Goal: Task Accomplishment & Management: Manage account settings

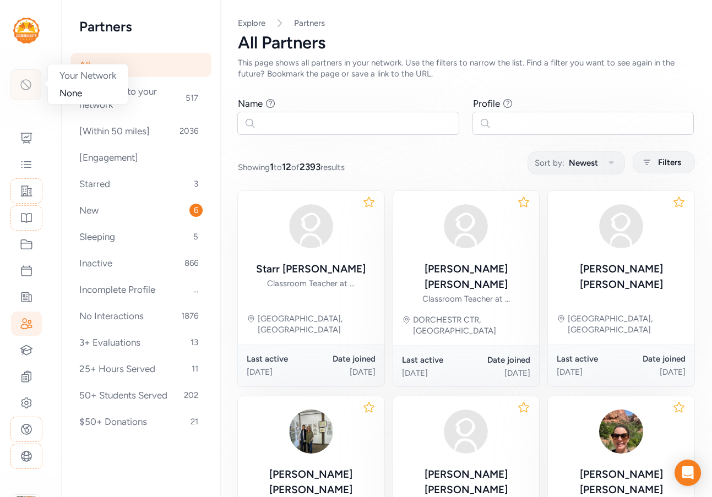
click at [25, 86] on icon at bounding box center [25, 84] width 13 height 13
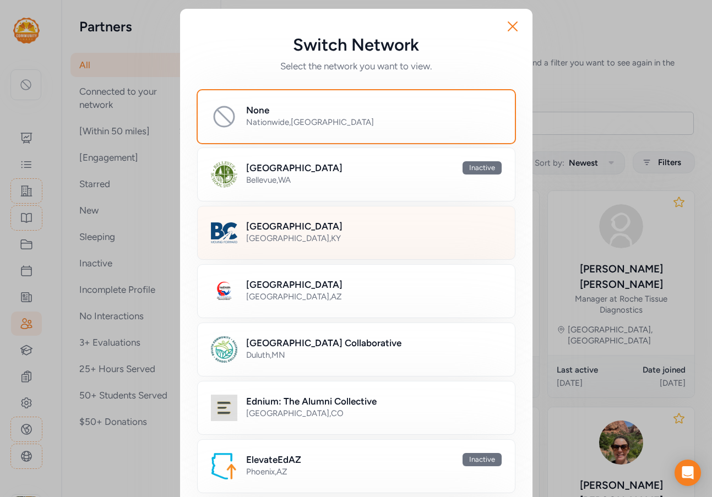
click at [343, 226] on h2 "[GEOGRAPHIC_DATA]" at bounding box center [294, 226] width 96 height 13
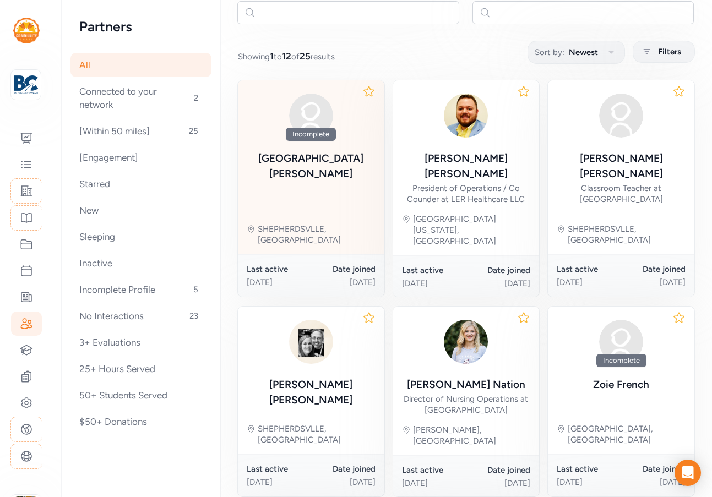
scroll to position [110, 0]
click at [331, 156] on div "Brooklyn Pierce" at bounding box center [311, 166] width 129 height 31
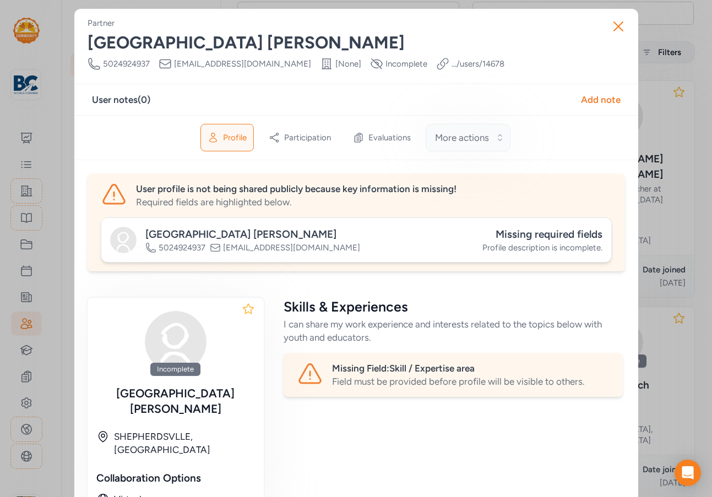
click at [482, 134] on span "More actions" at bounding box center [462, 137] width 54 height 13
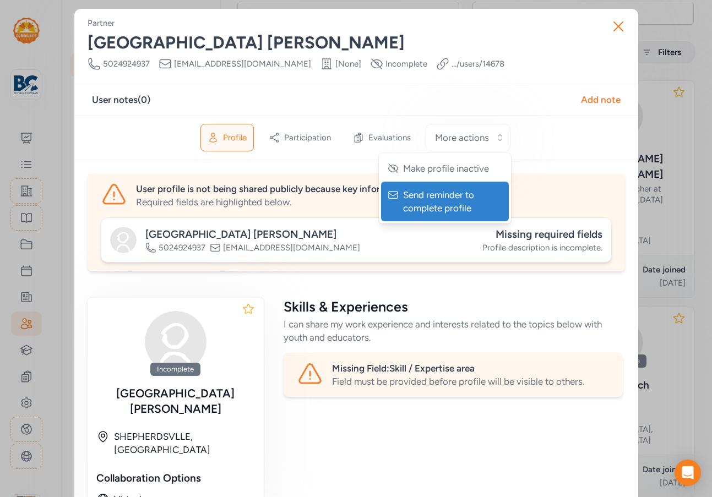
click at [456, 214] on span "Send reminder to complete profile" at bounding box center [446, 201] width 86 height 26
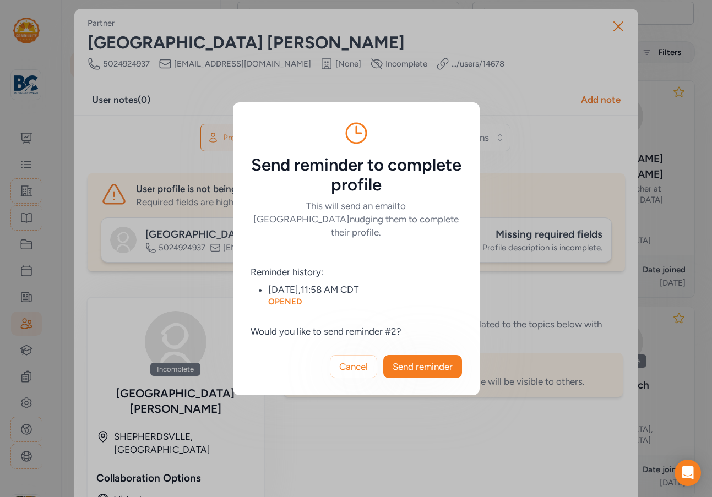
click at [425, 348] on div "Cancel Send reminder" at bounding box center [356, 366] width 247 height 57
click at [424, 355] on button "Send reminder" at bounding box center [422, 366] width 79 height 23
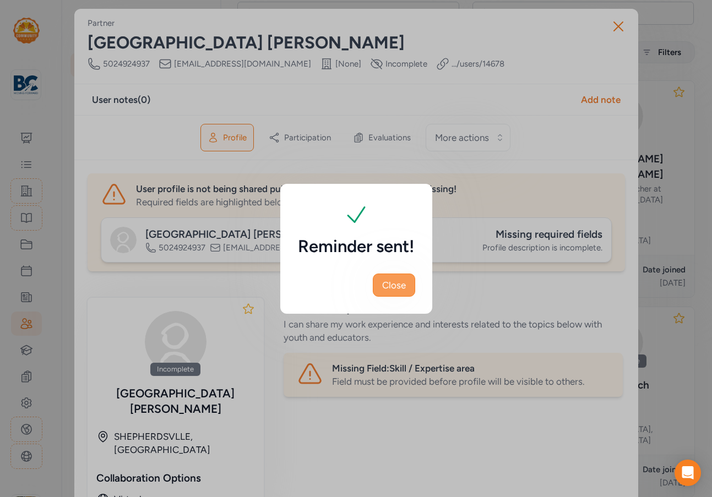
click at [396, 286] on span "Close" at bounding box center [394, 285] width 24 height 13
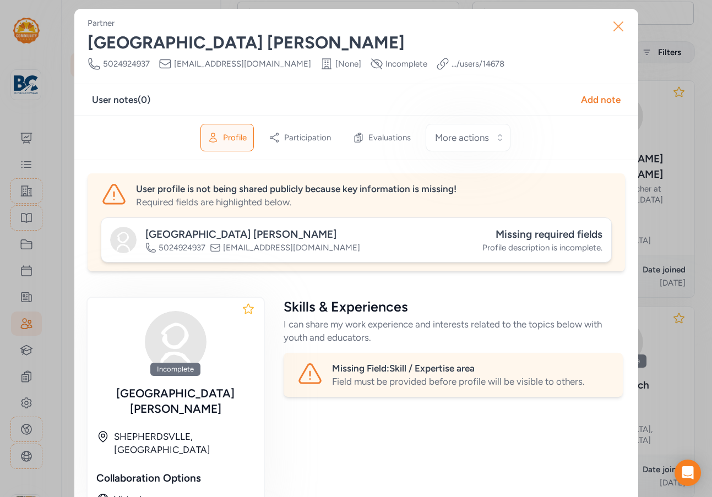
click at [614, 26] on icon "button" at bounding box center [618, 26] width 9 height 9
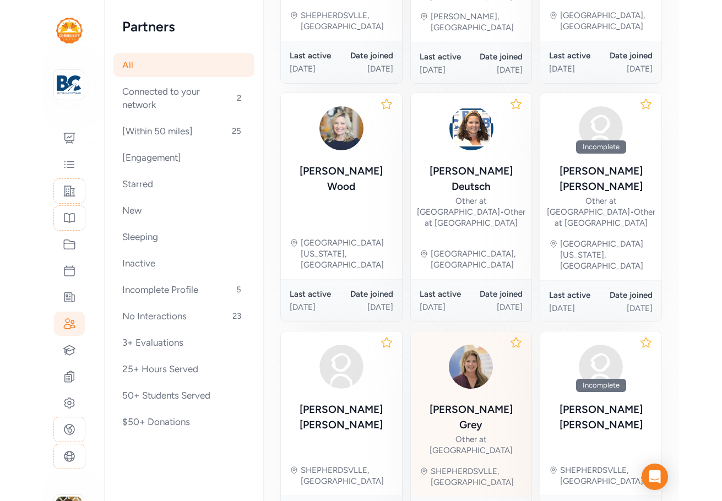
scroll to position [591, 0]
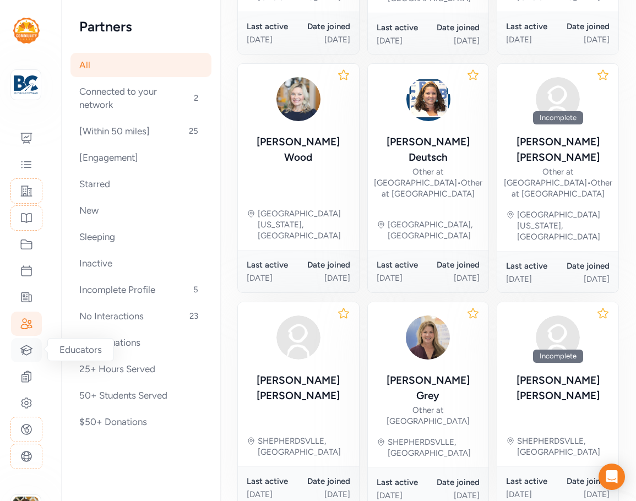
click at [30, 354] on icon at bounding box center [27, 349] width 12 height 9
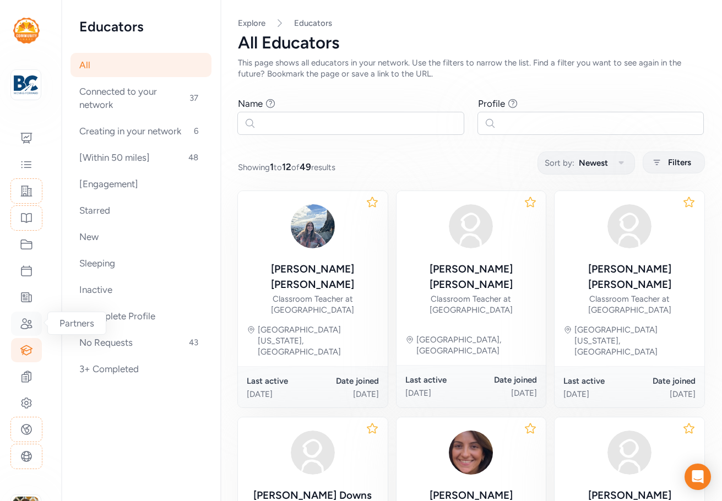
click at [23, 320] on icon at bounding box center [26, 324] width 11 height 10
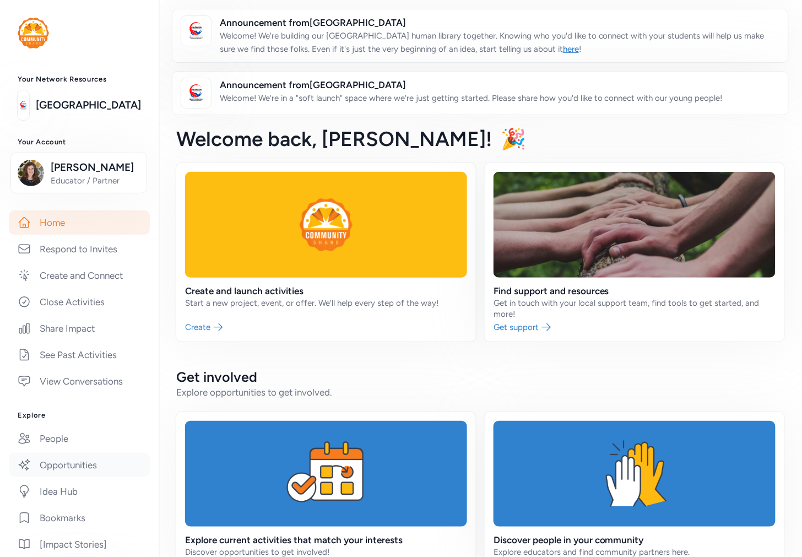
click at [69, 477] on link "Opportunities" at bounding box center [79, 465] width 141 height 24
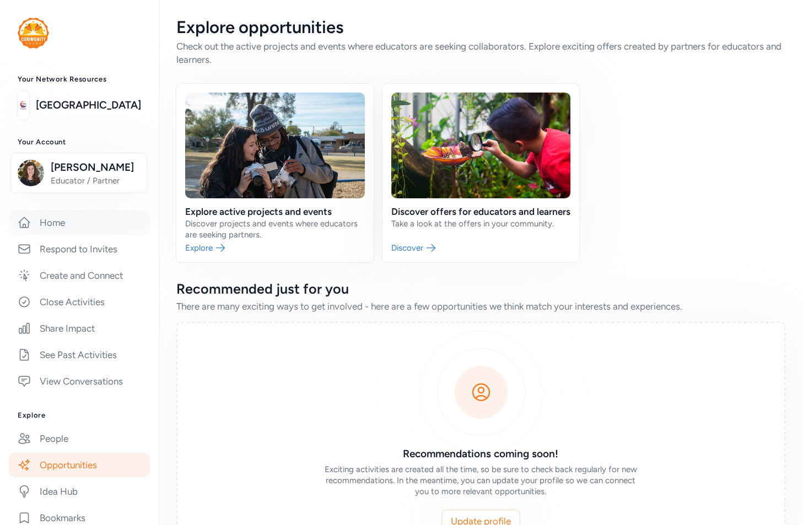
click at [54, 233] on link "Home" at bounding box center [79, 222] width 141 height 24
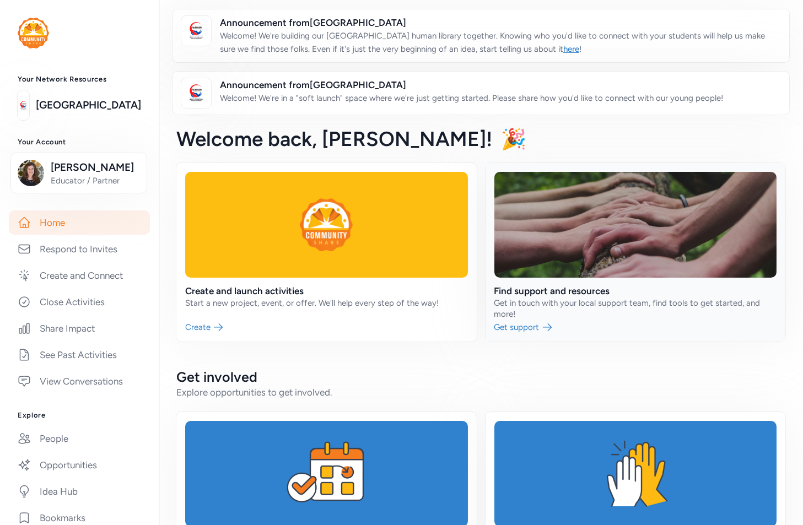
scroll to position [122, 0]
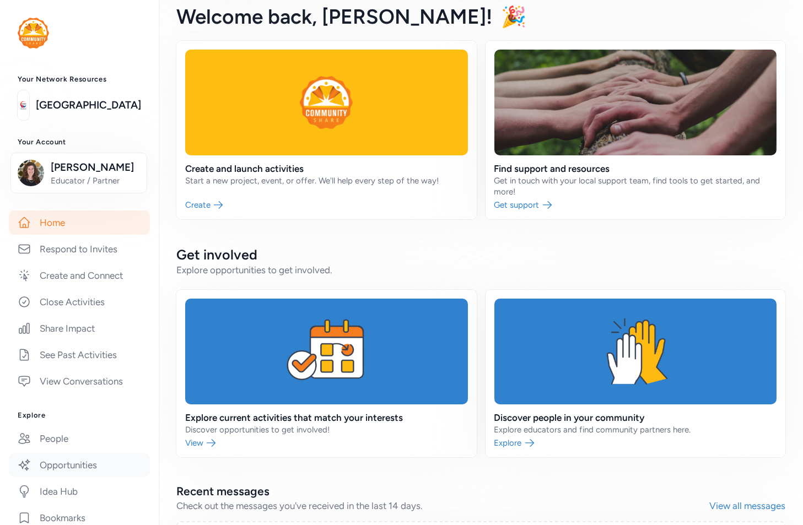
click at [62, 477] on link "Opportunities" at bounding box center [79, 465] width 141 height 24
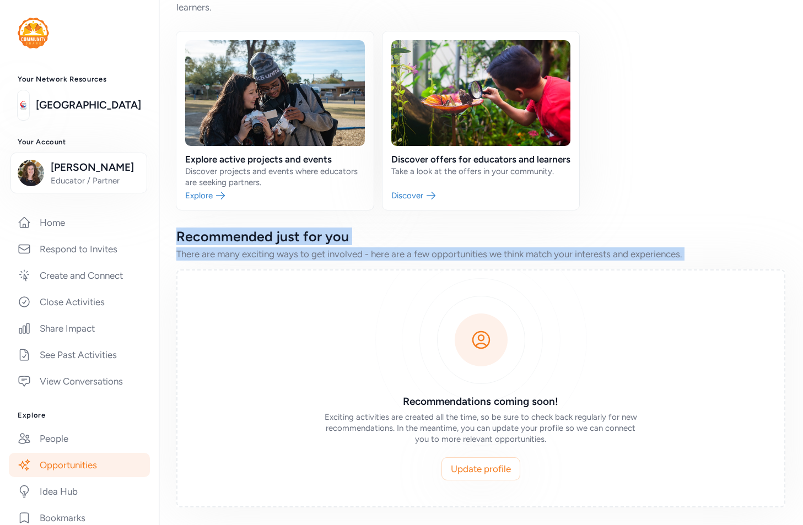
drag, startPoint x: 178, startPoint y: 234, endPoint x: 251, endPoint y: 124, distance: 132.0
click at [271, 348] on div "Recommended just for you There are many exciting ways to get involved - here ar…" at bounding box center [480, 368] width 609 height 280
click at [342, 261] on div "There are many exciting ways to get involved - here are a few opportunities we …" at bounding box center [480, 253] width 609 height 13
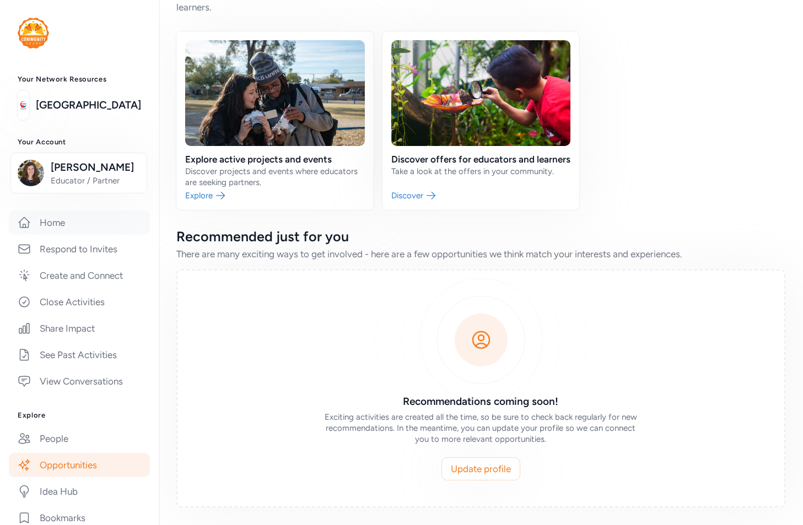
click at [58, 235] on link "Home" at bounding box center [79, 222] width 141 height 24
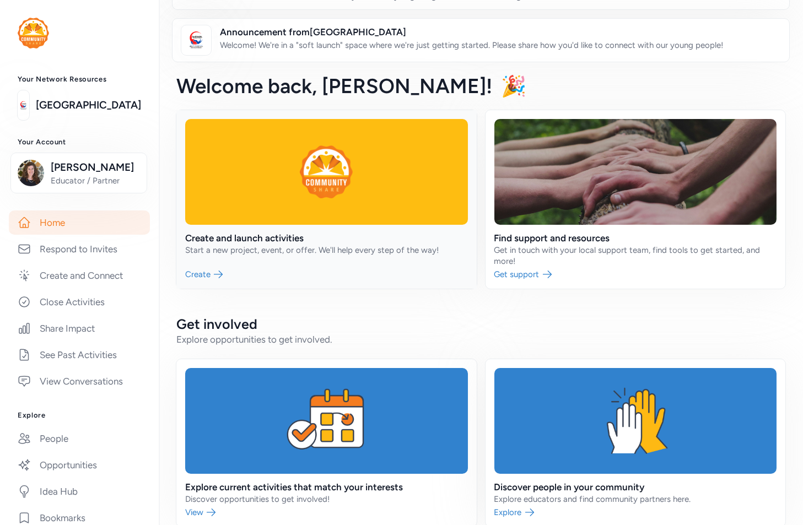
click at [292, 242] on link at bounding box center [326, 199] width 300 height 178
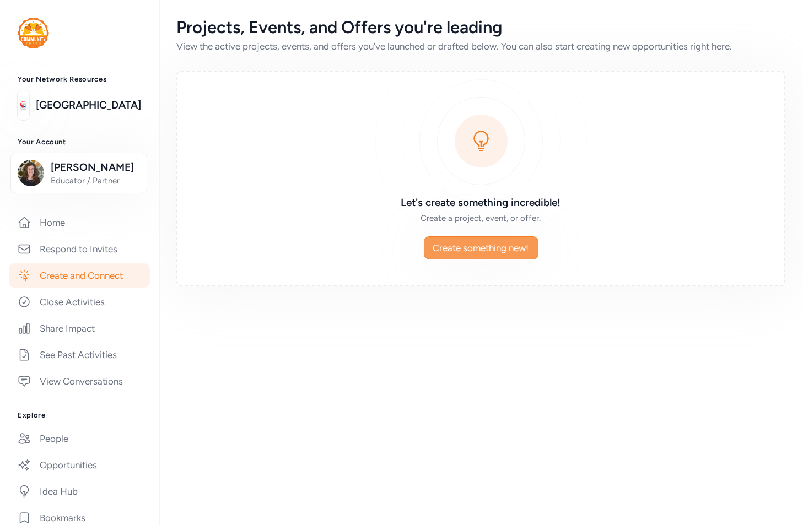
click at [490, 247] on span "Create something new!" at bounding box center [481, 247] width 96 height 13
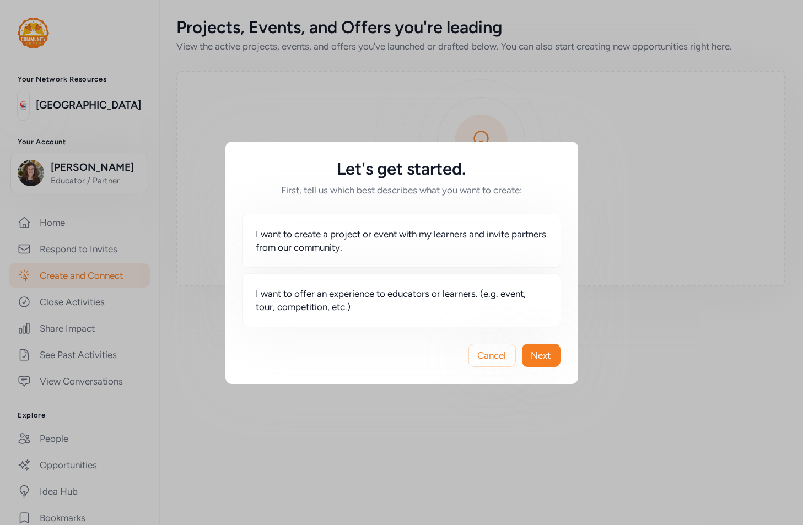
click at [33, 239] on div "Let's get started. First, tell us which best describes what you want to create:…" at bounding box center [401, 262] width 803 height 525
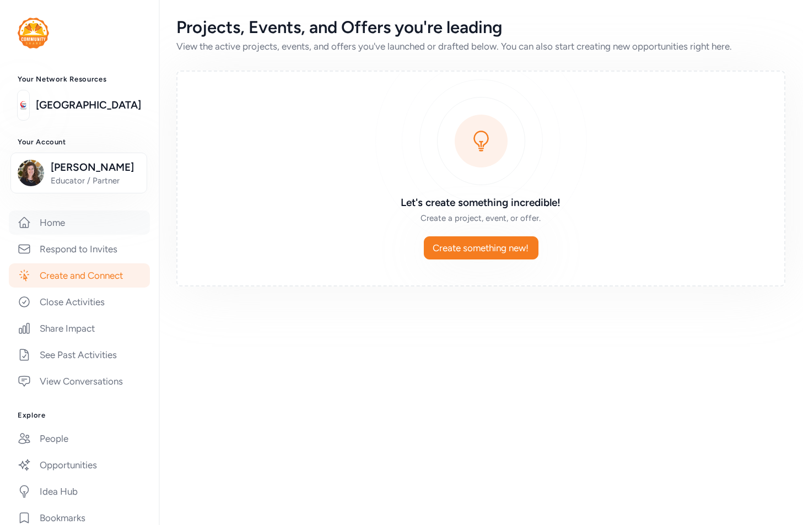
click at [40, 235] on link "Home" at bounding box center [79, 222] width 141 height 24
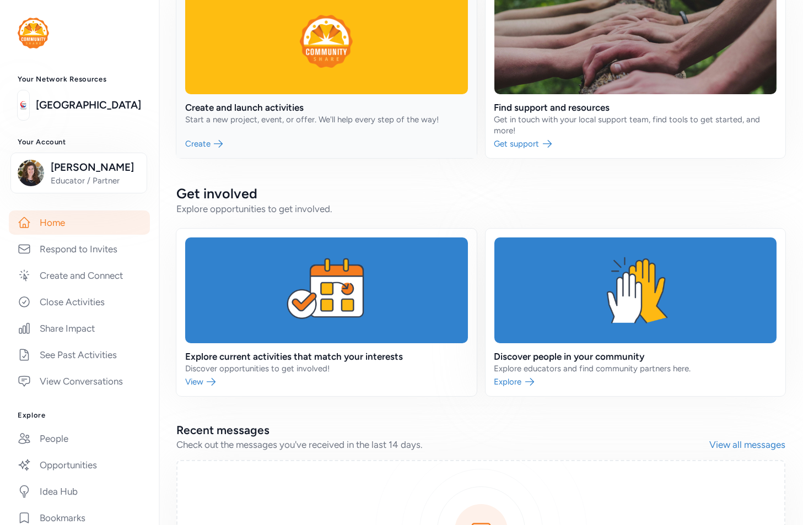
scroll to position [61, 0]
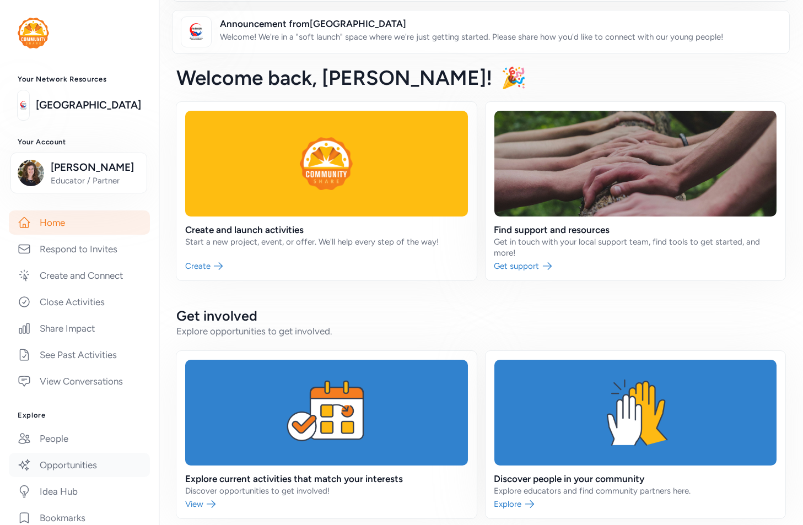
click at [72, 477] on link "Opportunities" at bounding box center [79, 465] width 141 height 24
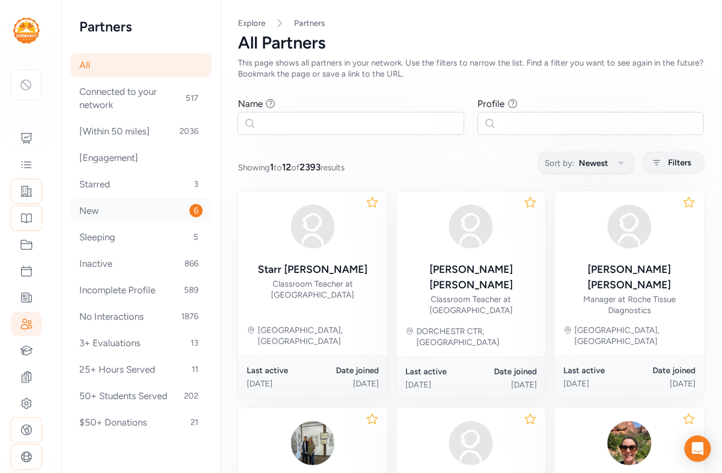
click at [95, 213] on div "New 6" at bounding box center [141, 210] width 141 height 24
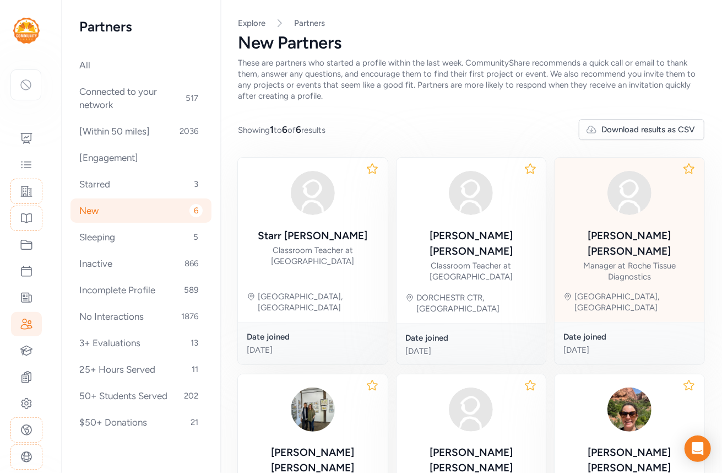
click at [625, 260] on div "Manager at Roche Tissue Diagnostics" at bounding box center [630, 271] width 132 height 22
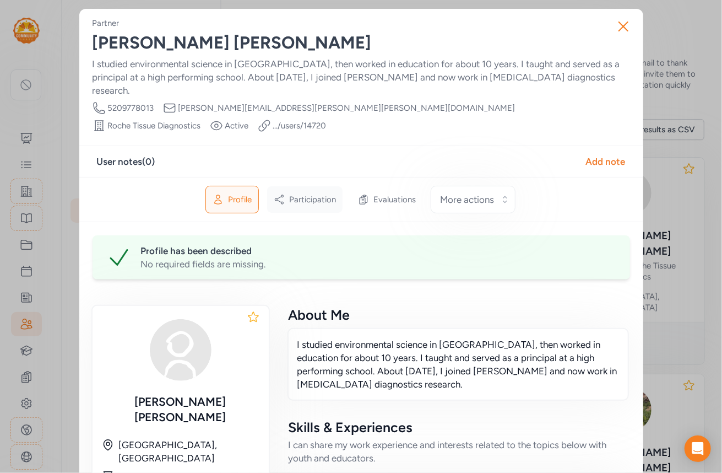
click at [311, 194] on span "Participation" at bounding box center [312, 199] width 47 height 11
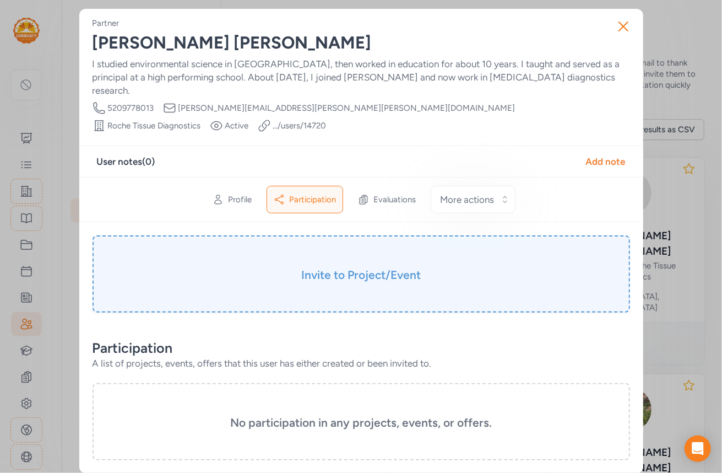
click at [344, 267] on h3 "Invite to Project/Event" at bounding box center [361, 274] width 483 height 15
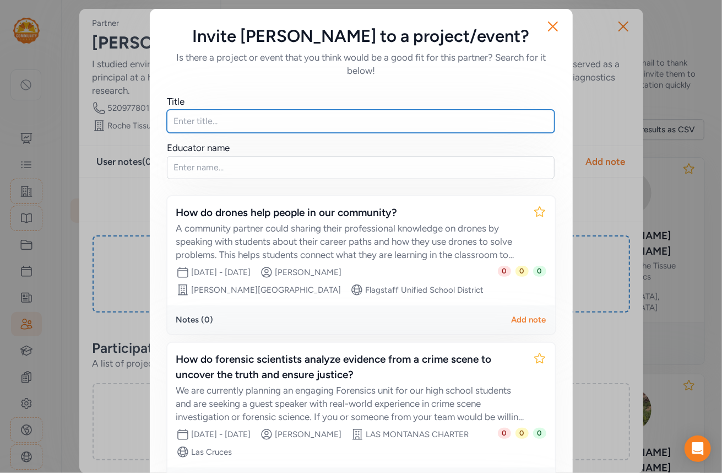
click at [202, 116] on input "text" at bounding box center [361, 121] width 388 height 23
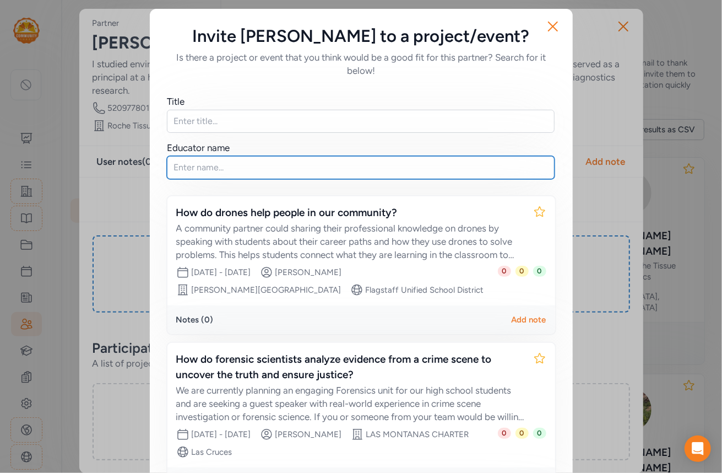
click at [194, 168] on input "text" at bounding box center [361, 167] width 388 height 23
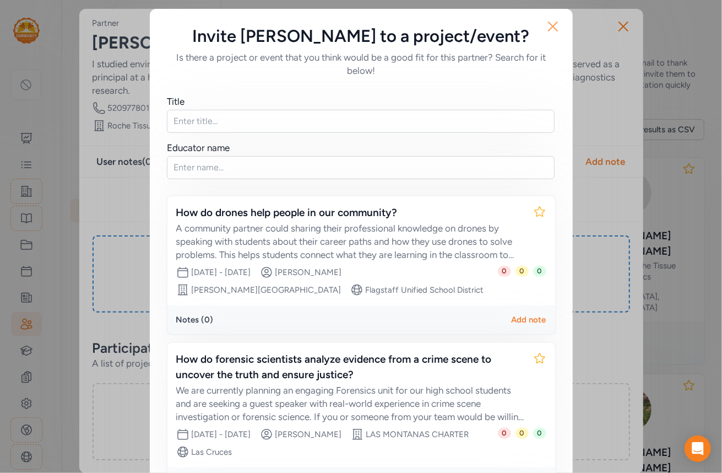
click at [544, 29] on icon "button" at bounding box center [553, 27] width 18 height 18
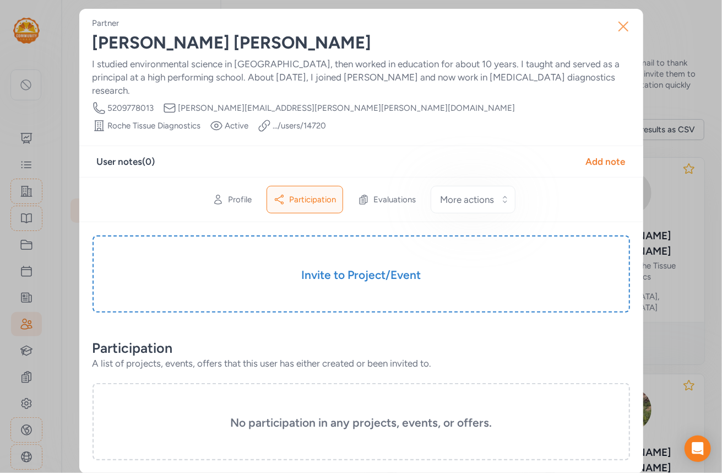
click at [620, 31] on icon "button" at bounding box center [624, 27] width 18 height 18
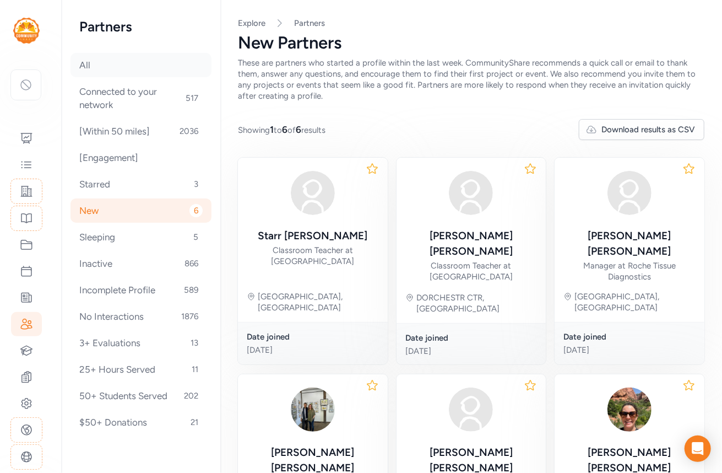
click at [78, 66] on div "All" at bounding box center [141, 65] width 141 height 24
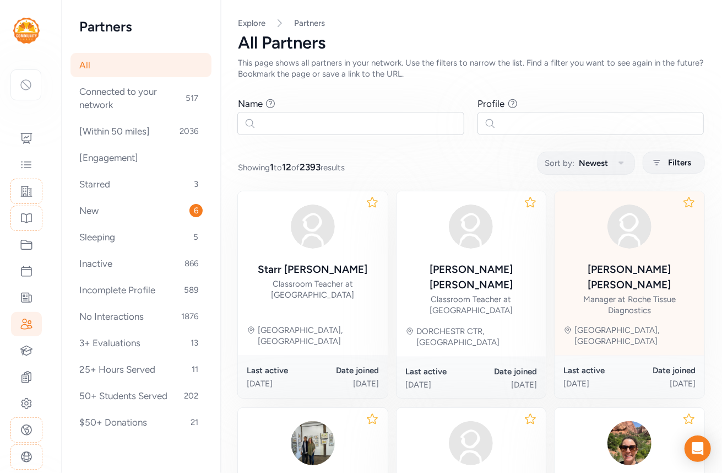
click at [634, 294] on div "Manager at Roche Tissue Diagnostics" at bounding box center [630, 305] width 132 height 22
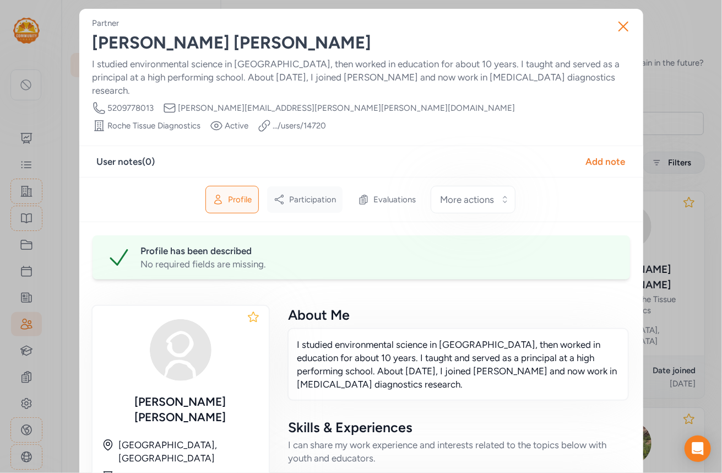
click at [306, 194] on span "Participation" at bounding box center [312, 199] width 47 height 11
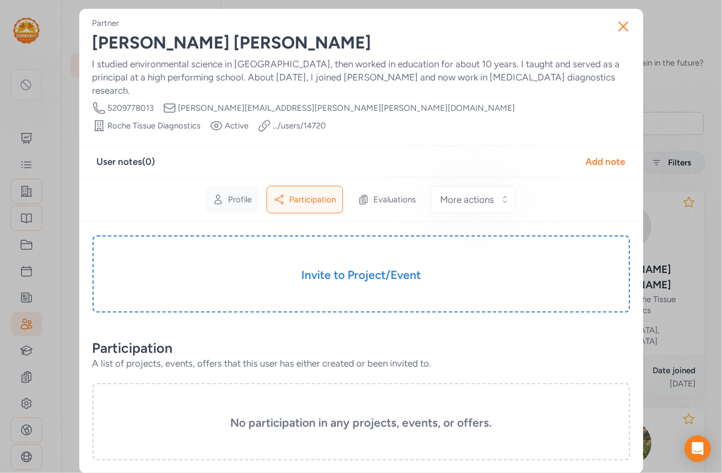
click at [248, 194] on span "Profile" at bounding box center [240, 199] width 24 height 11
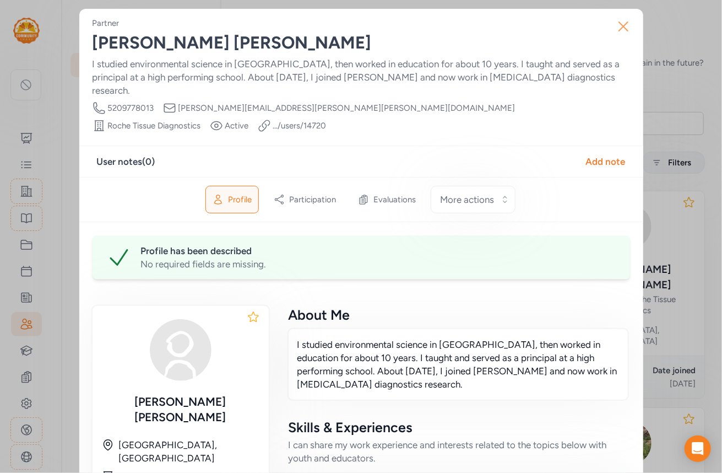
click at [622, 28] on icon "button" at bounding box center [624, 27] width 18 height 18
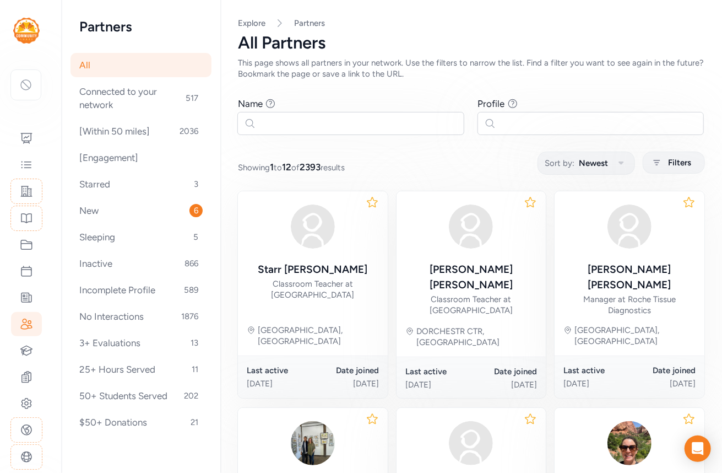
click at [91, 68] on div "All" at bounding box center [141, 65] width 141 height 24
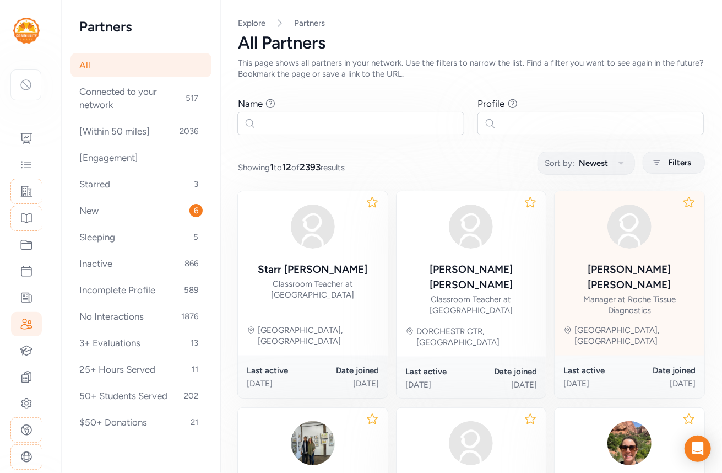
click at [626, 275] on div "Eileen Finnerty" at bounding box center [630, 277] width 132 height 31
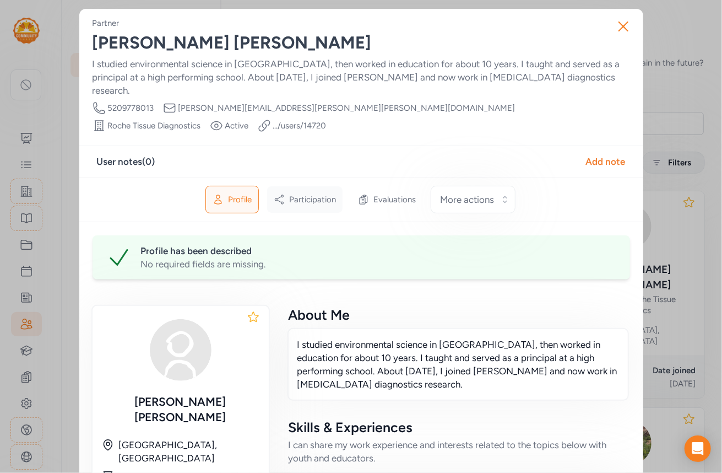
click at [312, 194] on span "Participation" at bounding box center [312, 199] width 47 height 11
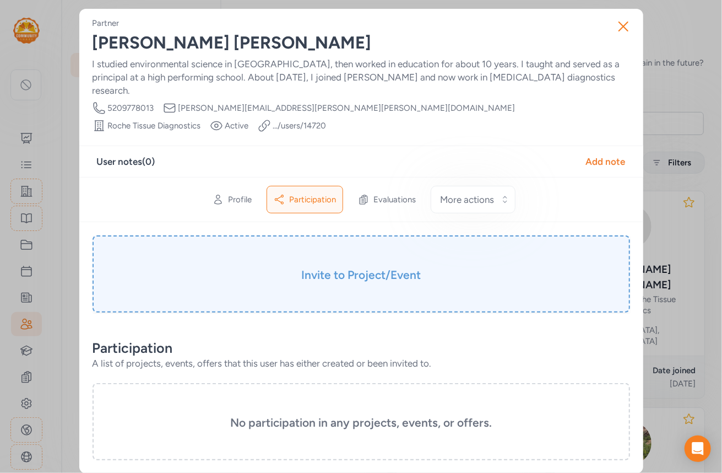
click at [373, 267] on h3 "Invite to Project/Event" at bounding box center [361, 274] width 483 height 15
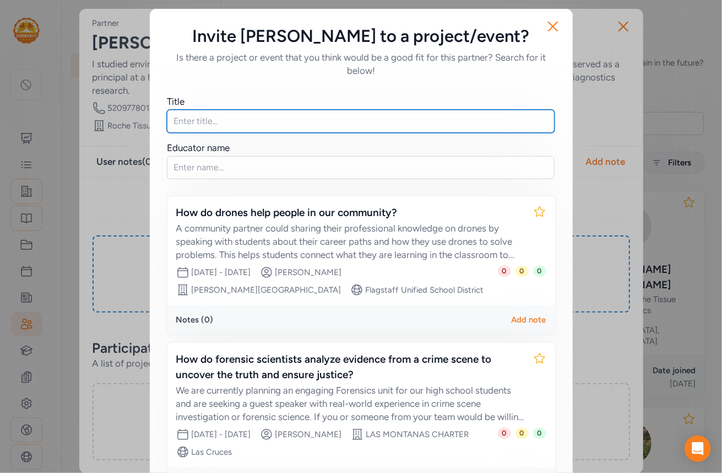
click at [231, 119] on input "text" at bounding box center [361, 121] width 388 height 23
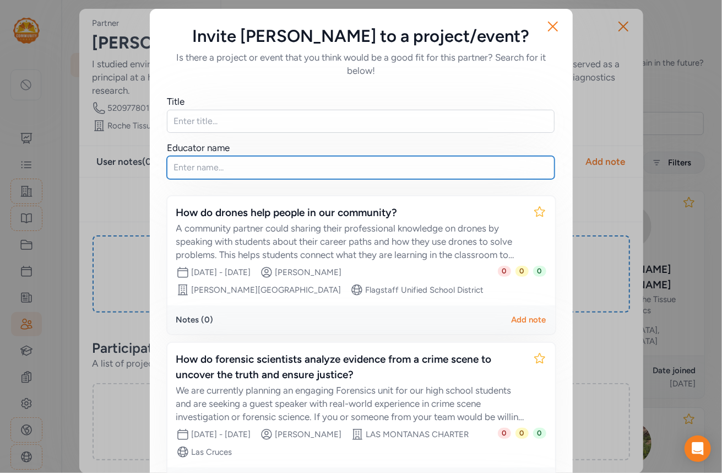
click at [193, 167] on input "text" at bounding box center [361, 167] width 388 height 23
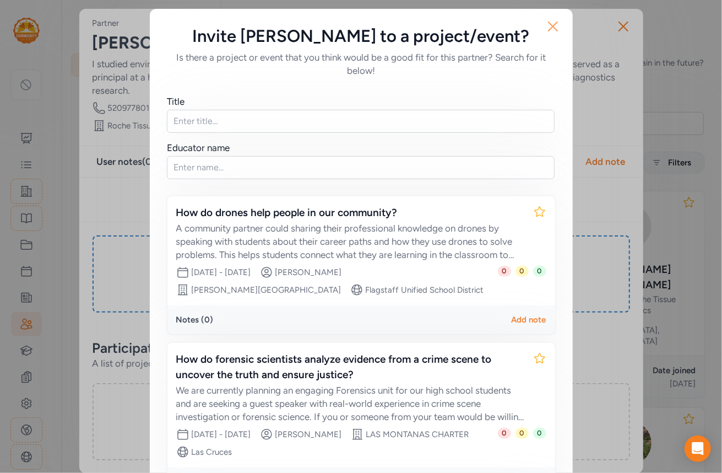
click at [549, 28] on icon "button" at bounding box center [553, 27] width 18 height 18
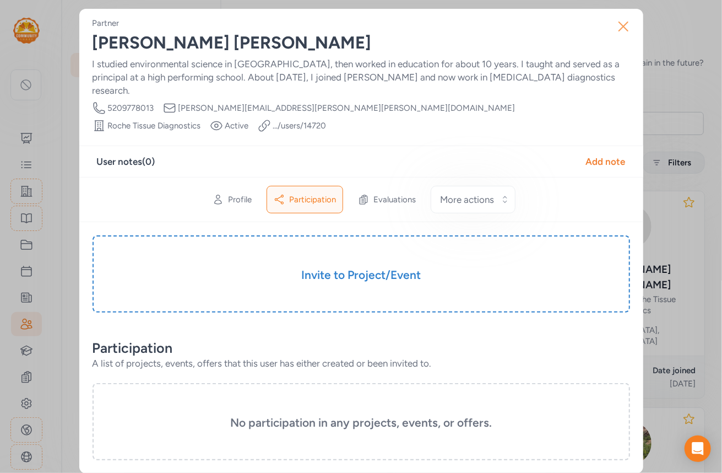
click at [618, 31] on icon "button" at bounding box center [624, 27] width 18 height 18
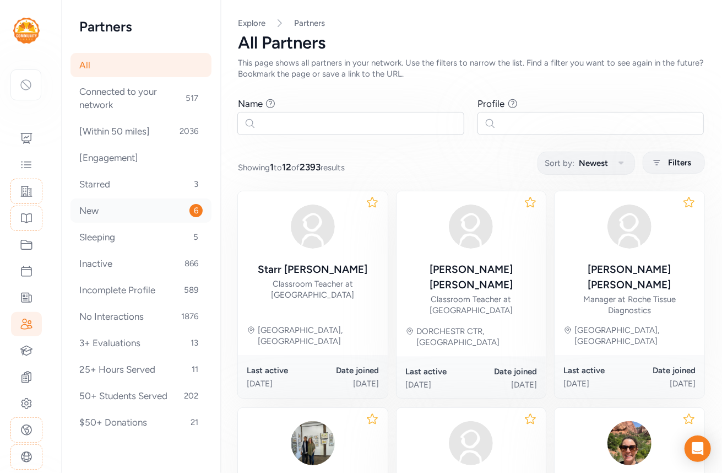
click at [112, 213] on div "New 6" at bounding box center [141, 210] width 141 height 24
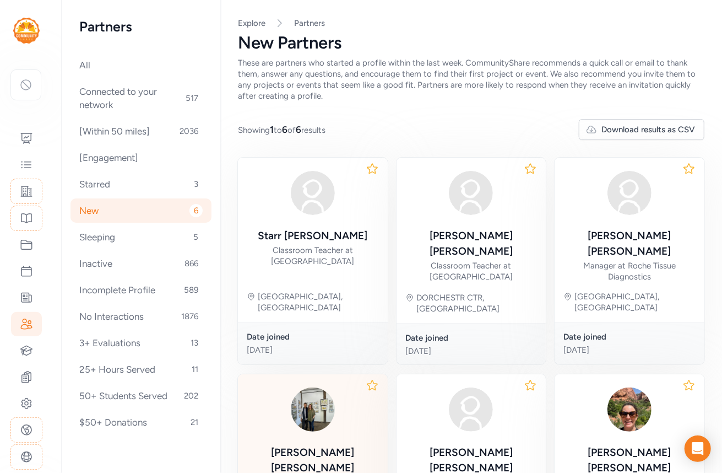
click at [344, 414] on div "Matthew Olson Pathologist at Roche Tissue Diagnostics • Board Member at Warehou…" at bounding box center [313, 452] width 132 height 138
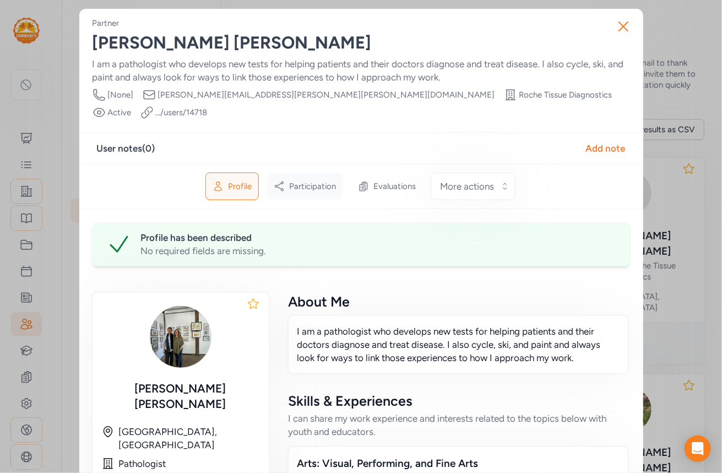
click at [320, 181] on span "Participation" at bounding box center [312, 186] width 47 height 11
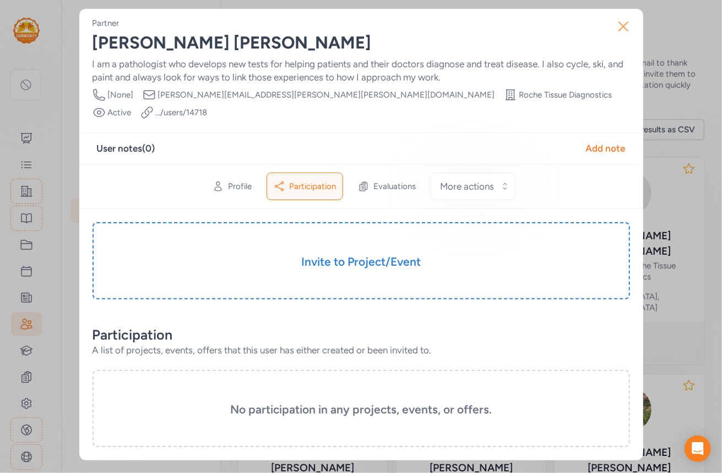
click at [622, 30] on icon "button" at bounding box center [624, 27] width 18 height 18
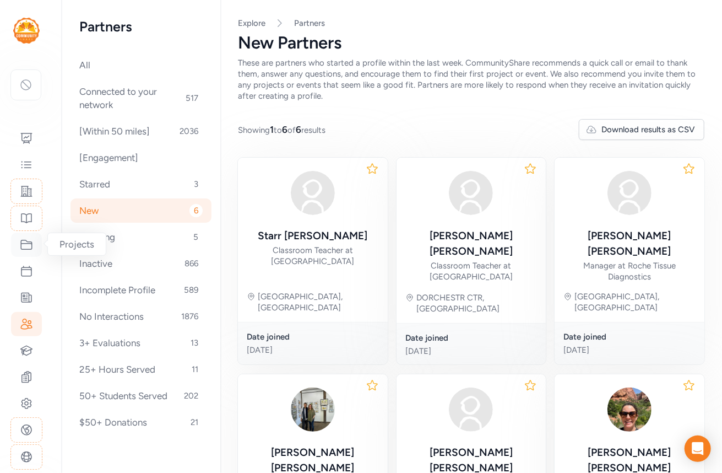
click at [28, 243] on icon at bounding box center [26, 244] width 11 height 9
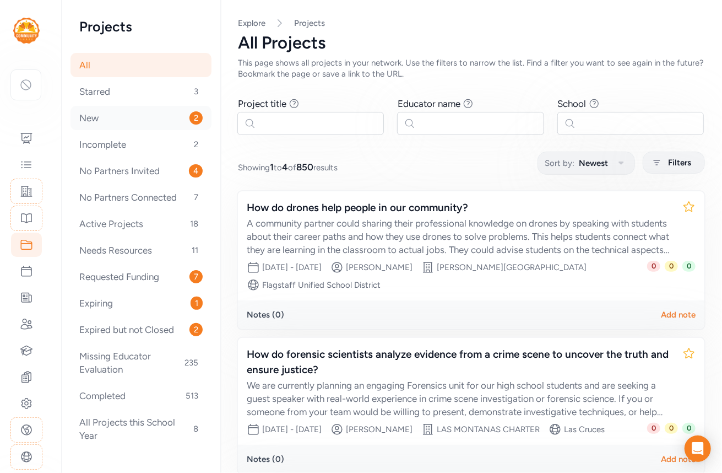
click at [104, 124] on div "New 2" at bounding box center [141, 118] width 141 height 24
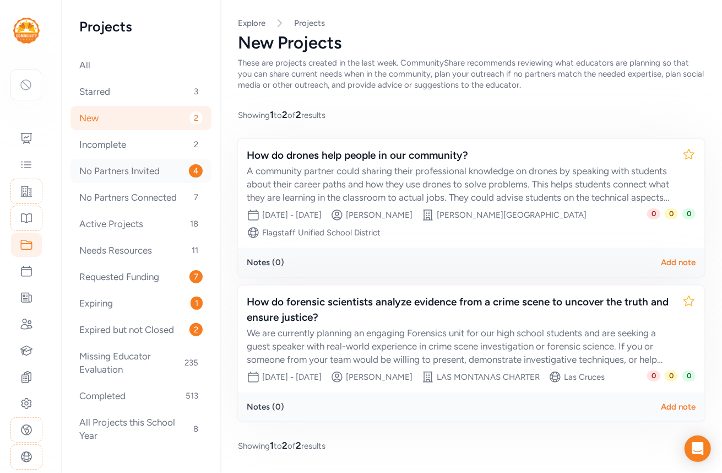
click at [133, 174] on div "No Partners Invited 4" at bounding box center [141, 171] width 141 height 24
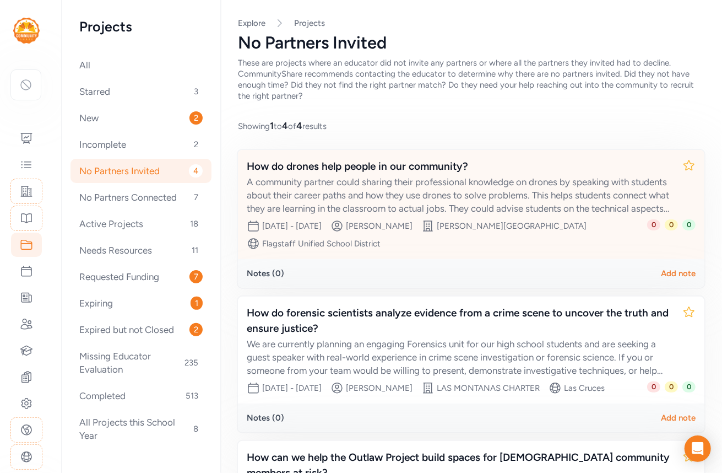
click at [353, 177] on div "A community partner could sharing their professional knowledge on drones by spe…" at bounding box center [460, 195] width 427 height 40
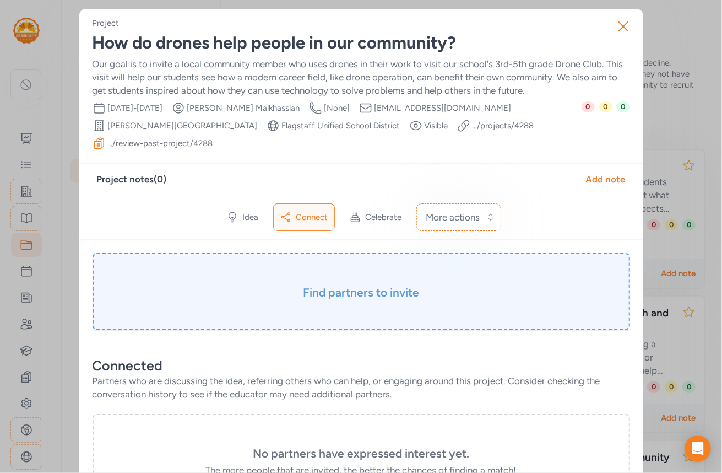
click at [355, 291] on h3 "Find partners to invite" at bounding box center [361, 292] width 483 height 15
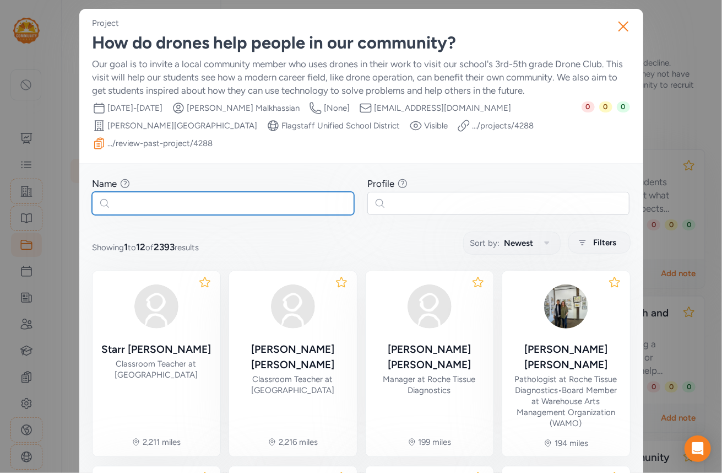
click at [216, 194] on input "text" at bounding box center [223, 203] width 262 height 23
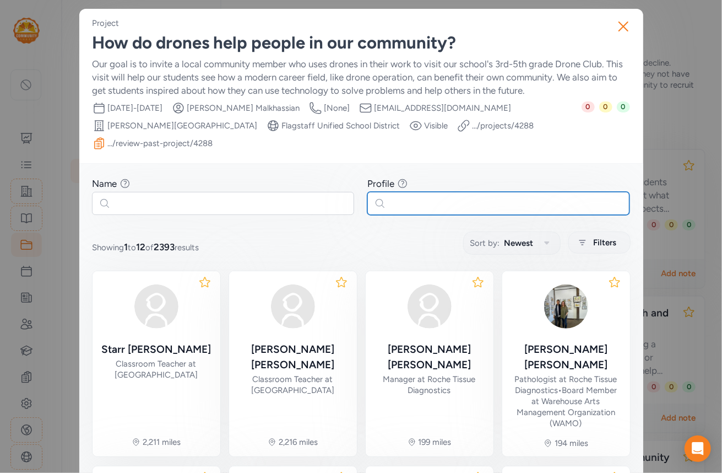
click at [399, 204] on input "text" at bounding box center [498, 203] width 262 height 23
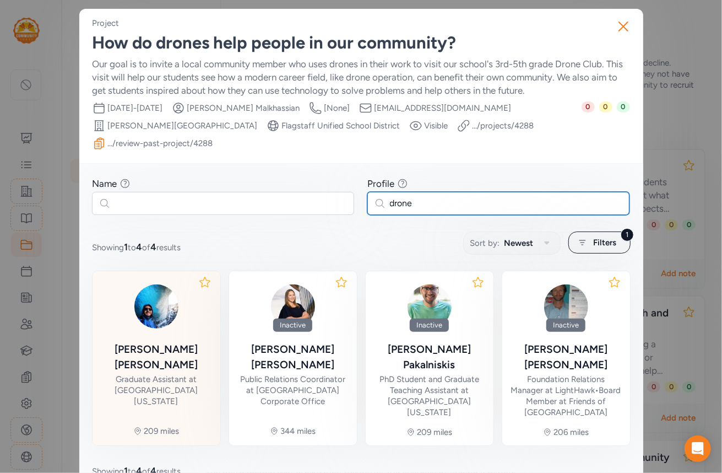
type input "drone"
click at [139, 358] on div "Roberto Aguilar-Martinez" at bounding box center [156, 357] width 110 height 31
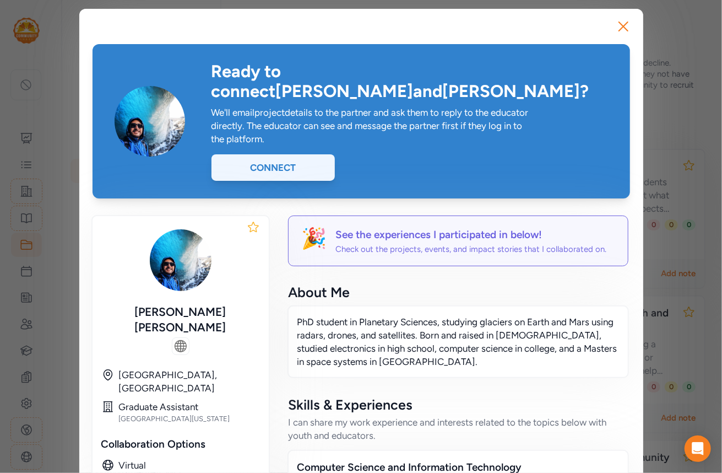
click at [297, 154] on div "Connect" at bounding box center [273, 167] width 123 height 26
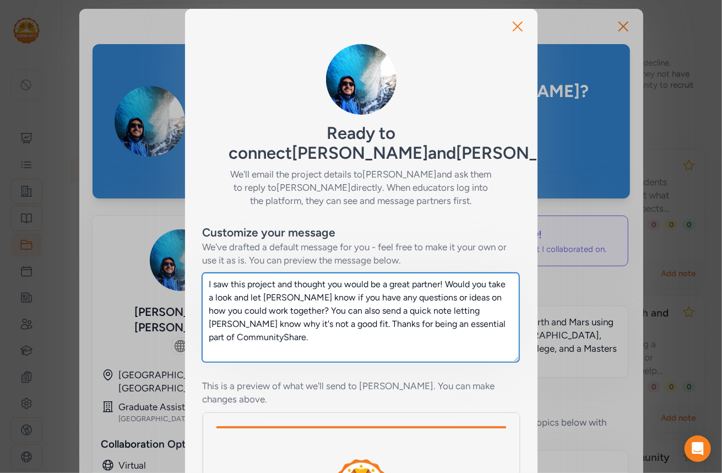
drag, startPoint x: 295, startPoint y: 337, endPoint x: 197, endPoint y: 278, distance: 113.7
click at [197, 278] on div "Customize your message We've drafted a default message for you - feel free to m…" at bounding box center [361, 415] width 353 height 416
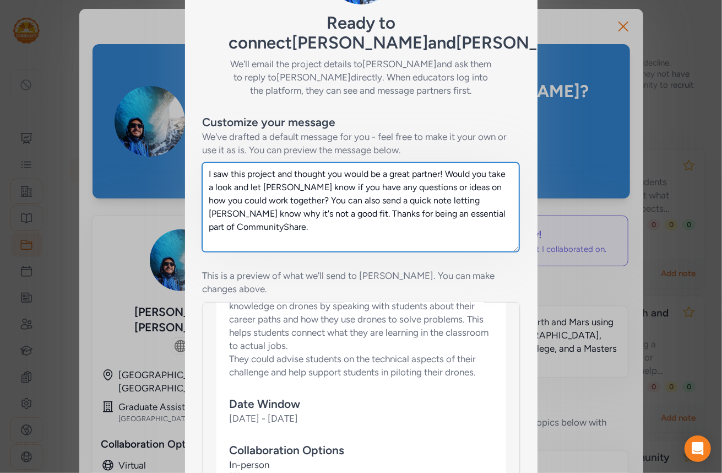
scroll to position [661, 0]
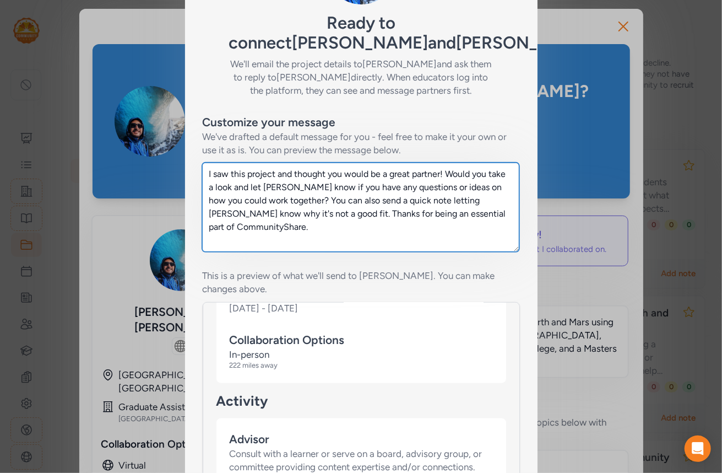
click at [270, 187] on textarea "I saw this project and thought you would be a great partner! Would you take a l…" at bounding box center [360, 207] width 317 height 89
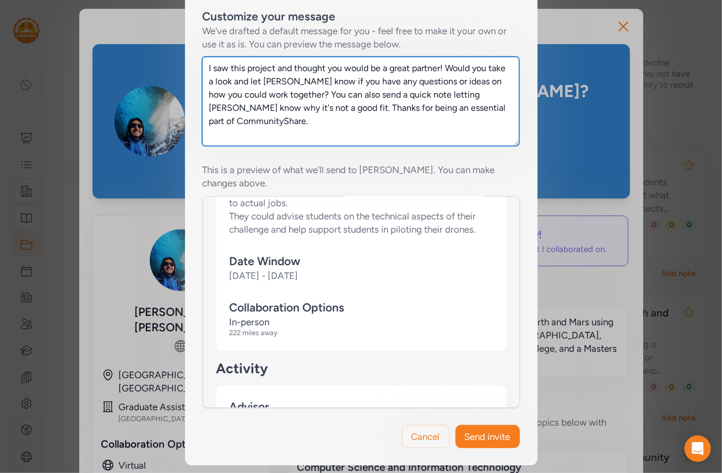
scroll to position [0, 0]
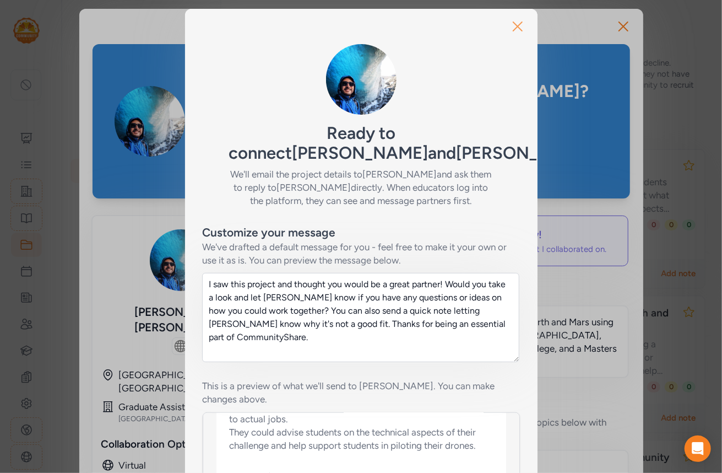
click at [516, 28] on icon "button" at bounding box center [518, 27] width 18 height 18
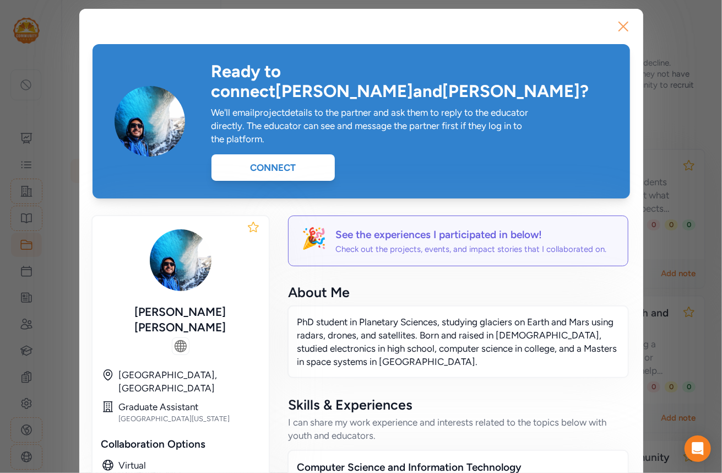
click at [619, 22] on icon "button" at bounding box center [624, 27] width 18 height 18
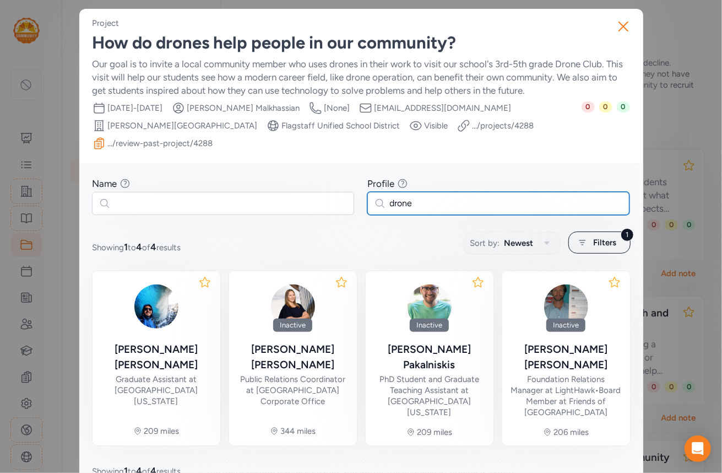
drag, startPoint x: 437, startPoint y: 201, endPoint x: 338, endPoint y: 207, distance: 99.3
click at [338, 207] on div "Name Find partners whose first or last name matches any of the words you enter.…" at bounding box center [362, 195] width 538 height 37
click at [615, 26] on icon "button" at bounding box center [624, 27] width 18 height 18
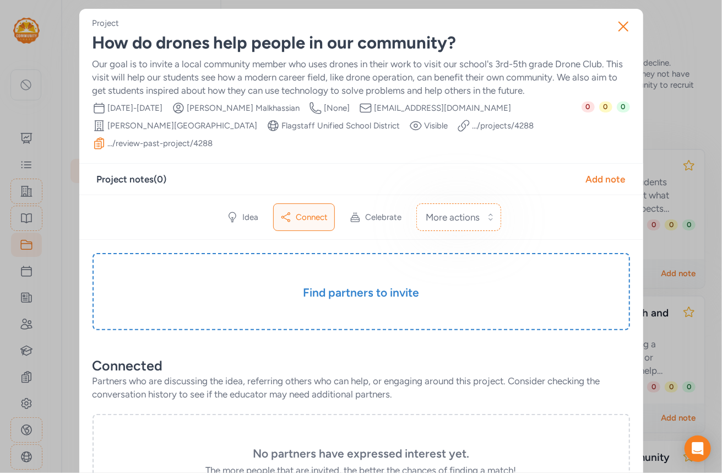
click at [24, 243] on div "Close Project How do drones help people in our community? Our goal is to invite…" at bounding box center [361, 417] width 722 height 835
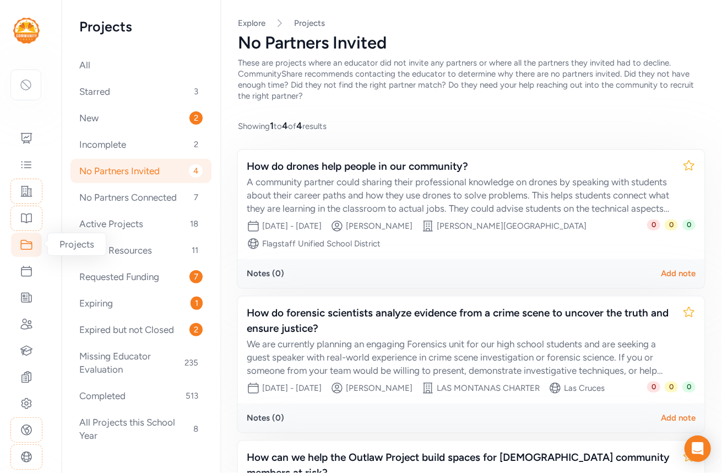
click at [24, 244] on icon at bounding box center [26, 244] width 13 height 13
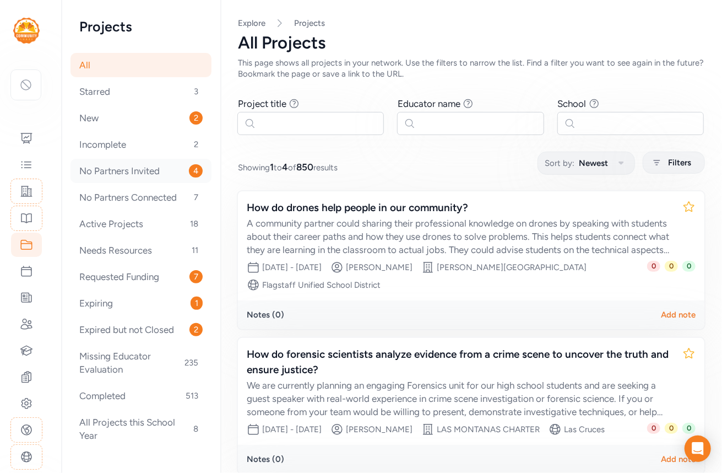
click at [121, 175] on div "No Partners Invited 4" at bounding box center [141, 171] width 141 height 24
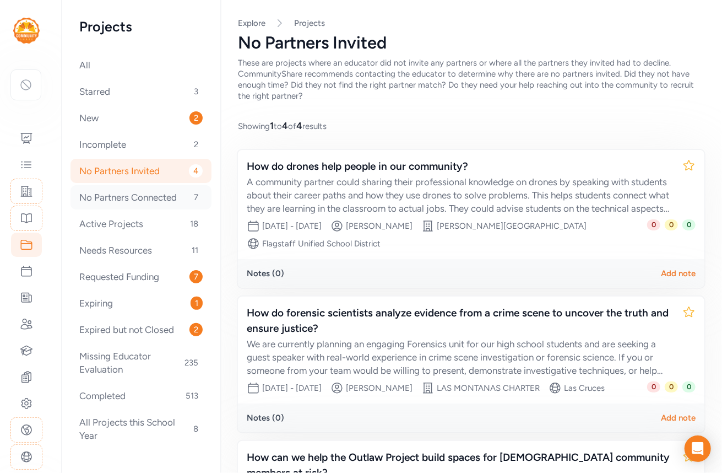
click at [148, 199] on div "No Partners Connected 7" at bounding box center [141, 197] width 141 height 24
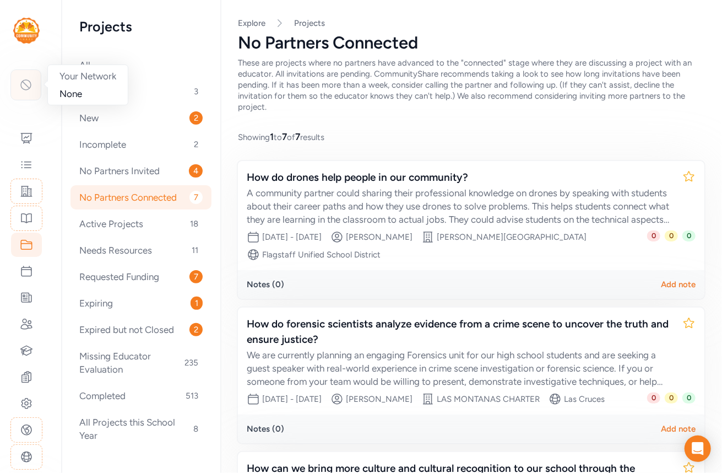
click at [29, 82] on icon at bounding box center [25, 84] width 13 height 13
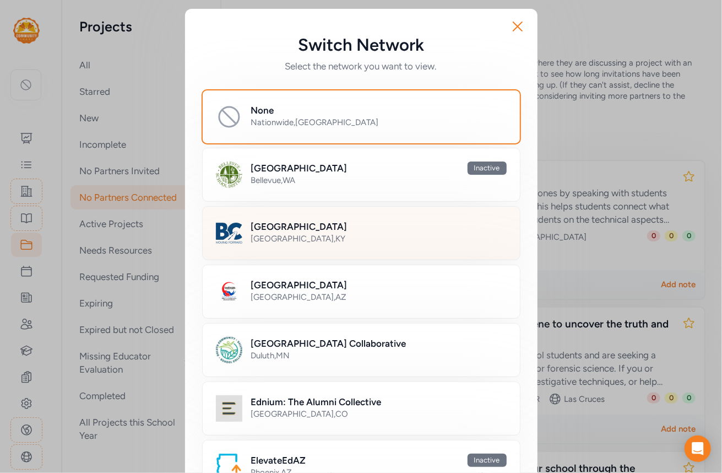
click at [302, 236] on div "Bullitt County , KY" at bounding box center [379, 238] width 256 height 11
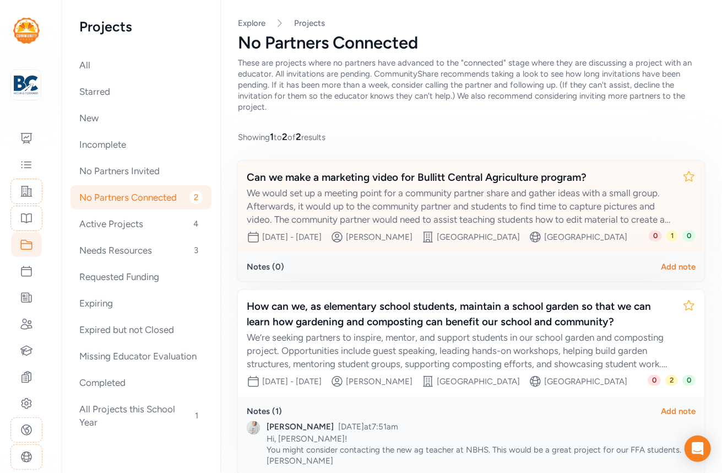
click at [548, 204] on div "We would set up a meeting point for a community partner share and gather ideas …" at bounding box center [460, 206] width 427 height 40
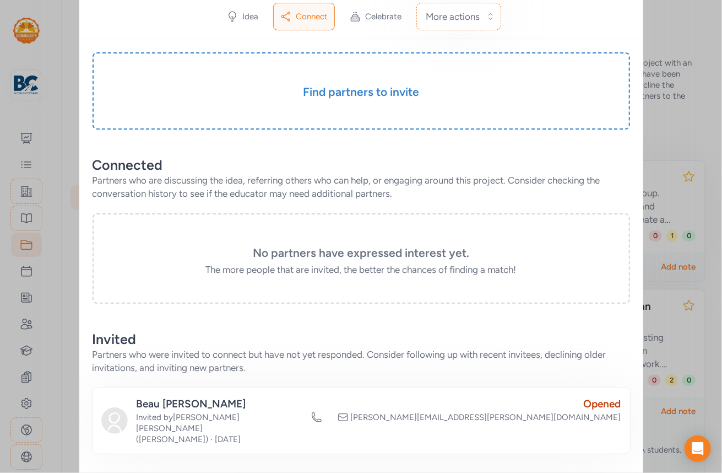
scroll to position [347, 0]
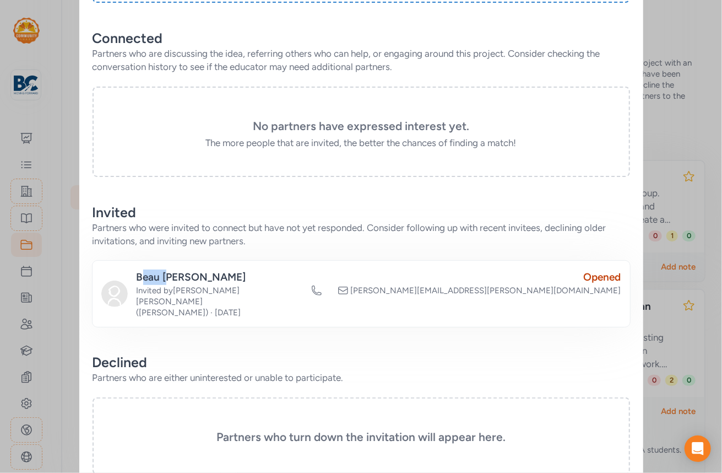
drag, startPoint x: 137, startPoint y: 274, endPoint x: 164, endPoint y: 278, distance: 27.3
click at [164, 278] on div "Beau Kaelin" at bounding box center [220, 276] width 166 height 15
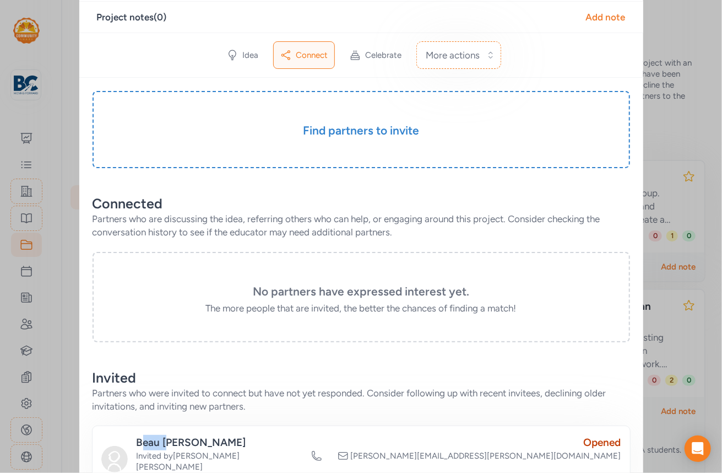
scroll to position [292, 0]
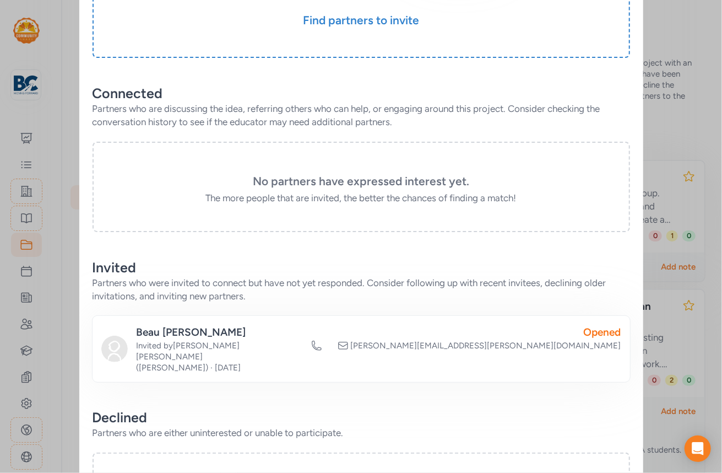
click at [611, 333] on div "Opened" at bounding box center [466, 331] width 310 height 15
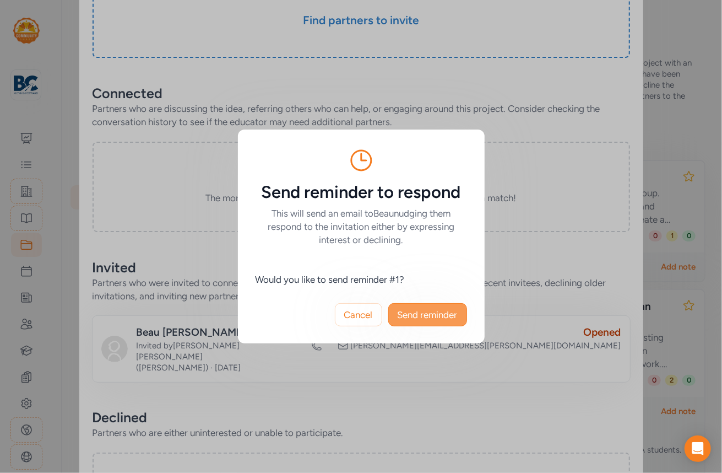
click at [420, 311] on span "Send reminder" at bounding box center [428, 314] width 60 height 13
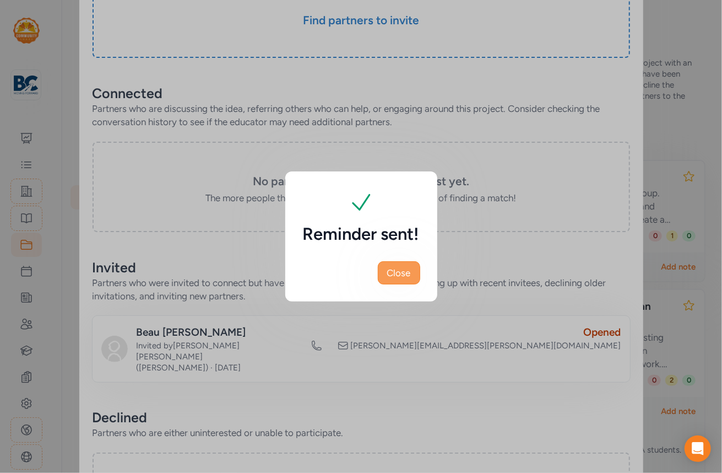
click at [407, 269] on span "Close" at bounding box center [399, 272] width 24 height 13
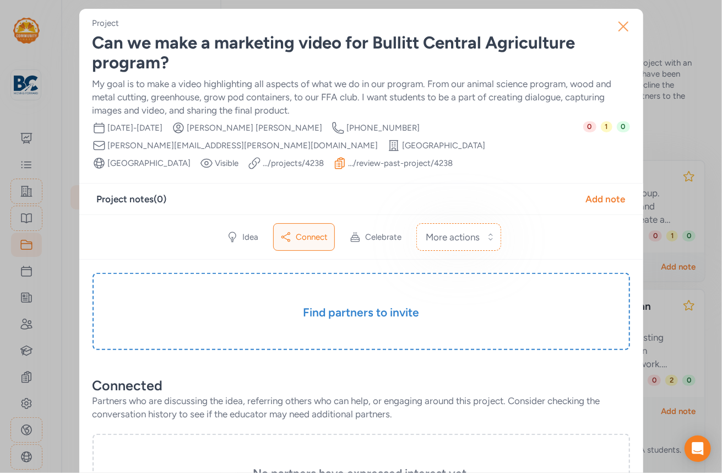
click at [616, 26] on icon "button" at bounding box center [624, 27] width 18 height 18
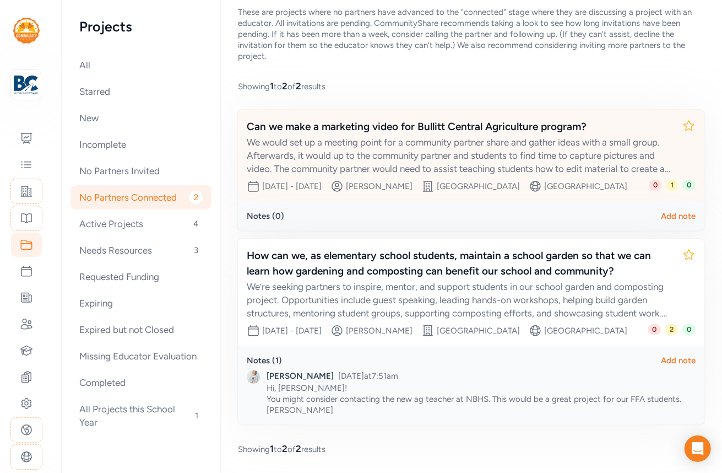
scroll to position [86, 0]
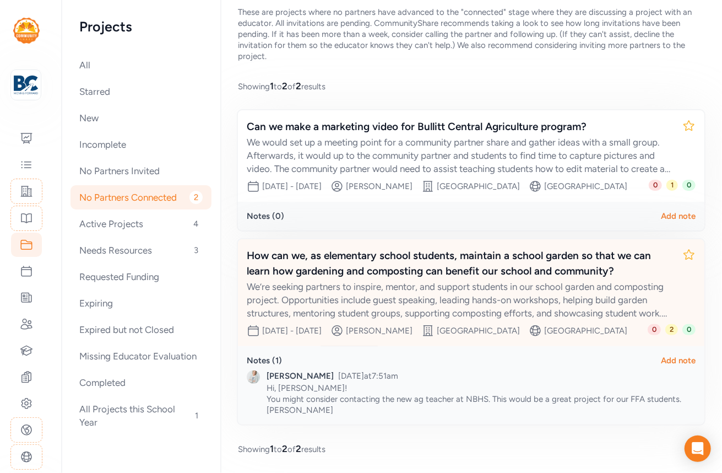
click at [417, 280] on div "We’re seeking partners to inspire, mentor, and support students in our school g…" at bounding box center [460, 300] width 427 height 40
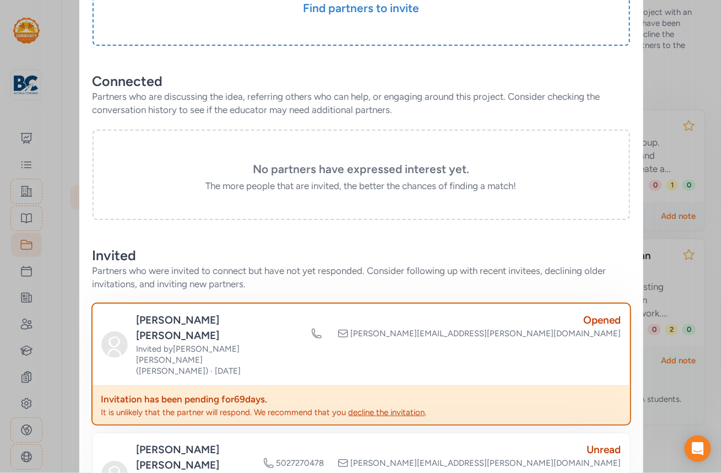
scroll to position [386, 0]
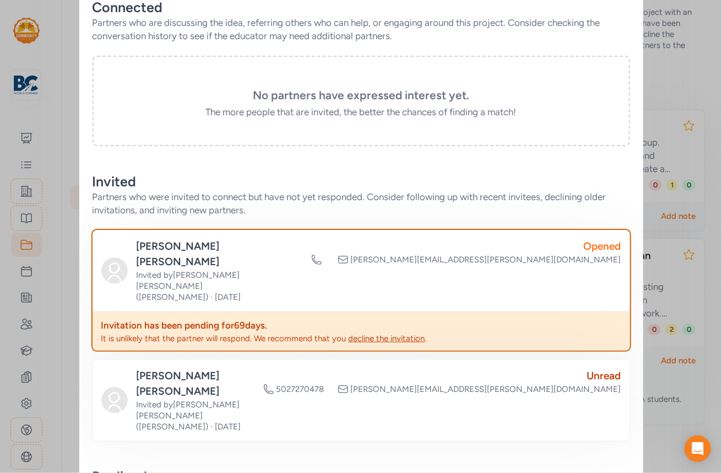
click at [587, 254] on div "Opened" at bounding box center [466, 246] width 310 height 15
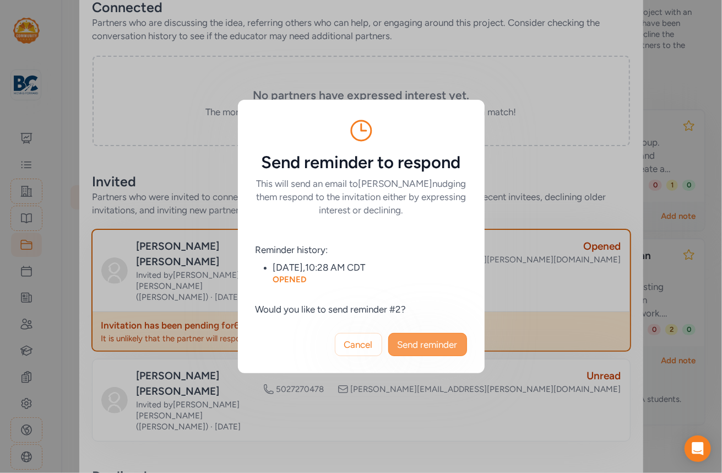
click at [429, 342] on span "Send reminder" at bounding box center [428, 344] width 60 height 13
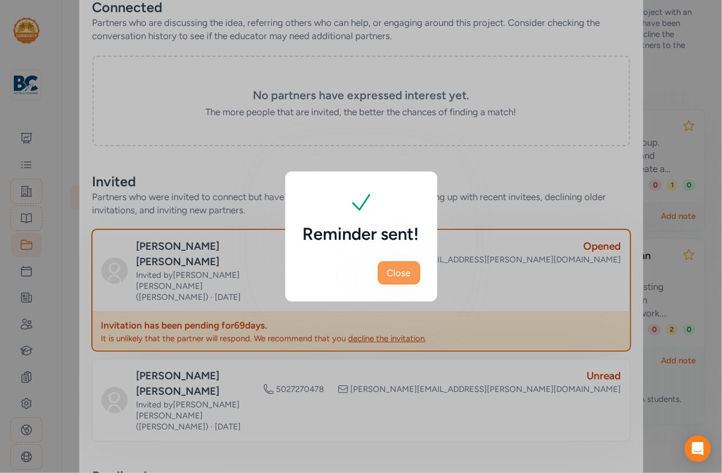
click at [410, 272] on span "Close" at bounding box center [399, 272] width 24 height 13
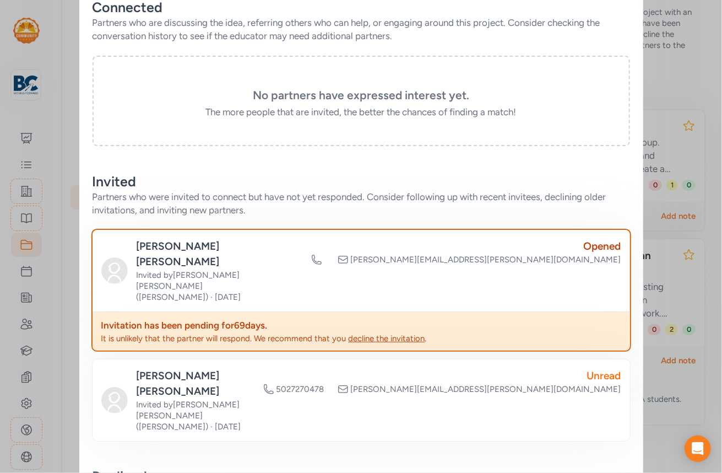
click at [594, 368] on div "Unread" at bounding box center [442, 375] width 358 height 15
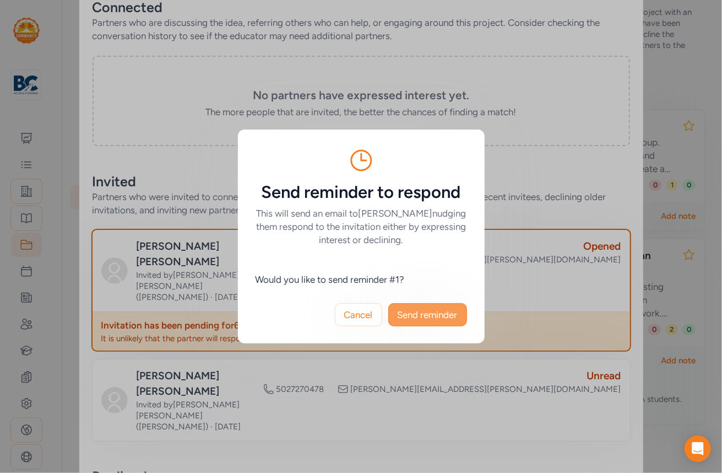
click at [442, 315] on span "Send reminder" at bounding box center [428, 314] width 60 height 13
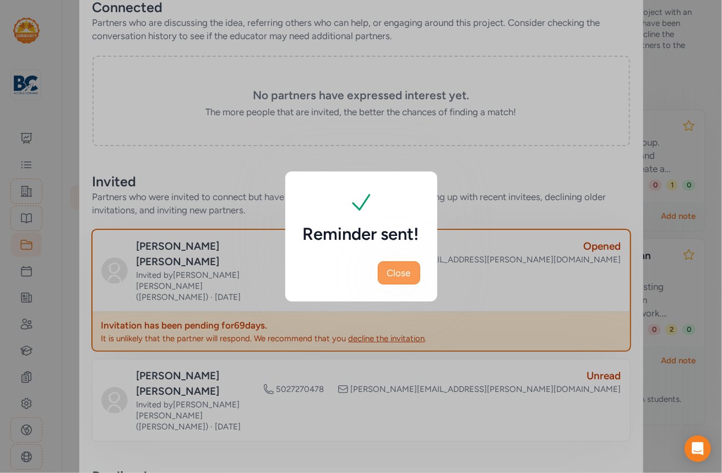
click at [407, 280] on button "Close" at bounding box center [399, 272] width 42 height 23
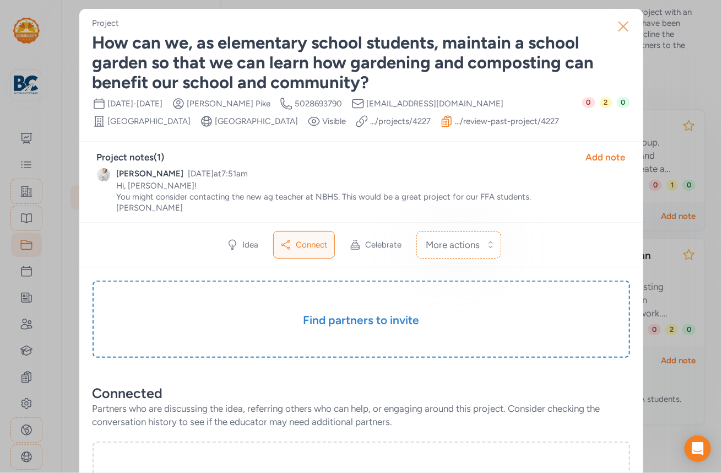
click at [619, 24] on icon "button" at bounding box center [623, 26] width 9 height 9
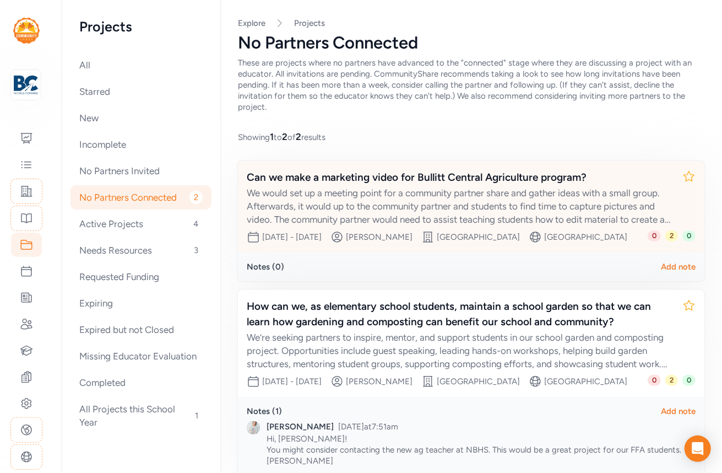
click at [381, 189] on div "We would set up a meeting point for a community partner share and gather ideas …" at bounding box center [460, 206] width 427 height 40
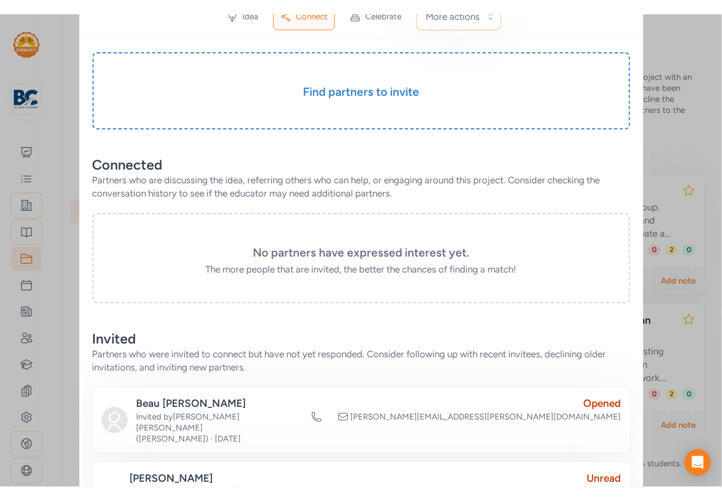
scroll to position [14, 0]
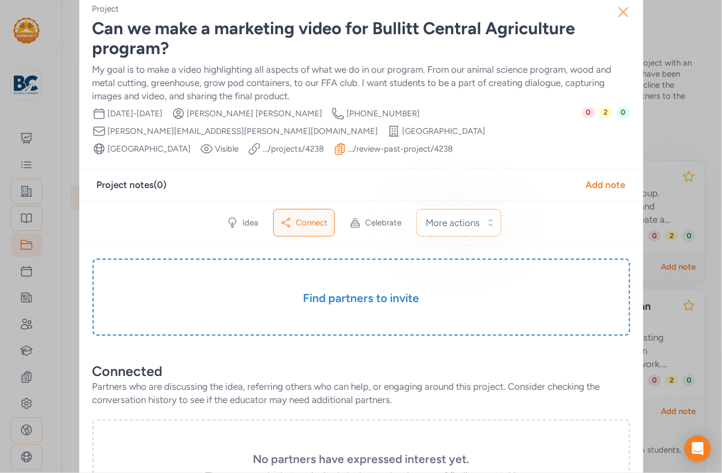
click at [616, 13] on icon "button" at bounding box center [624, 12] width 18 height 18
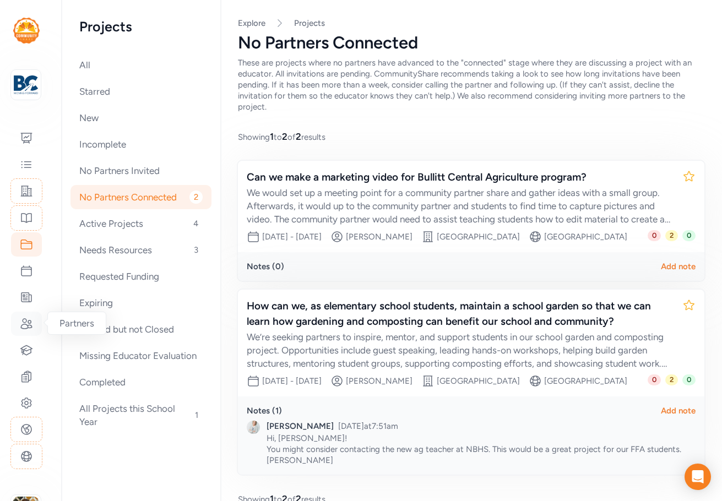
click at [24, 327] on icon at bounding box center [26, 323] width 13 height 13
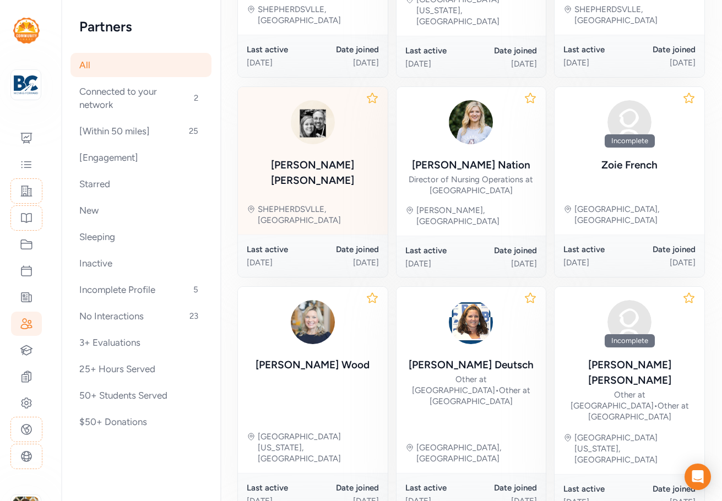
scroll to position [496, 0]
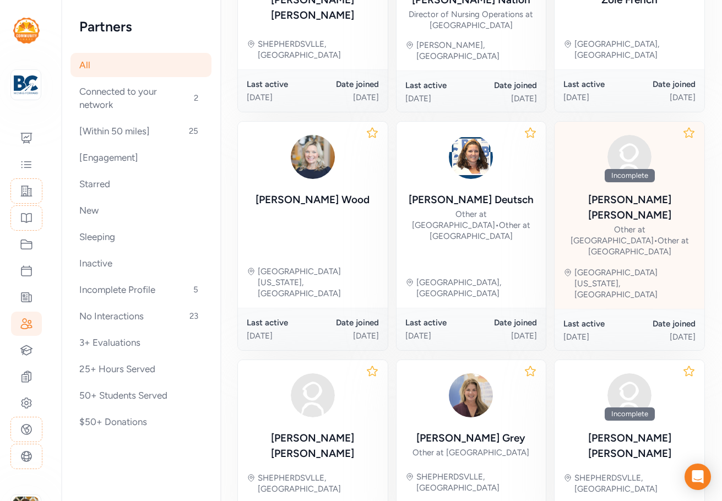
click at [657, 224] on div "Other at [GEOGRAPHIC_DATA] • Other at [GEOGRAPHIC_DATA]" at bounding box center [630, 240] width 132 height 33
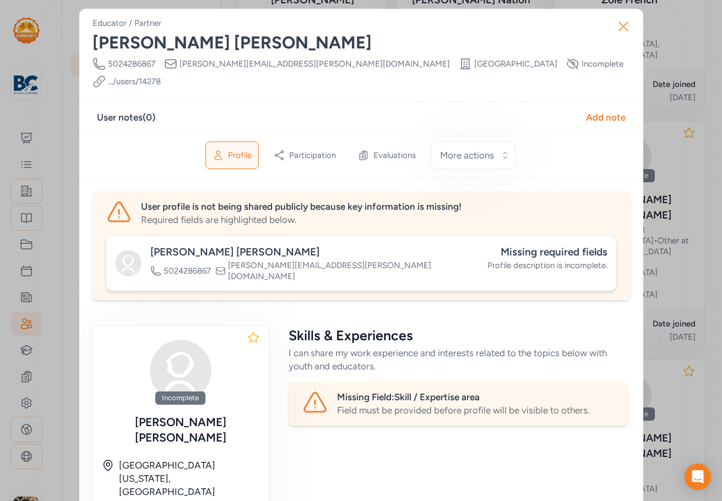
click at [616, 23] on icon "button" at bounding box center [624, 27] width 18 height 18
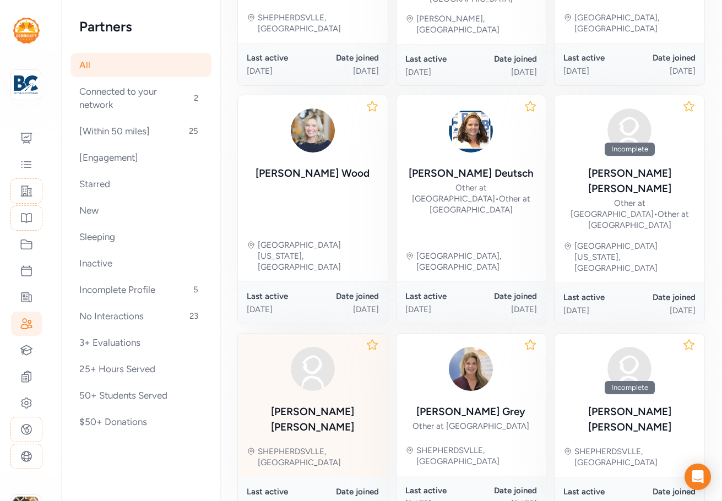
scroll to position [537, 0]
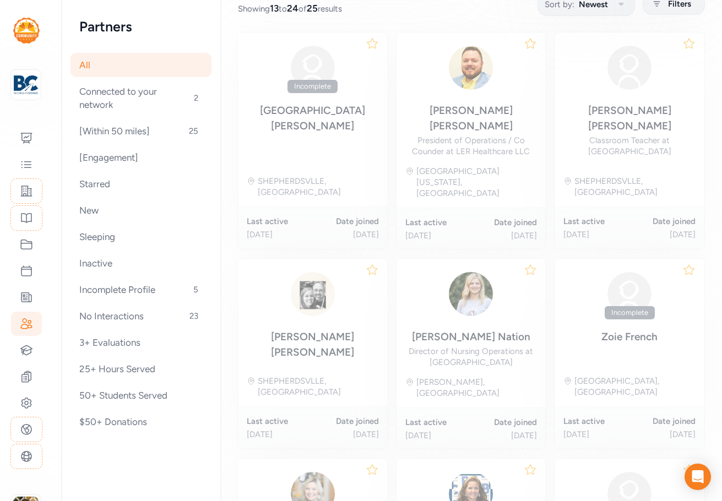
scroll to position [152, 0]
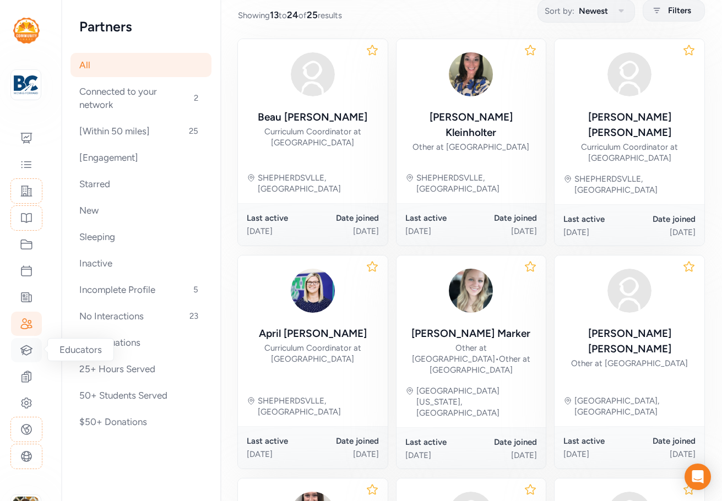
click at [23, 348] on icon at bounding box center [27, 349] width 12 height 9
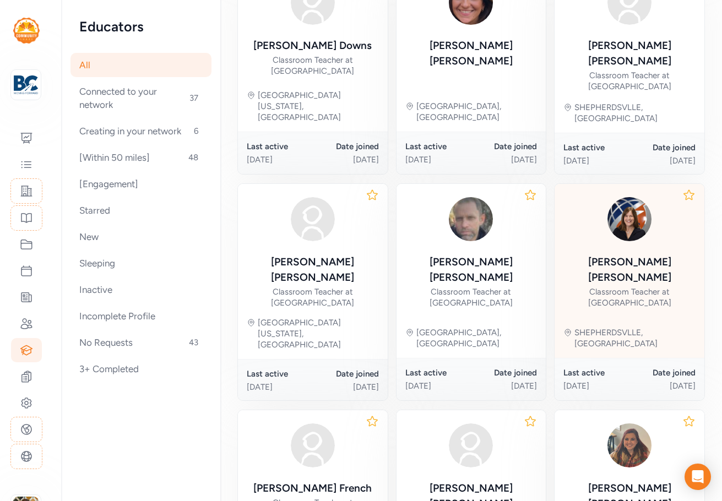
scroll to position [524, 0]
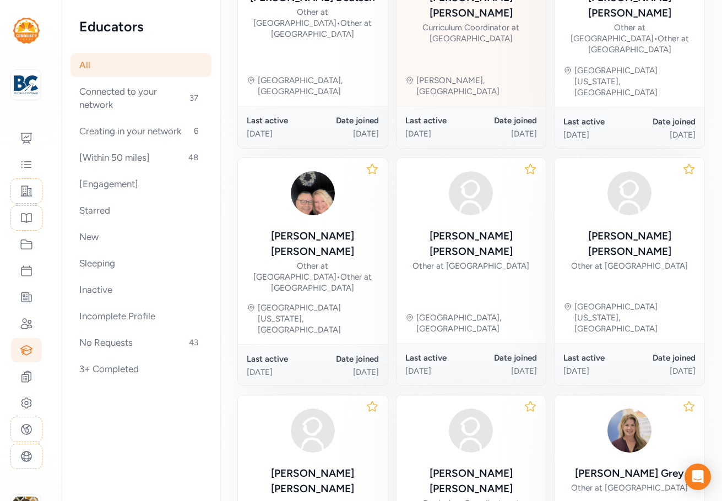
scroll to position [536, 0]
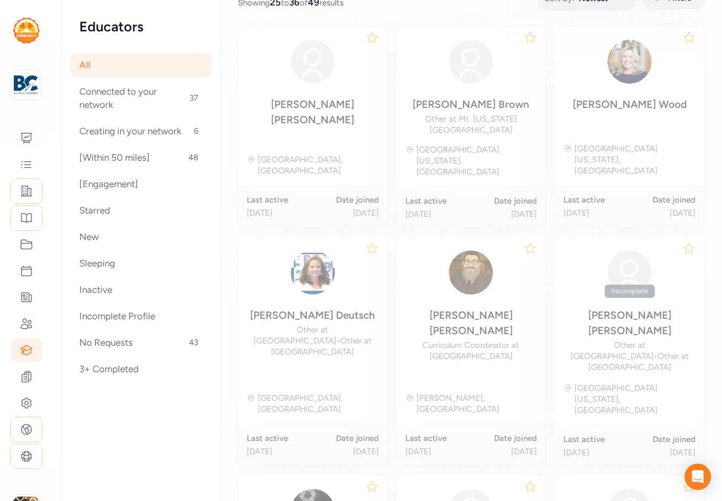
scroll to position [152, 0]
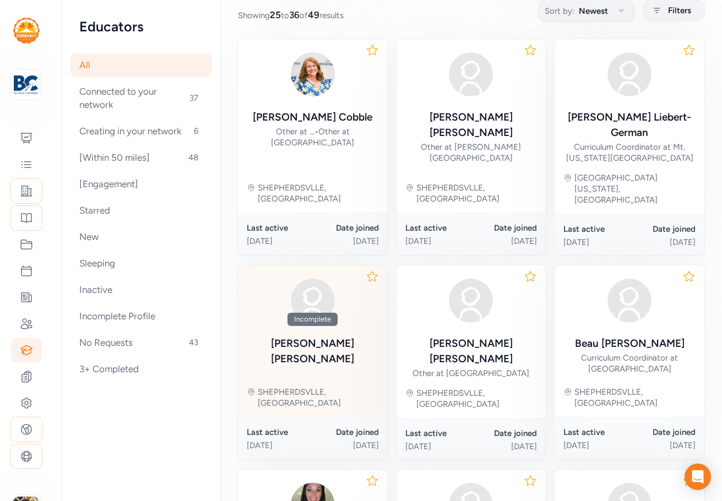
click at [350, 289] on div "Incomplete [PERSON_NAME], [GEOGRAPHIC_DATA]" at bounding box center [313, 342] width 150 height 152
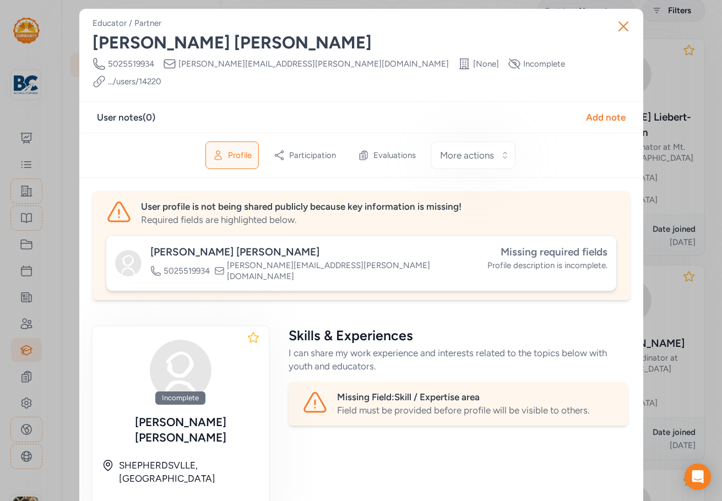
click at [597, 246] on span "Missing required fields" at bounding box center [554, 252] width 107 height 13
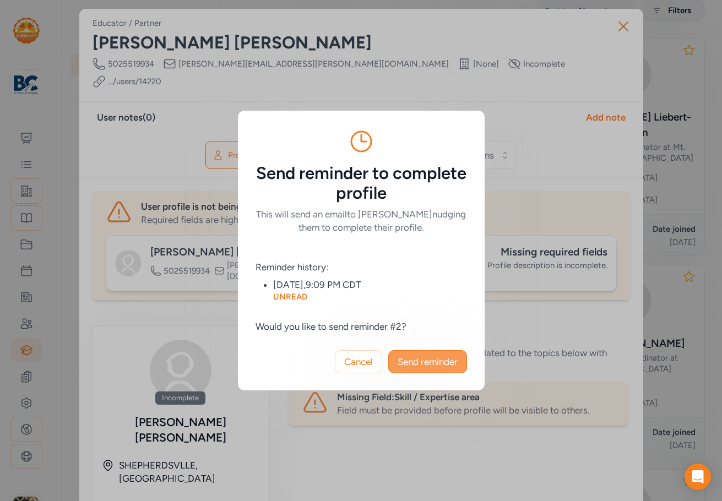
click at [431, 357] on span "Send reminder" at bounding box center [428, 361] width 60 height 13
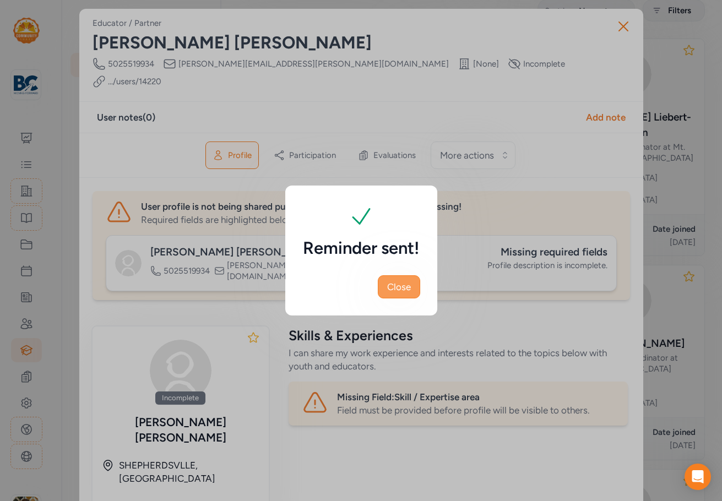
click at [404, 286] on span "Close" at bounding box center [399, 286] width 24 height 13
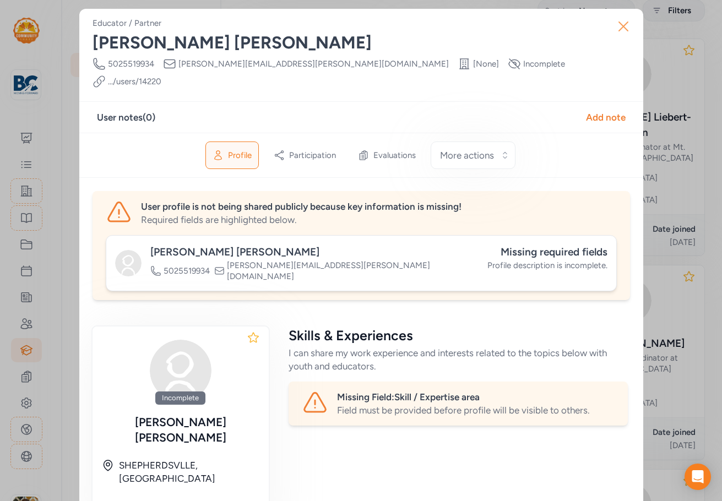
click at [620, 27] on icon "button" at bounding box center [623, 26] width 9 height 9
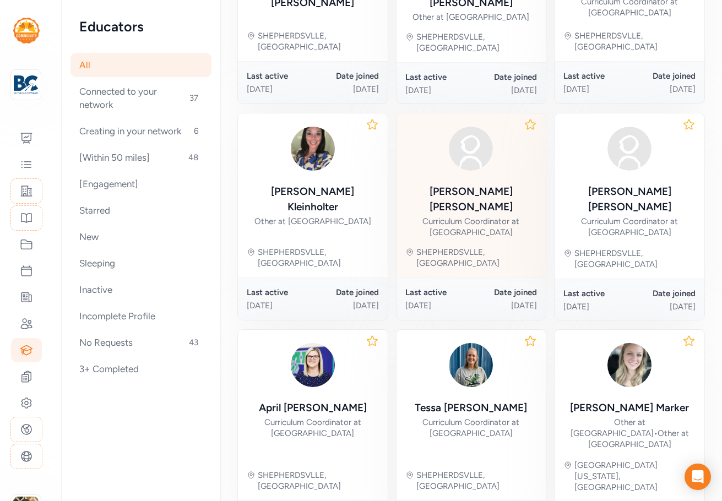
scroll to position [537, 0]
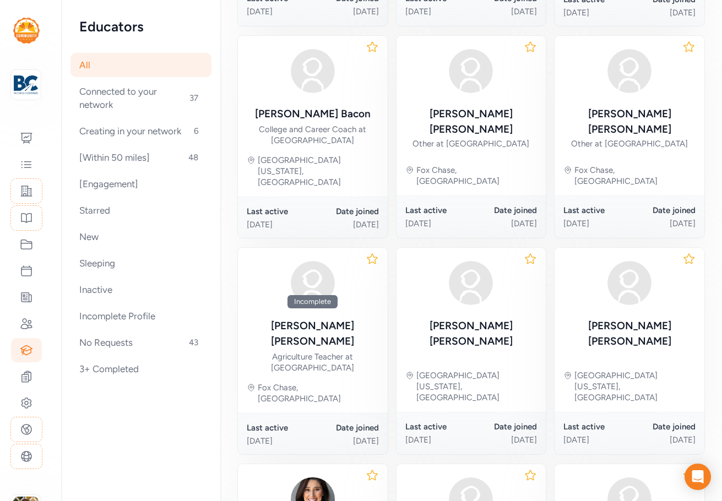
scroll to position [372, 0]
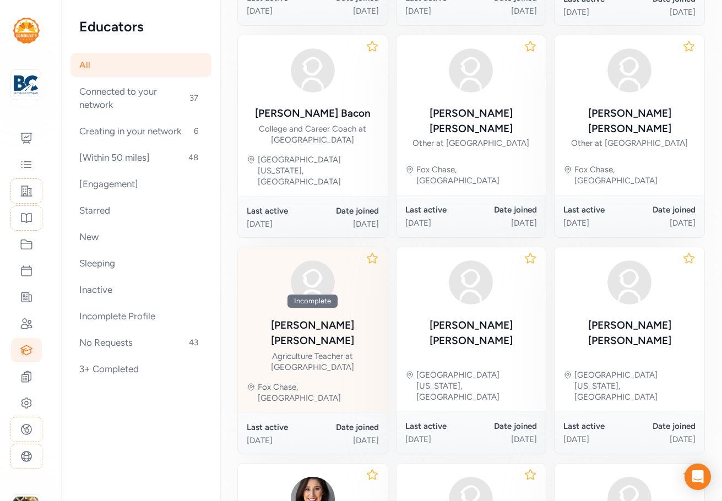
click at [344, 295] on div "Incomplete" at bounding box center [313, 301] width 132 height 13
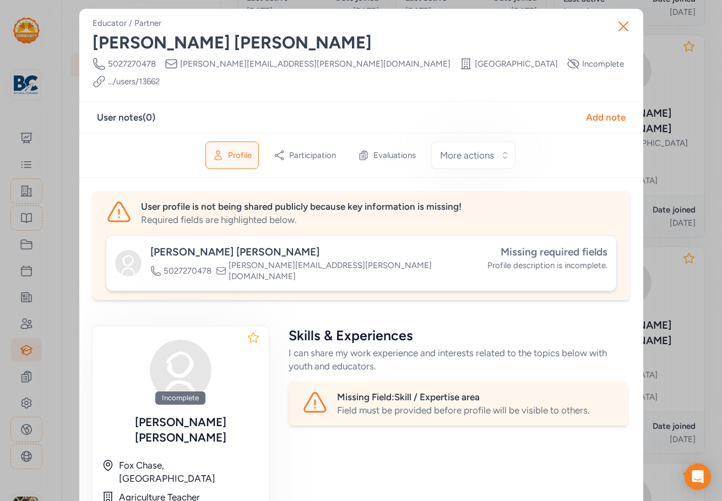
click at [577, 246] on span "Missing required fields" at bounding box center [554, 252] width 107 height 13
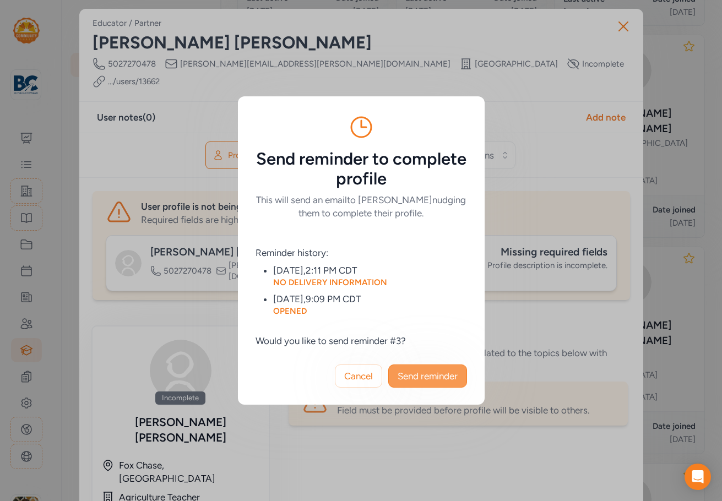
click at [439, 386] on button "Send reminder" at bounding box center [427, 376] width 79 height 23
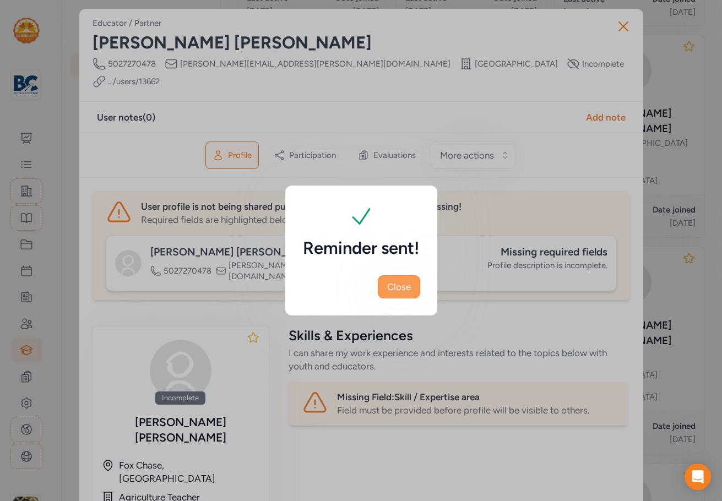
click at [399, 294] on button "Close" at bounding box center [399, 286] width 42 height 23
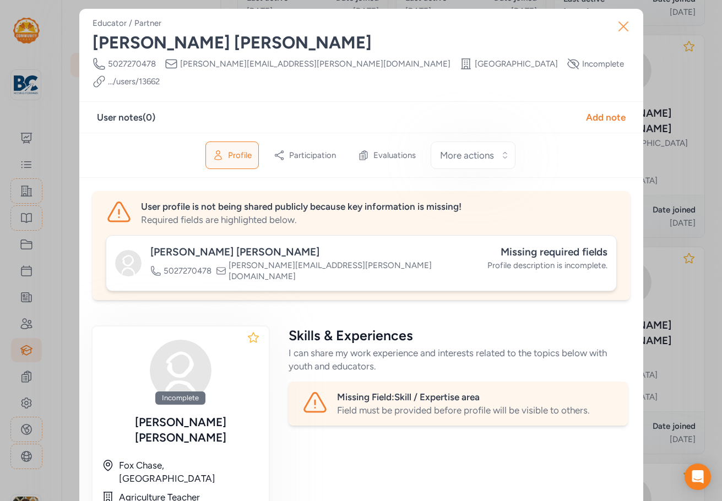
click at [626, 23] on icon "button" at bounding box center [624, 27] width 18 height 18
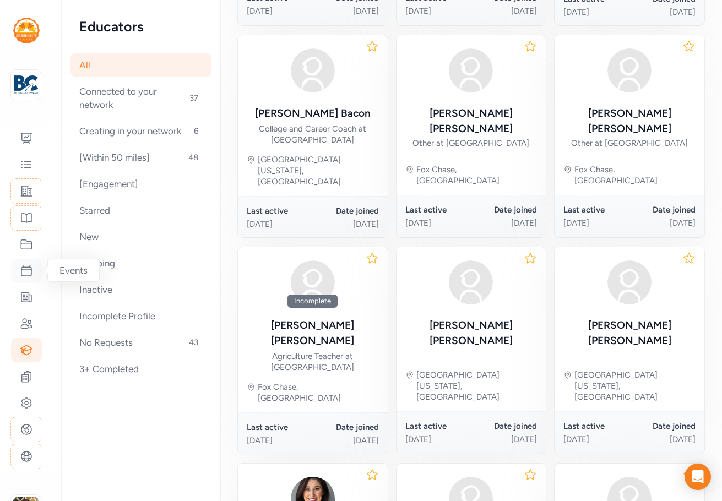
click at [28, 273] on icon at bounding box center [26, 270] width 13 height 13
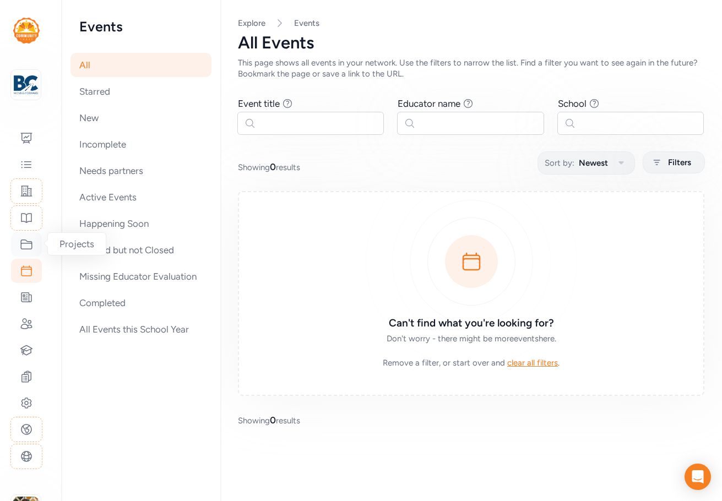
click at [26, 248] on icon at bounding box center [26, 244] width 13 height 13
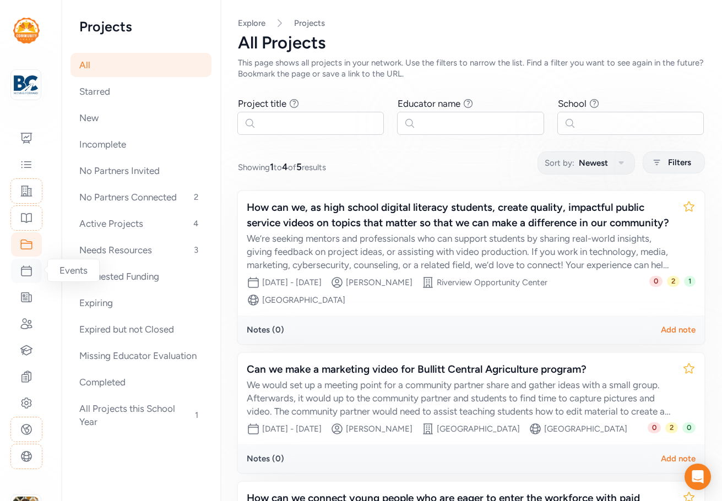
click at [31, 270] on icon at bounding box center [26, 270] width 13 height 13
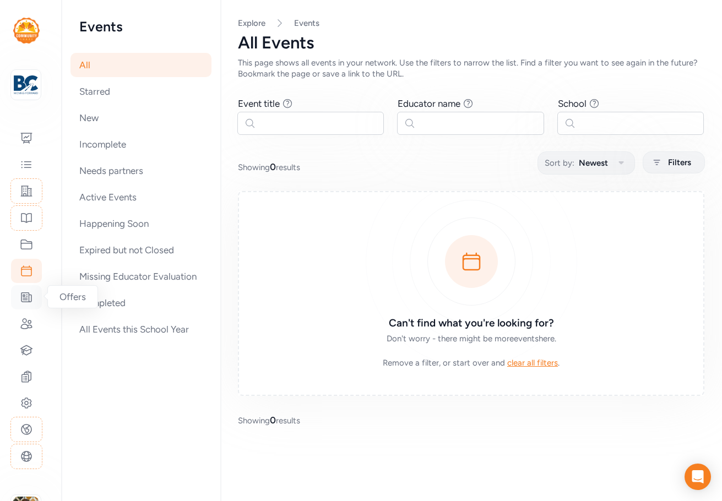
click at [31, 298] on icon at bounding box center [26, 297] width 10 height 9
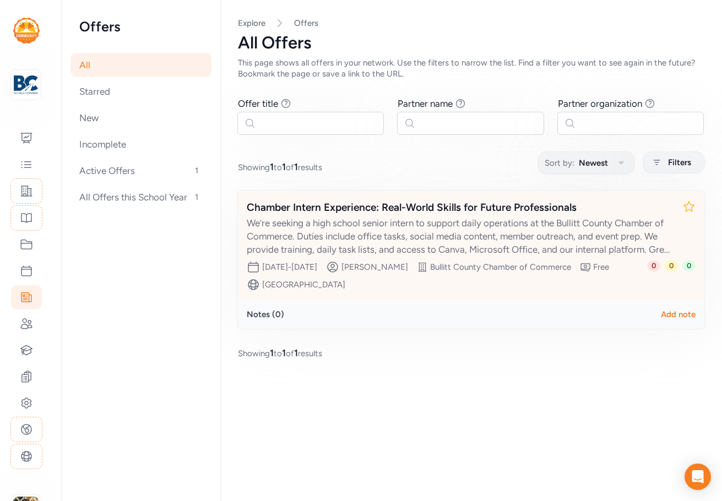
click at [453, 229] on div "We’re seeking a high school senior intern to support daily operations at the Bu…" at bounding box center [460, 236] width 427 height 40
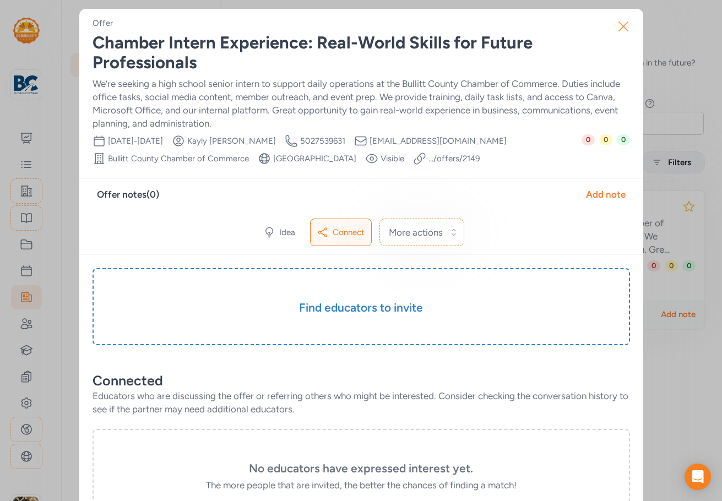
click at [627, 24] on icon "button" at bounding box center [624, 27] width 18 height 18
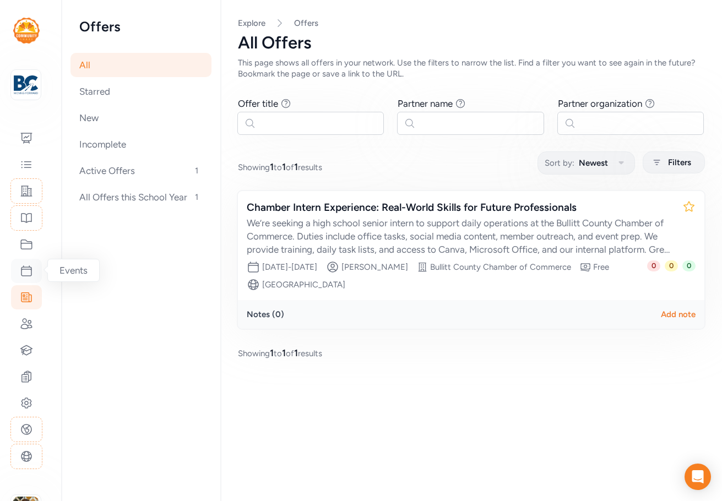
click at [29, 269] on icon at bounding box center [26, 271] width 10 height 10
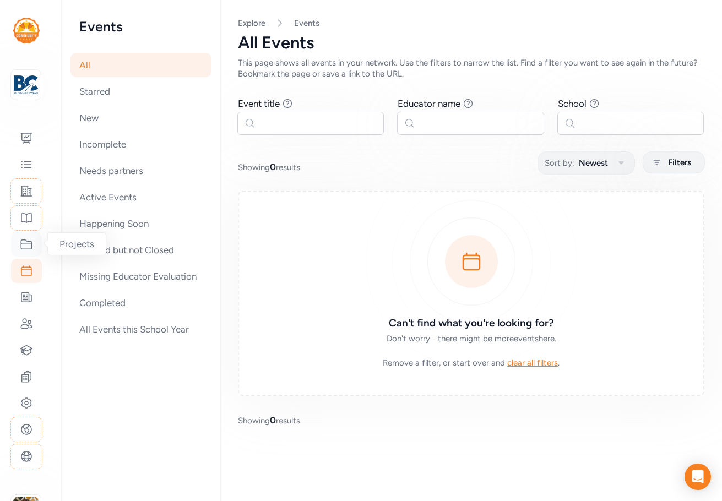
click at [26, 245] on icon at bounding box center [26, 244] width 13 height 13
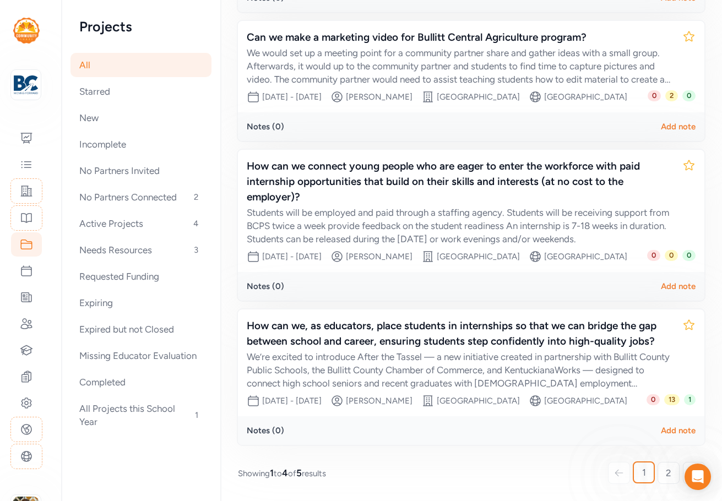
scroll to position [400, 0]
click at [666, 472] on span "2" at bounding box center [669, 473] width 6 height 13
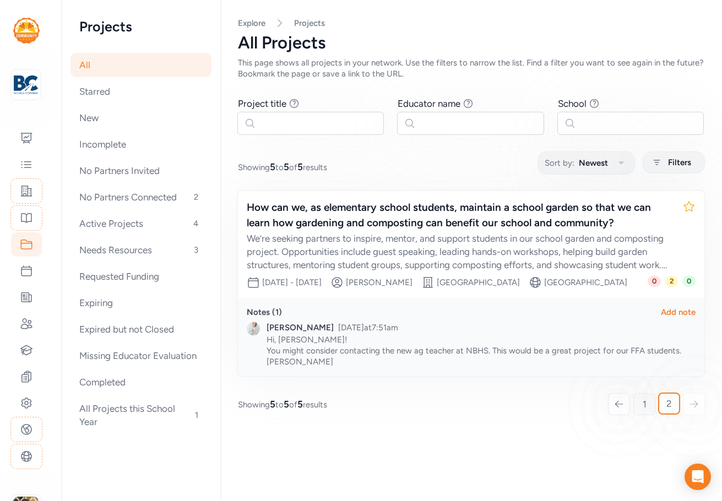
click at [640, 415] on link "1" at bounding box center [645, 404] width 22 height 22
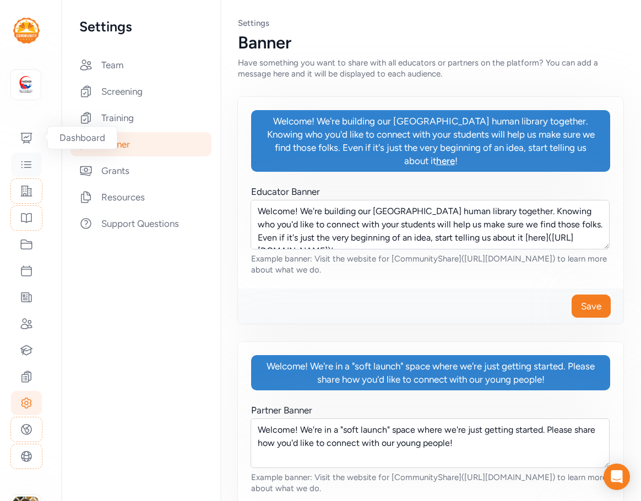
scroll to position [7, 0]
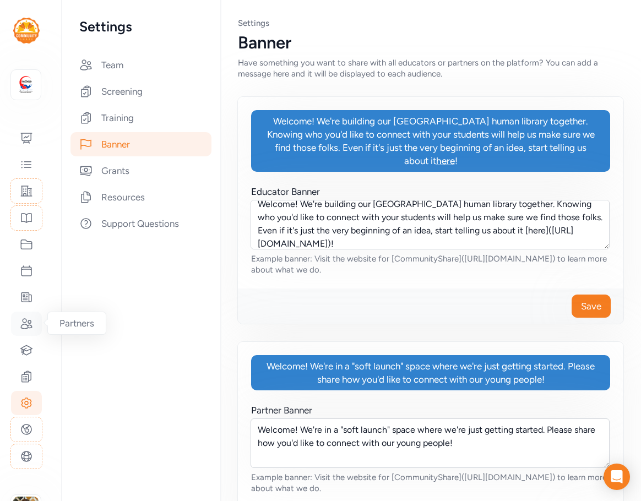
click at [24, 326] on icon at bounding box center [26, 323] width 13 height 13
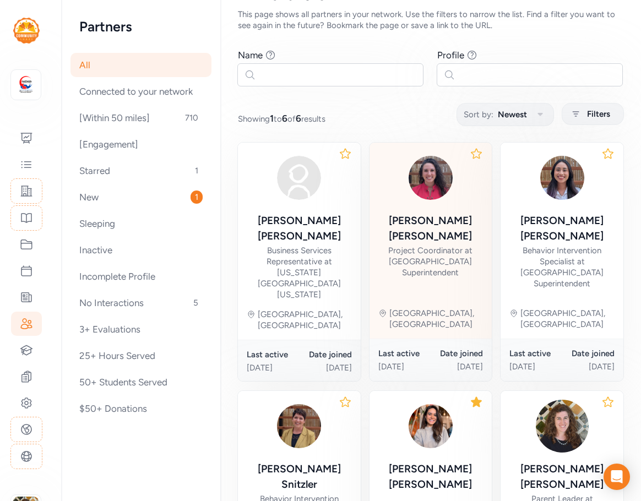
scroll to position [110, 0]
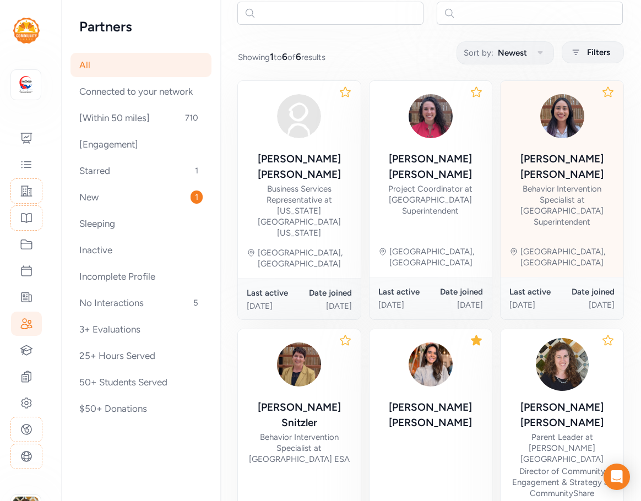
click at [584, 183] on div "Behavior Intervention Specialist at [GEOGRAPHIC_DATA] Superintendent" at bounding box center [562, 205] width 105 height 44
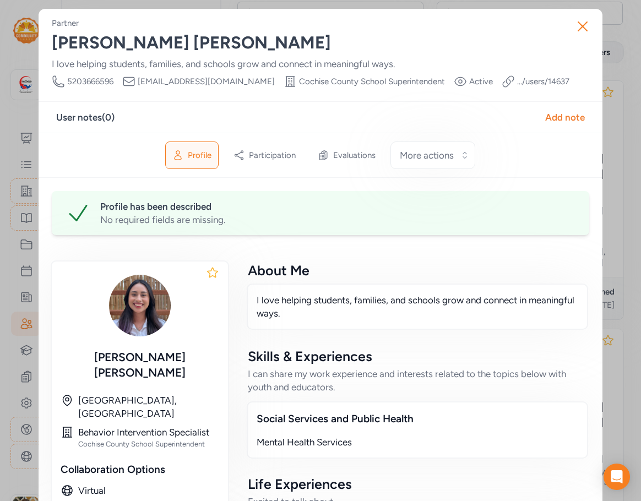
click at [299, 84] on span "Cochise County School Superintendent" at bounding box center [372, 81] width 146 height 11
click at [577, 26] on icon "button" at bounding box center [583, 27] width 18 height 18
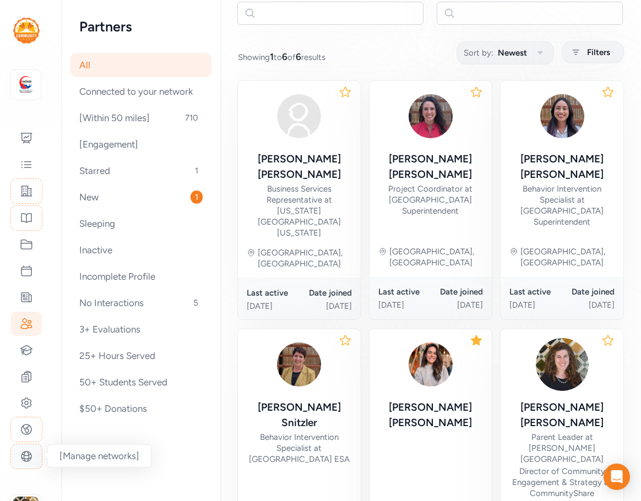
click at [26, 456] on icon at bounding box center [26, 457] width 10 height 10
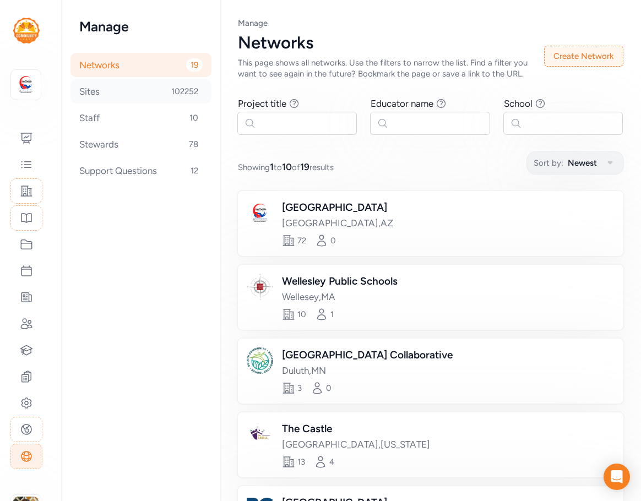
click at [95, 88] on div "Sites 102252" at bounding box center [141, 91] width 141 height 24
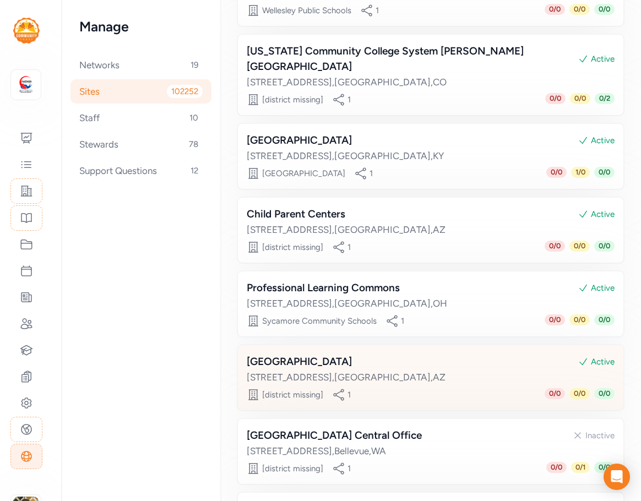
scroll to position [477, 0]
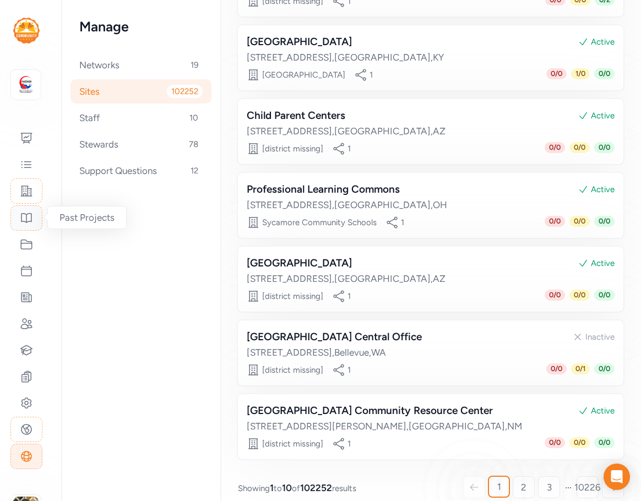
click at [25, 224] on icon at bounding box center [26, 218] width 13 height 13
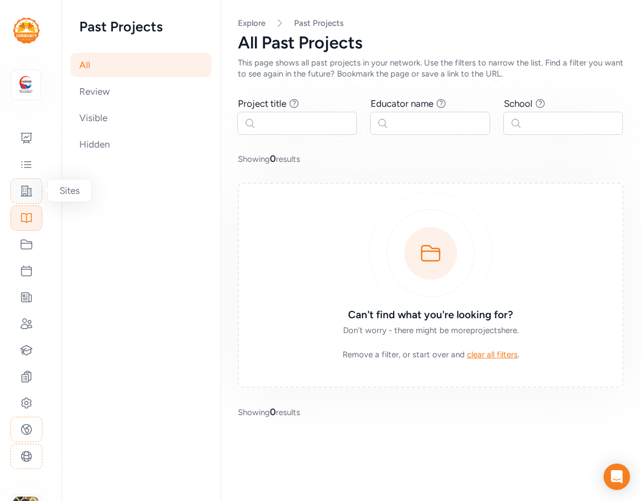
click at [24, 195] on icon at bounding box center [26, 191] width 11 height 10
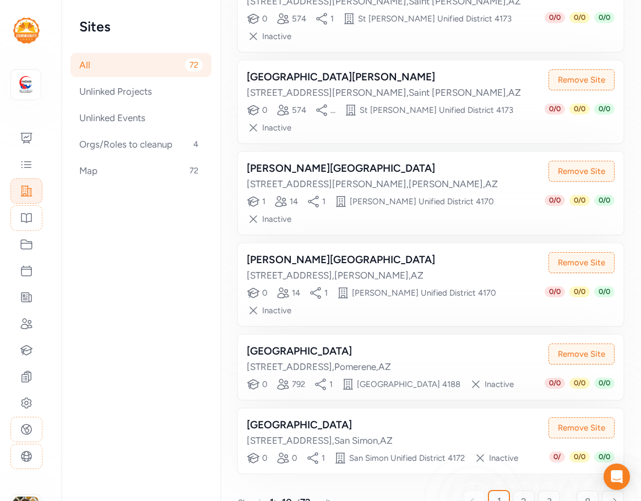
scroll to position [529, 0]
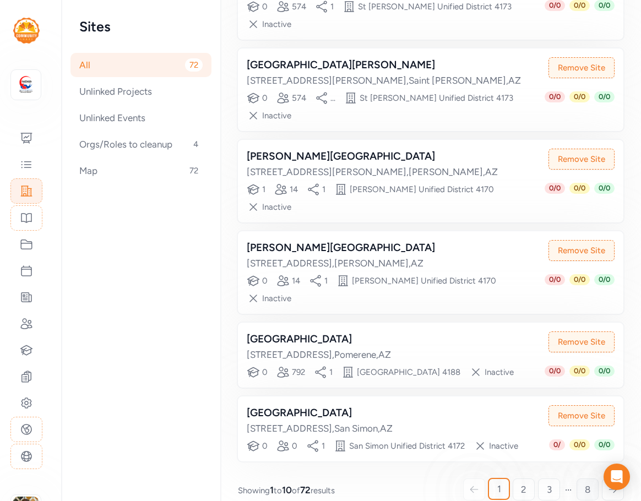
click at [583, 479] on link "8" at bounding box center [588, 490] width 22 height 22
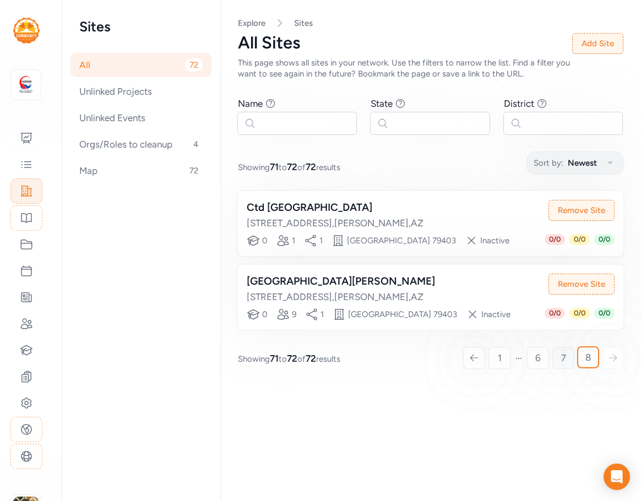
click at [566, 352] on link "7" at bounding box center [564, 358] width 22 height 22
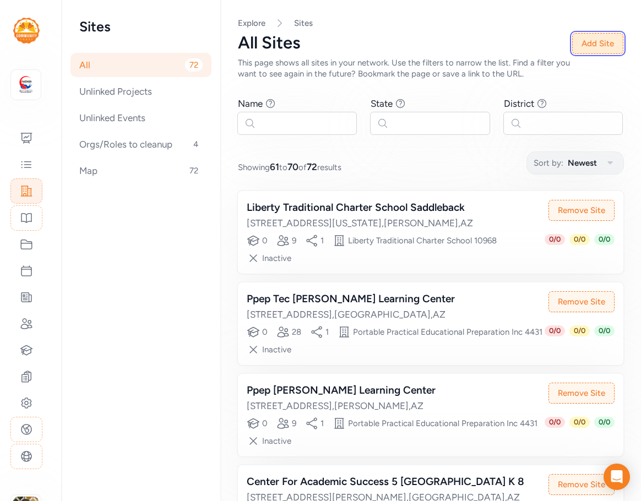
click at [597, 42] on button "Add Site" at bounding box center [597, 43] width 51 height 21
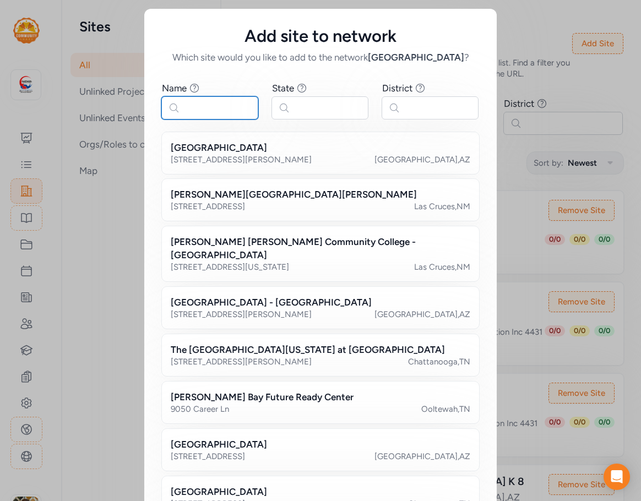
click at [224, 103] on input "text" at bounding box center [209, 107] width 97 height 23
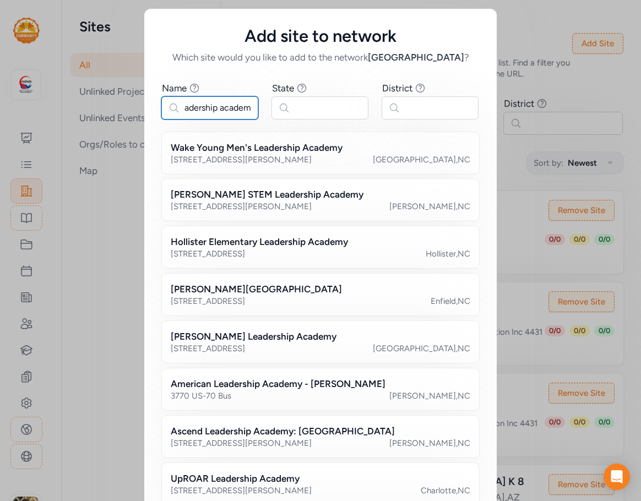
scroll to position [0, 11]
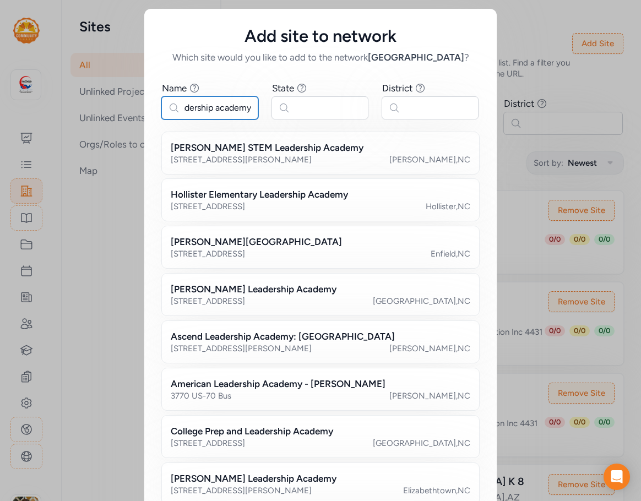
type input "leadership academy"
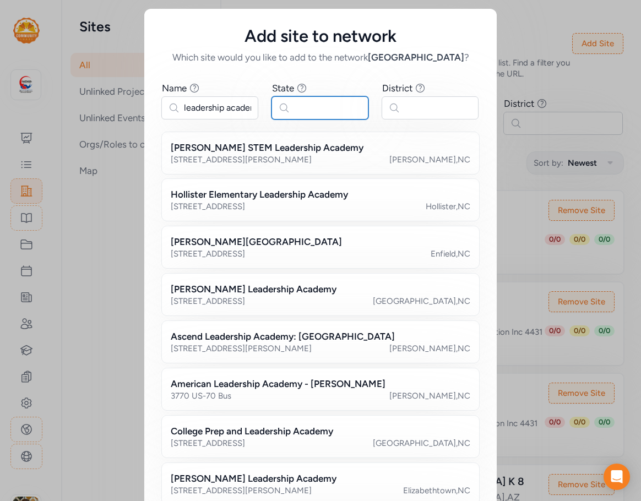
click at [302, 106] on input "text" at bounding box center [320, 107] width 97 height 23
type input "az"
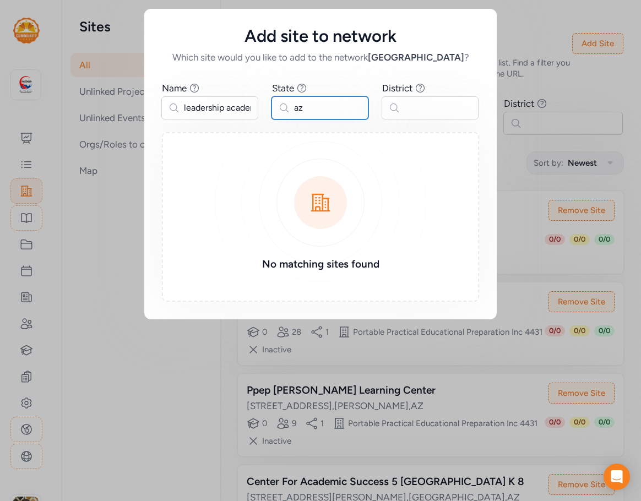
drag, startPoint x: 311, startPoint y: 110, endPoint x: 278, endPoint y: 111, distance: 33.6
click at [278, 111] on input "az" at bounding box center [320, 107] width 97 height 23
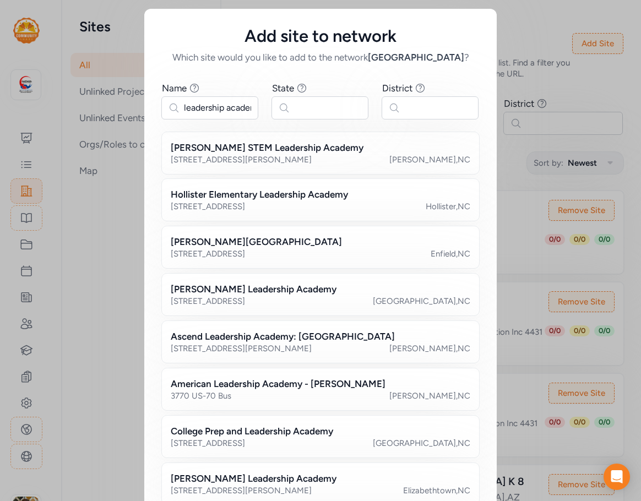
click at [513, 37] on div "Add site to network Which site would you like to add to the network Cochise Cou…" at bounding box center [320, 313] width 641 height 627
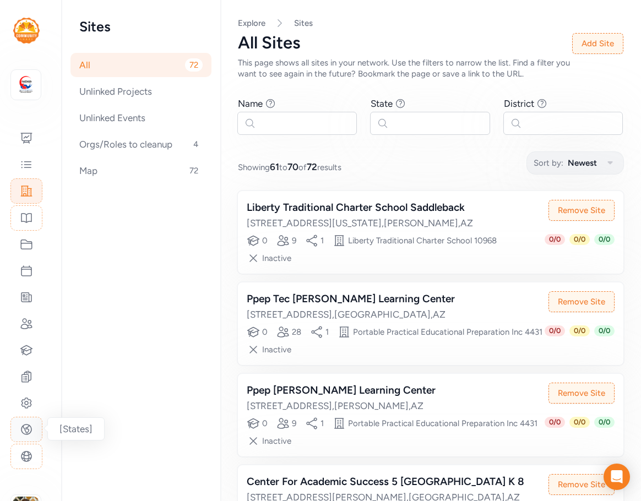
click at [25, 433] on icon at bounding box center [26, 429] width 13 height 13
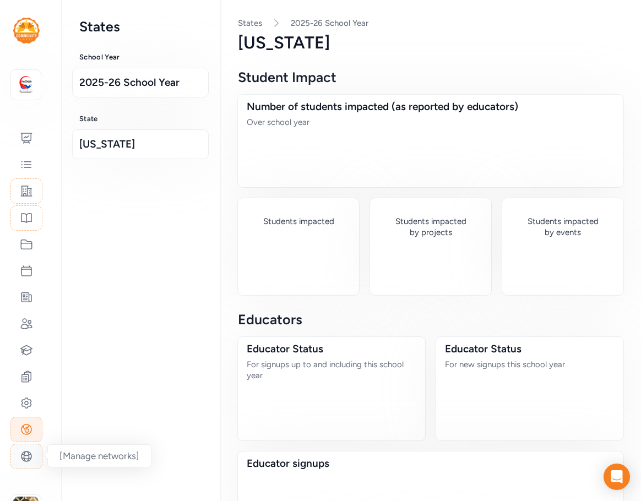
click at [25, 453] on icon at bounding box center [26, 457] width 10 height 10
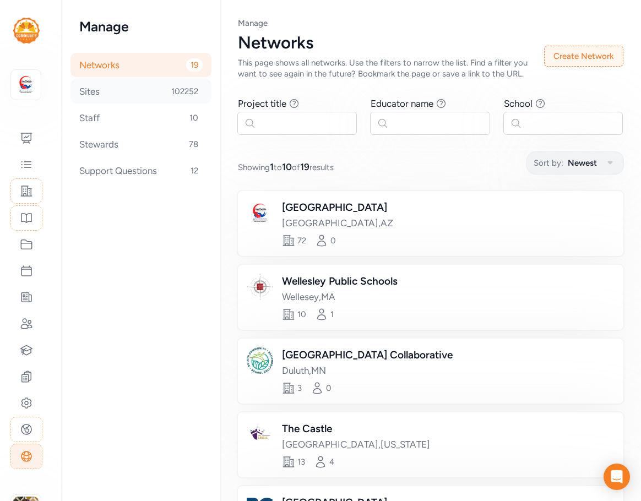
click at [105, 96] on div "Sites 102252" at bounding box center [141, 91] width 141 height 24
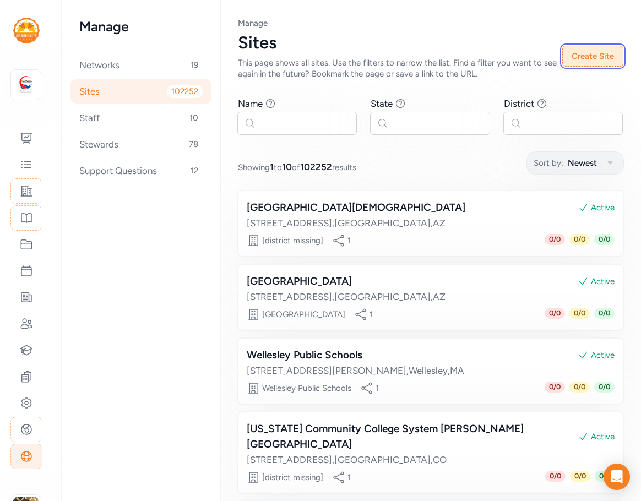
click at [599, 56] on button "Create Site" at bounding box center [592, 56] width 61 height 21
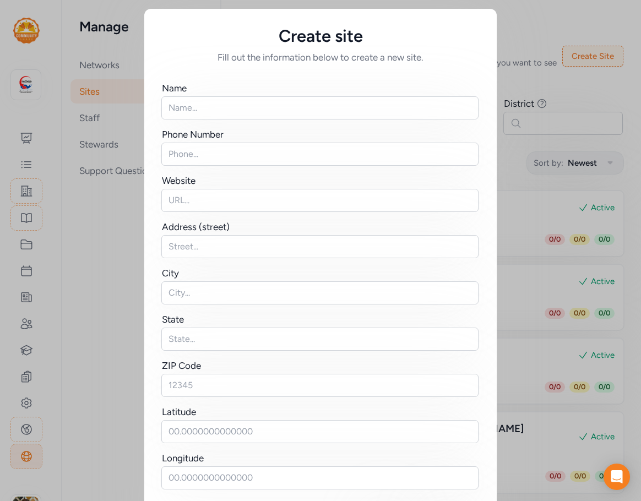
click at [547, 82] on div "Create site Fill out the information below to create a new site. Name Phone Num…" at bounding box center [320, 277] width 641 height 555
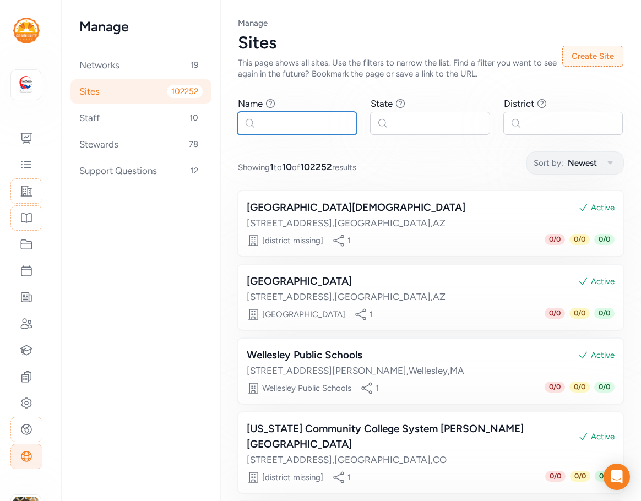
click at [264, 126] on input "text" at bounding box center [297, 123] width 120 height 23
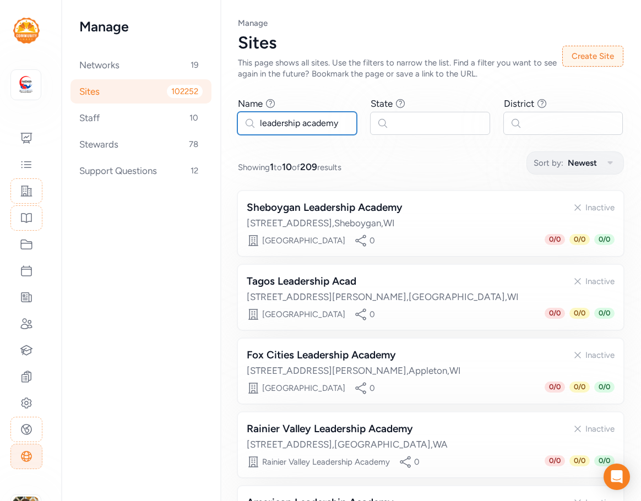
type input "leadership academy"
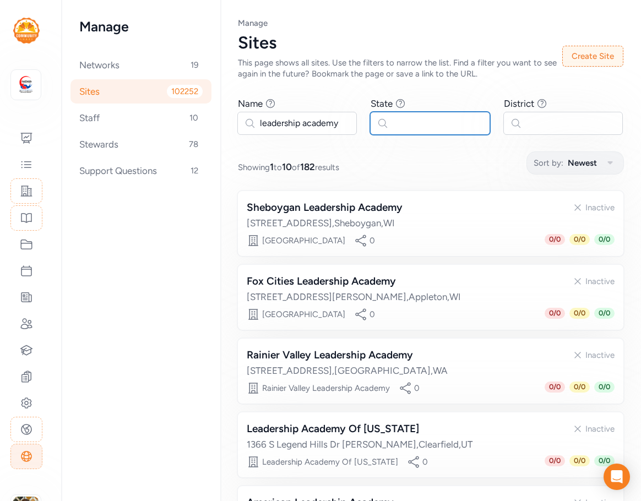
click at [401, 122] on input "text" at bounding box center [430, 123] width 120 height 23
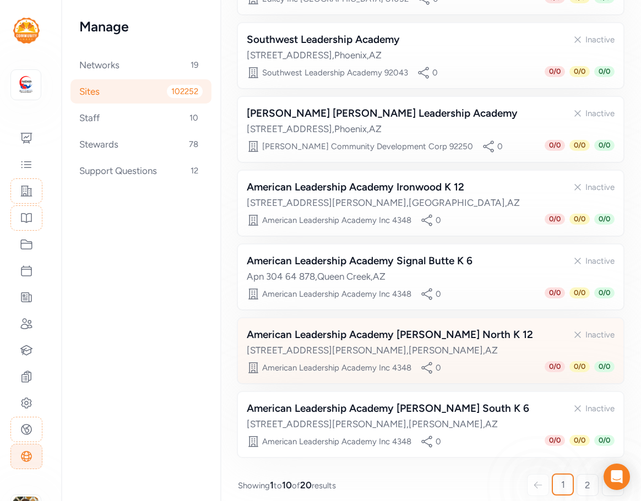
scroll to position [475, 0]
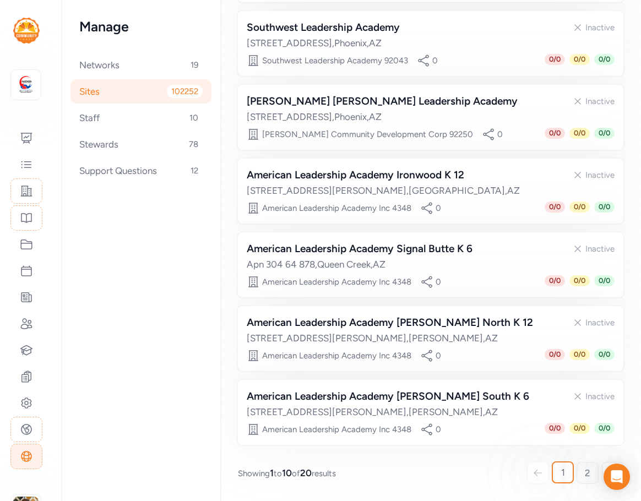
type input "az"
click at [584, 475] on link "2" at bounding box center [588, 473] width 22 height 22
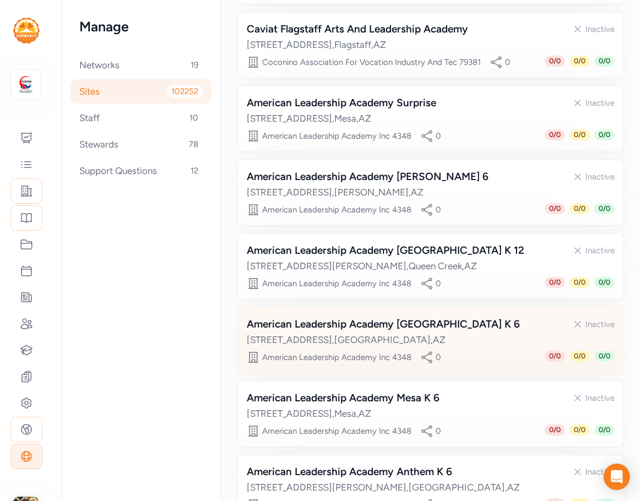
scroll to position [475, 0]
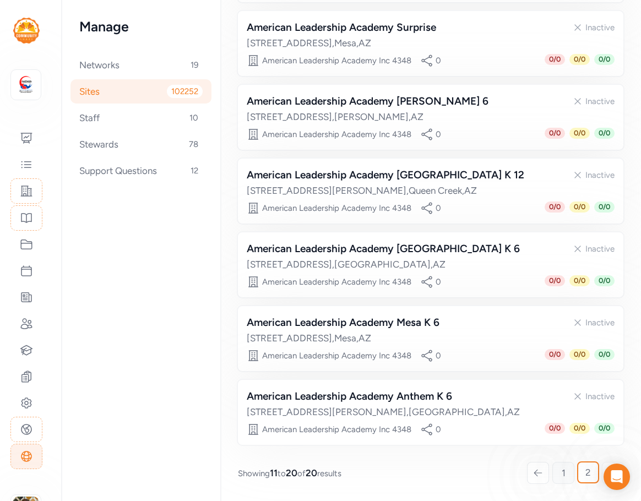
click at [562, 470] on span "1" at bounding box center [564, 473] width 4 height 13
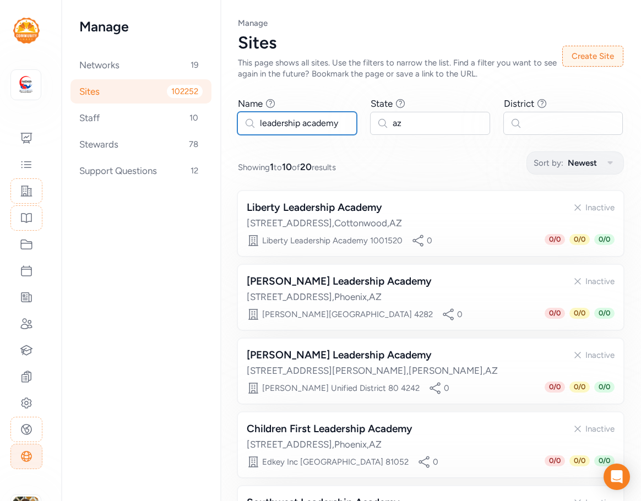
drag, startPoint x: 346, startPoint y: 128, endPoint x: 230, endPoint y: 117, distance: 116.7
click at [230, 117] on div "Page Sites Manage Sites This page shows all sites. Use the filters to narrow th…" at bounding box center [430, 488] width 421 height 977
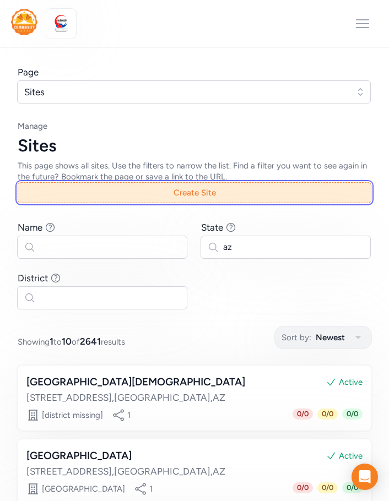
click at [112, 195] on button "Create Site" at bounding box center [195, 192] width 354 height 21
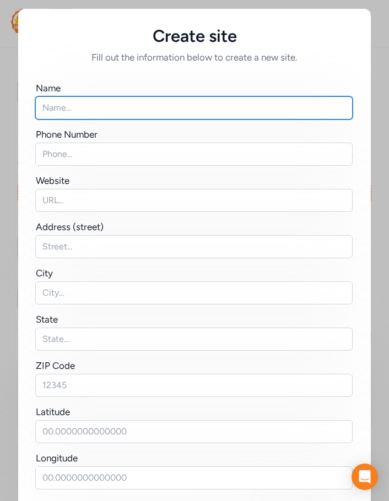
click at [75, 106] on input "text" at bounding box center [193, 107] width 317 height 23
paste input "[US_STATE][GEOGRAPHIC_DATA]"
type input "[US_STATE][GEOGRAPHIC_DATA]"
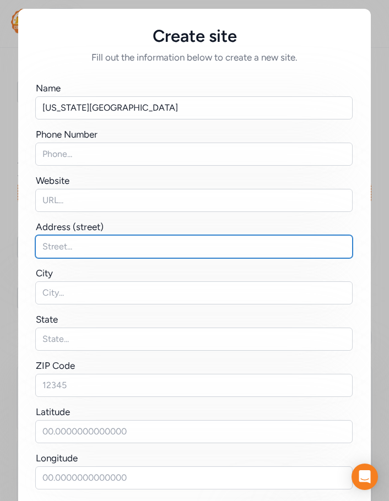
click at [50, 250] on input "text" at bounding box center [193, 246] width 317 height 23
paste input "[STREET_ADDRESS]"
type input "[STREET_ADDRESS]"
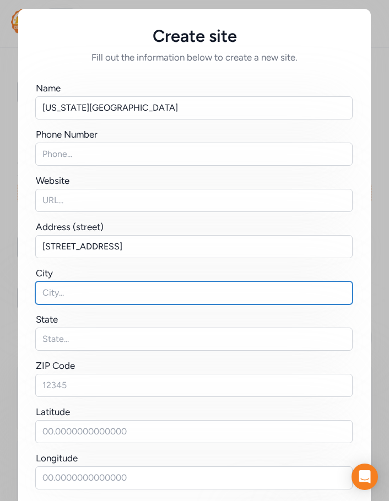
click at [77, 297] on input "text" at bounding box center [193, 292] width 317 height 23
paste input "[GEOGRAPHIC_DATA],"
type input "Hereford"
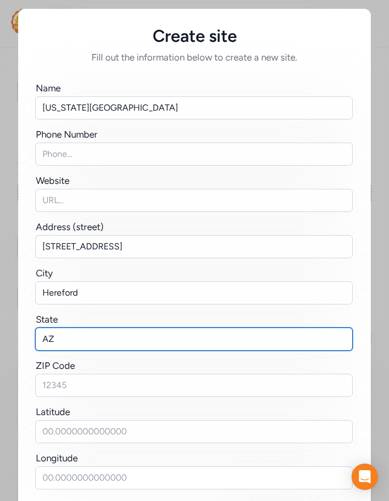
type input "AZ"
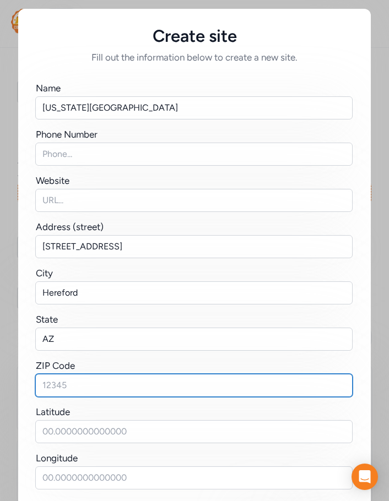
click at [48, 387] on input "text" at bounding box center [193, 385] width 317 height 23
paste input "85615"
type input "85615"
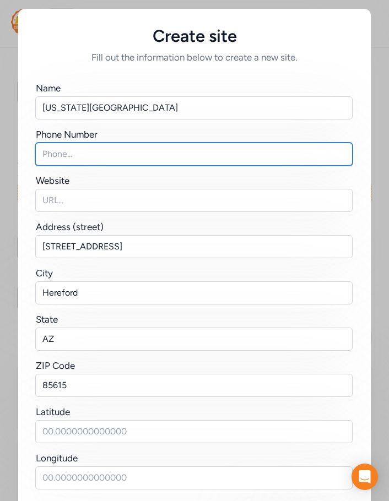
click at [71, 152] on input "text" at bounding box center [193, 154] width 317 height 23
paste input "[PHONE_NUMBER]"
type input "[PHONE_NUMBER]"
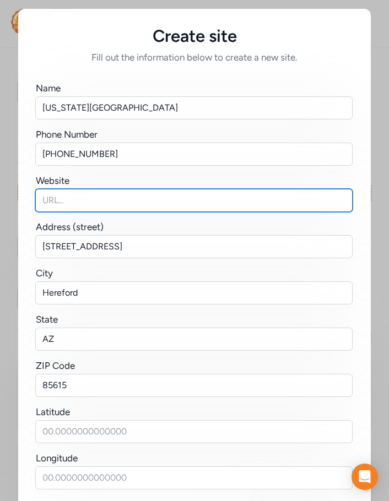
click at [48, 205] on input "text" at bounding box center [193, 200] width 317 height 23
click at [82, 195] on input "text" at bounding box center [193, 200] width 317 height 23
paste input "[PHONE_NUMBER]"
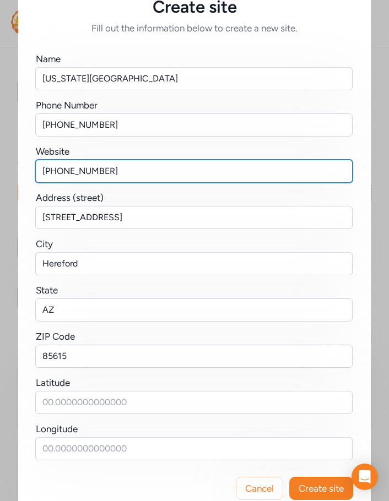
scroll to position [54, 0]
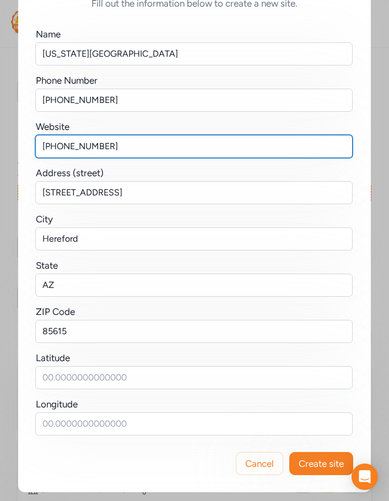
type input "[PHONE_NUMBER]"
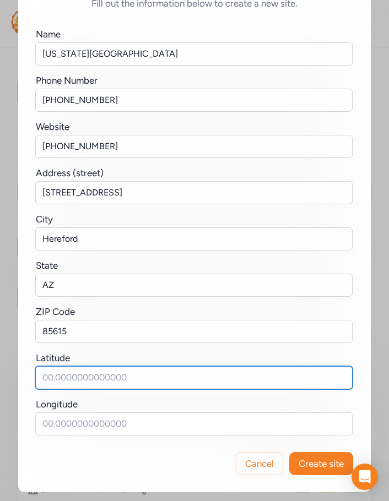
click at [75, 373] on input "text" at bounding box center [193, 377] width 317 height 23
paste input "31.39574823472332, -110.24013571349187"
drag, startPoint x: 123, startPoint y: 377, endPoint x: 231, endPoint y: 377, distance: 108.5
click at [231, 377] on input "31.39574823472332, -110.24013571349187" at bounding box center [193, 377] width 317 height 23
type input "31.39574823472332,"
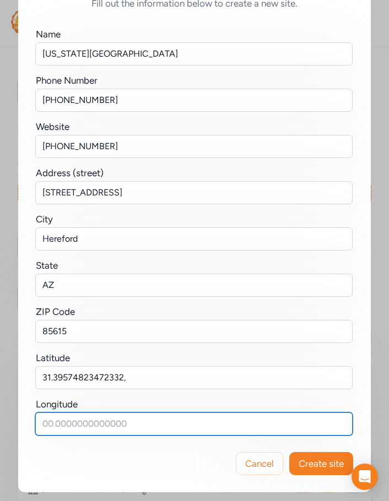
click at [81, 419] on input "text" at bounding box center [193, 424] width 317 height 23
paste input "-110.24013571349187"
type input "-110.24013571349187"
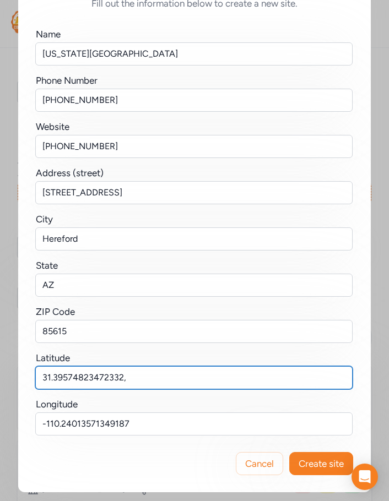
click at [129, 381] on input "31.39574823472332," at bounding box center [193, 377] width 317 height 23
type input "31.39574823472332"
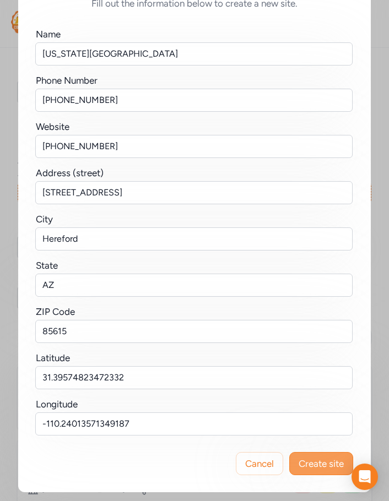
click at [306, 465] on span "Create site" at bounding box center [321, 463] width 45 height 13
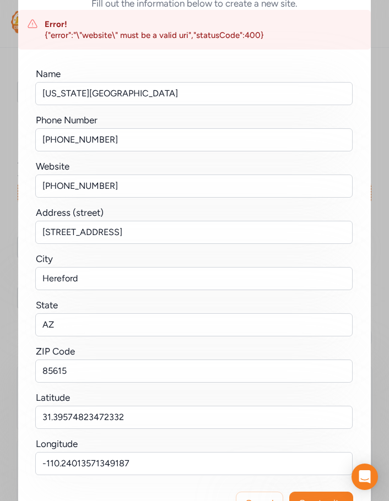
scroll to position [0, 0]
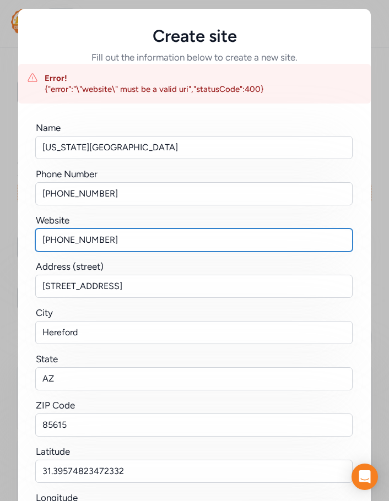
drag, startPoint x: 106, startPoint y: 236, endPoint x: 10, endPoint y: 236, distance: 96.4
click at [10, 236] on div "Create site Fill out the information below to create a new site. Error! {"error…" at bounding box center [194, 297] width 389 height 595
click at [78, 246] on input "text" at bounding box center [193, 240] width 317 height 23
paste input "[STREET_ADDRESS]"
drag, startPoint x: 198, startPoint y: 241, endPoint x: -7, endPoint y: 241, distance: 204.9
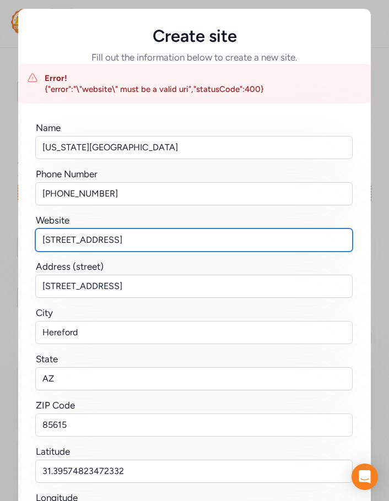
click at [0, 241] on html "Your Network Cochise County Schools Dashboard Feed Sites Past Projects Projects…" at bounding box center [194, 250] width 389 height 501
type input "[DOMAIN_NAME]/"
drag, startPoint x: 117, startPoint y: 240, endPoint x: 30, endPoint y: 239, distance: 87.6
click at [30, 239] on div "Name [US_STATE][GEOGRAPHIC_DATA] Phone Number [PHONE_NUMBER] Website [DOMAIN_NA…" at bounding box center [194, 316] width 353 height 425
click at [63, 241] on input "text" at bounding box center [193, 240] width 317 height 23
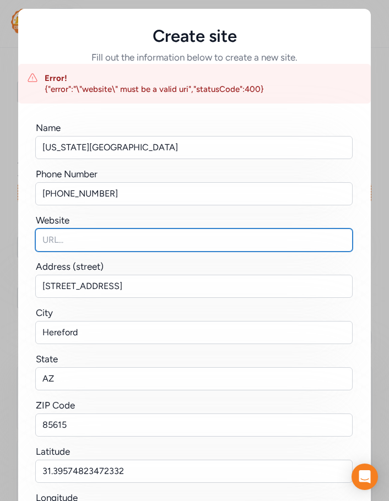
paste input "[URL][DOMAIN_NAME]"
type input "[URL][DOMAIN_NAME]"
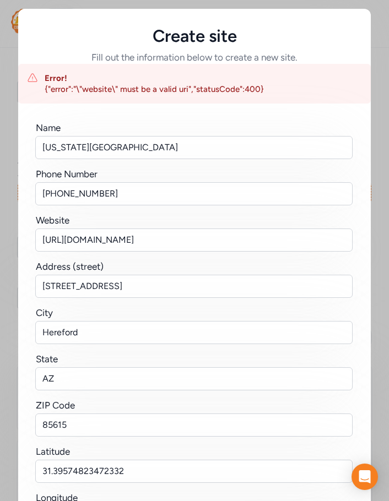
click at [197, 218] on div "Website" at bounding box center [194, 220] width 317 height 13
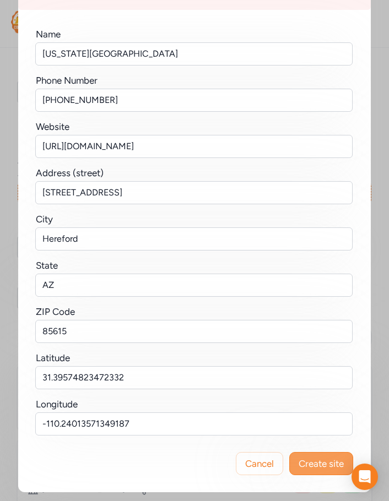
click at [332, 467] on span "Create site" at bounding box center [321, 463] width 45 height 13
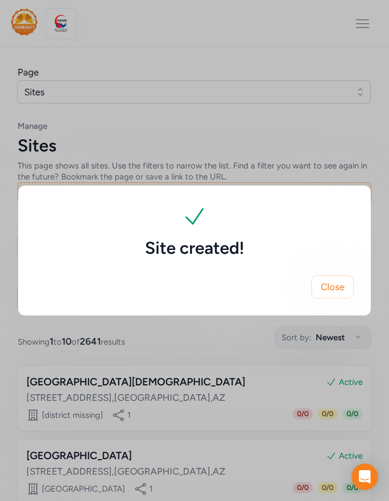
scroll to position [0, 0]
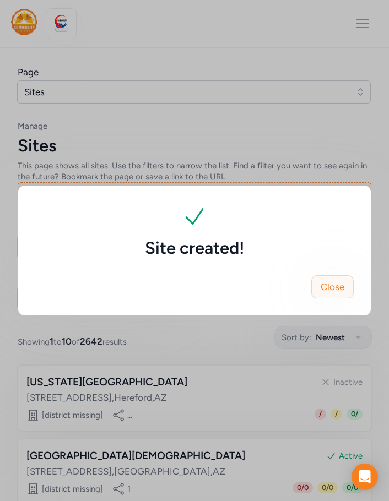
click at [330, 288] on span "Close" at bounding box center [333, 286] width 24 height 13
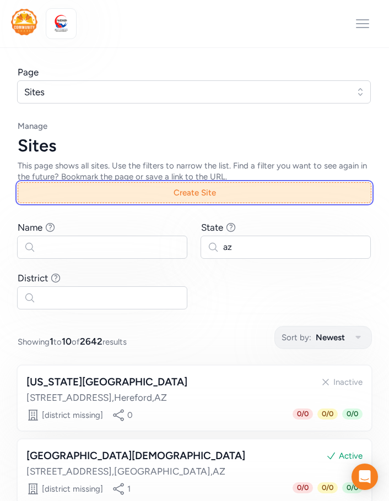
click at [208, 194] on button "Create Site" at bounding box center [195, 192] width 354 height 21
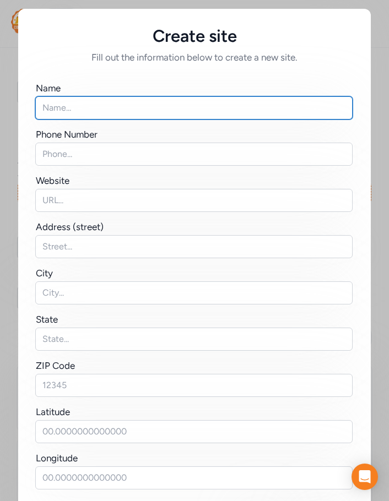
click at [61, 102] on input "text" at bounding box center [193, 107] width 317 height 23
paste input "Cochise [GEOGRAPHIC_DATA][DEMOGRAPHIC_DATA]"
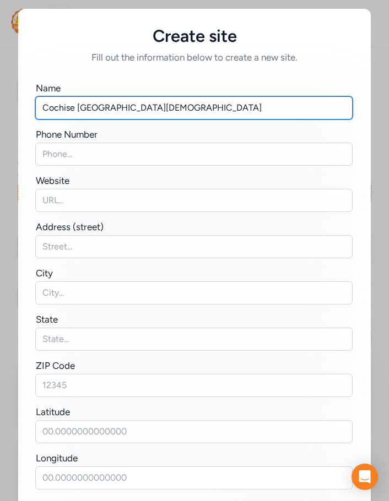
type input "Cochise [GEOGRAPHIC_DATA][DEMOGRAPHIC_DATA]"
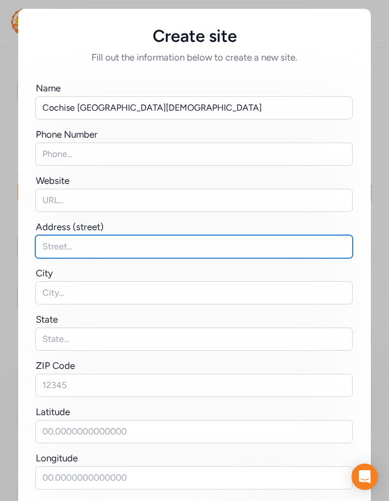
click at [65, 247] on input "text" at bounding box center [193, 246] width 317 height 23
paste input "[STREET_ADDRESS]"
type input "[STREET_ADDRESS]"
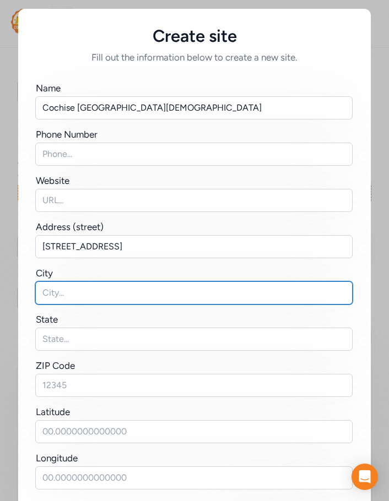
click at [59, 288] on input "text" at bounding box center [193, 292] width 317 height 23
type input "[PERSON_NAME]"
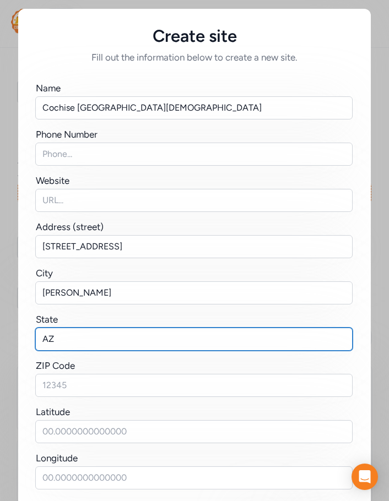
type input "AZ"
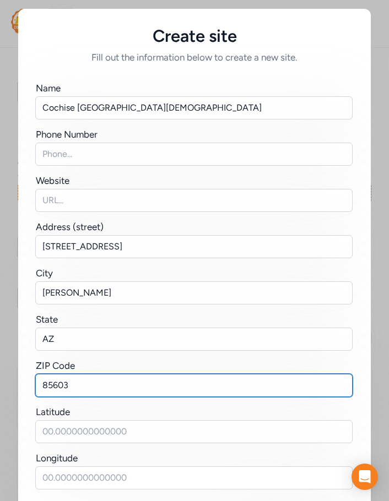
type input "85603"
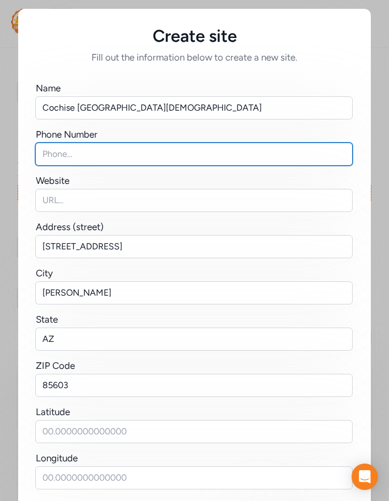
click at [85, 155] on input "text" at bounding box center [193, 154] width 317 height 23
paste input "520.432.9186"
type input "520.432.9186"
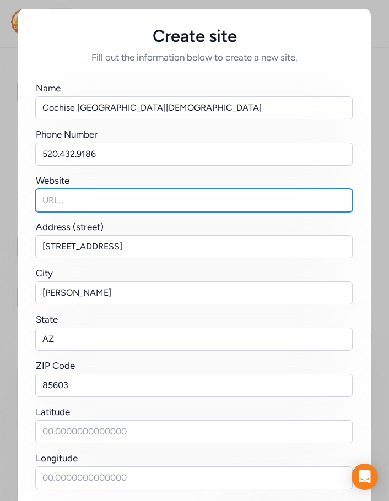
click at [51, 204] on input "text" at bounding box center [193, 200] width 317 height 23
paste input "[DOMAIN_NAME]"
type input "[DOMAIN_NAME]"
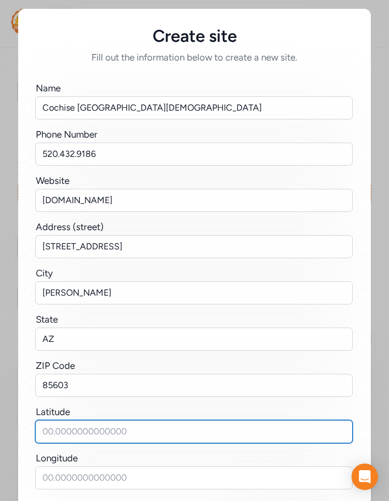
click at [63, 439] on input "text" at bounding box center [193, 431] width 317 height 23
paste input "31.392882757736928, -109.91940356745926"
drag, startPoint x: 128, startPoint y: 428, endPoint x: 261, endPoint y: 431, distance: 132.8
click at [261, 431] on input "31.392882757736928, -109.91940356745926" at bounding box center [193, 431] width 317 height 23
type input "31.392882757736928,"
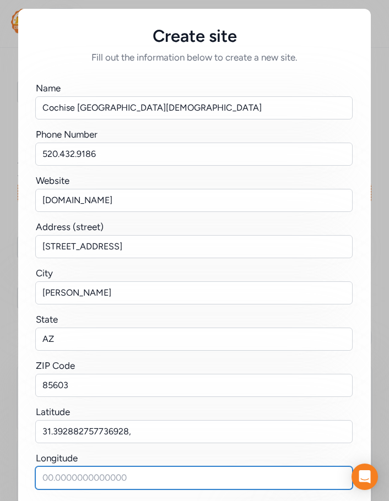
click at [95, 481] on input "text" at bounding box center [193, 478] width 317 height 23
paste input "-109.91940356745926"
type input "-109.91940356745926"
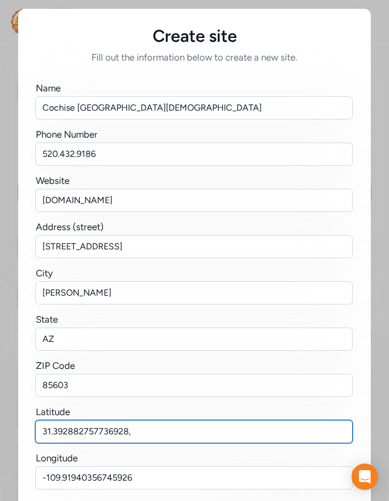
click at [140, 430] on input "31.392882757736928," at bounding box center [193, 431] width 317 height 23
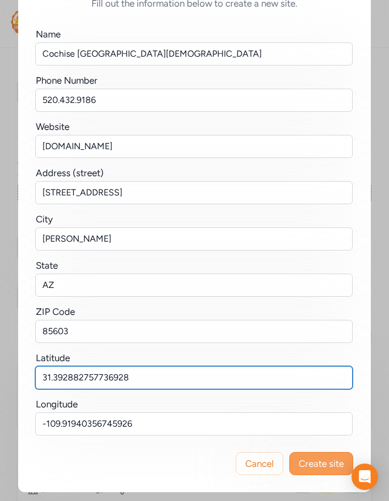
type input "31.392882757736928"
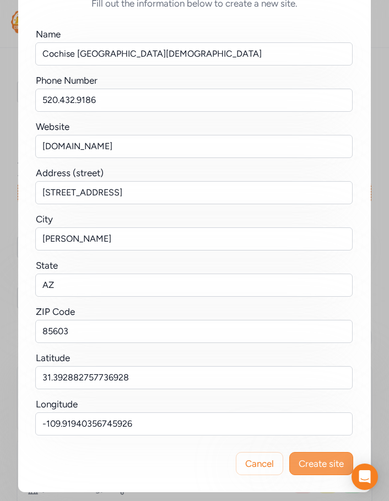
click at [320, 464] on span "Create site" at bounding box center [321, 463] width 45 height 13
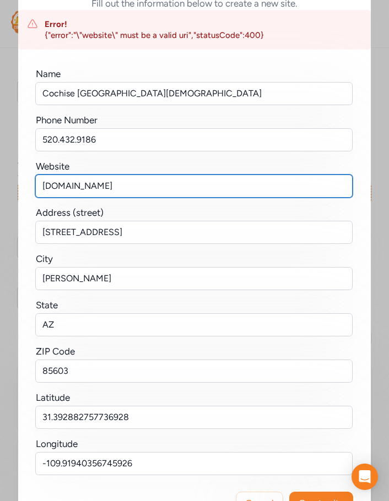
click at [117, 183] on input "[DOMAIN_NAME]" at bounding box center [193, 186] width 317 height 23
drag, startPoint x: 134, startPoint y: 186, endPoint x: -54, endPoint y: 183, distance: 187.9
click at [0, 183] on html "Your Network Cochise County Schools Dashboard Feed Sites Past Projects Projects…" at bounding box center [194, 250] width 389 height 501
click at [68, 183] on input "text" at bounding box center [193, 186] width 317 height 23
paste input "[URL][DOMAIN_NAME]"
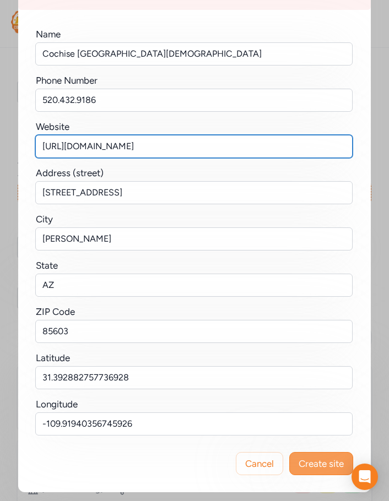
type input "[URL][DOMAIN_NAME]"
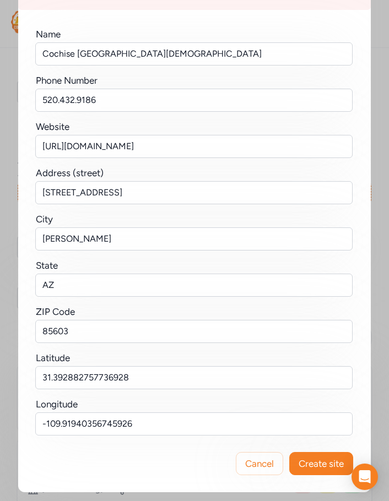
drag, startPoint x: 306, startPoint y: 465, endPoint x: 299, endPoint y: 466, distance: 6.7
click at [304, 467] on span "Create site" at bounding box center [321, 463] width 45 height 13
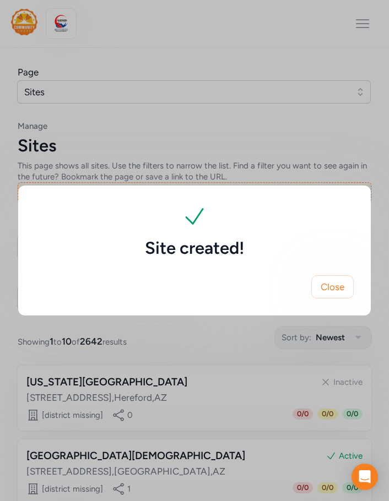
scroll to position [0, 0]
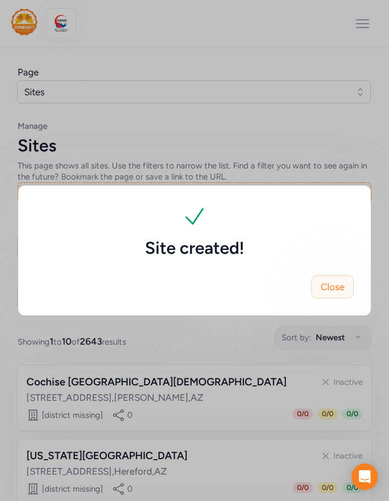
click at [337, 296] on button "Close" at bounding box center [332, 286] width 42 height 23
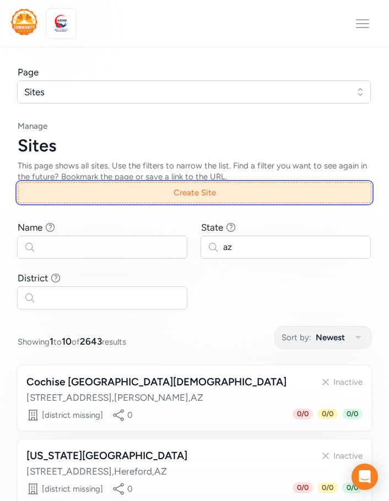
click at [186, 194] on button "Create Site" at bounding box center [195, 192] width 354 height 21
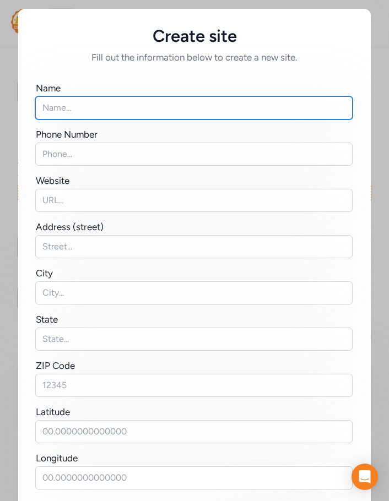
click at [80, 110] on input "text" at bounding box center [193, 107] width 317 height 23
paste input "Community Montessori School of [PERSON_NAME]"
type input "Community Montessori School of [PERSON_NAME]"
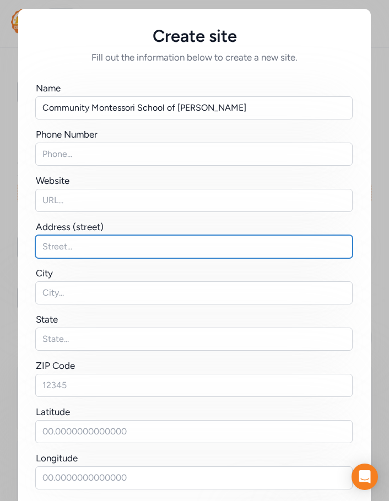
click at [47, 242] on input "text" at bounding box center [193, 246] width 317 height 23
paste input "[STREET_ADDRESS]"
type input "[STREET_ADDRESS]"
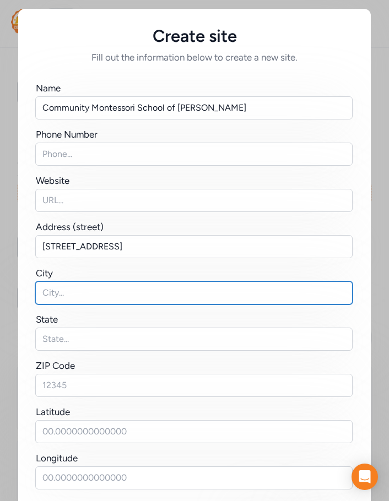
click at [51, 295] on input "text" at bounding box center [193, 292] width 317 height 23
paste input "[PERSON_NAME],"
type input "[PERSON_NAME]"
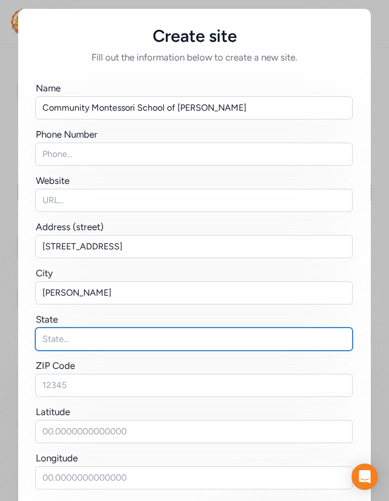
click at [79, 346] on input "text" at bounding box center [193, 339] width 317 height 23
type input "AZ"
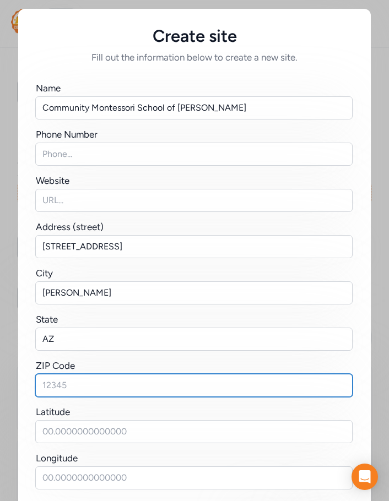
click at [42, 378] on input "text" at bounding box center [193, 385] width 317 height 23
paste input "85603"
type input "85603"
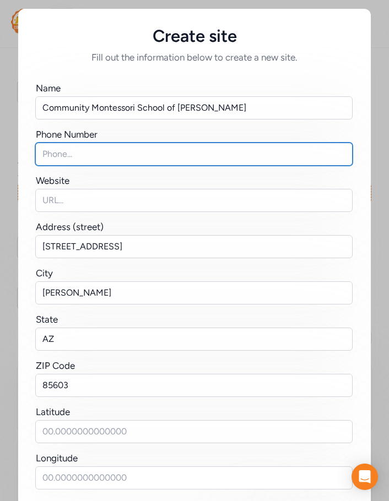
click at [55, 150] on input "text" at bounding box center [193, 154] width 317 height 23
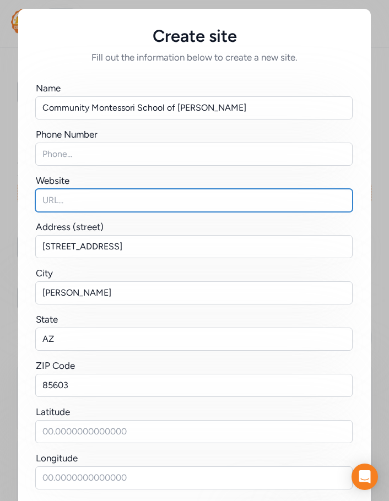
click at [42, 204] on input "text" at bounding box center [193, 200] width 317 height 23
paste input "[DOMAIN_NAME]"
type input "[DOMAIN_NAME]"
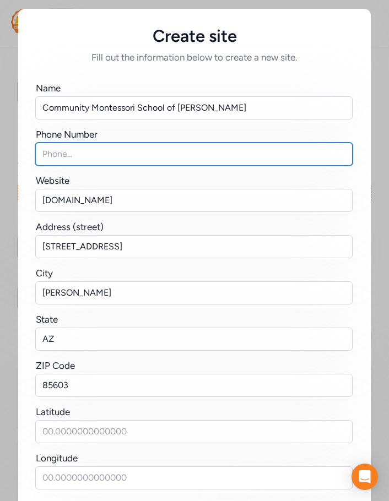
click at [67, 151] on input "text" at bounding box center [193, 154] width 317 height 23
paste input "520.432-8075"
click at [53, 155] on input "520.432-8075" at bounding box center [193, 154] width 317 height 23
click at [69, 154] on input "520432-8075" at bounding box center [193, 154] width 317 height 23
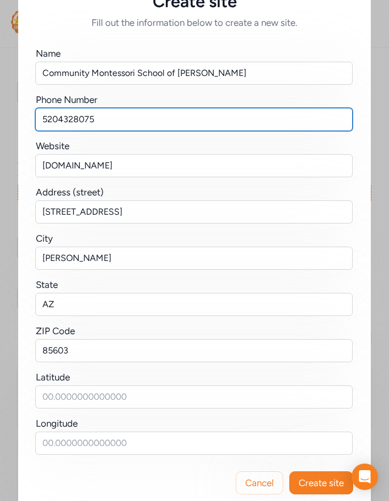
scroll to position [54, 0]
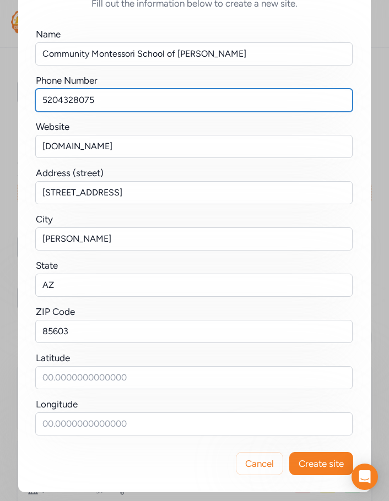
type input "5204328075"
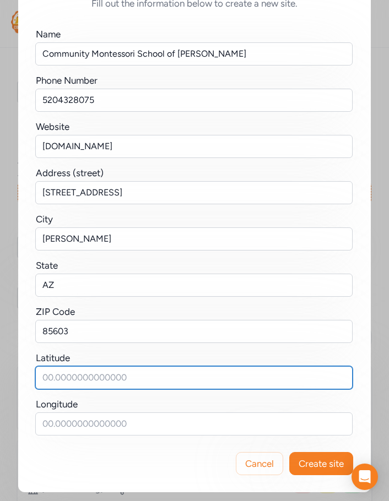
click at [44, 382] on input "text" at bounding box center [193, 377] width 317 height 23
paste input "31.38545132885336, -109.92414263373149"
drag, startPoint x: 122, startPoint y: 380, endPoint x: 231, endPoint y: 380, distance: 108.5
click at [231, 380] on input "31.38545132885336, -109.92414263373149" at bounding box center [193, 377] width 317 height 23
type input "31.38545132885336,"
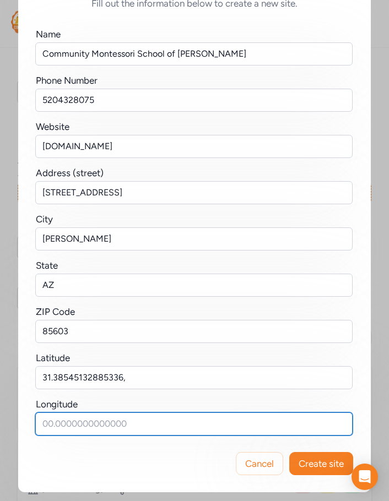
click at [65, 423] on input "text" at bounding box center [193, 424] width 317 height 23
paste input "-109.92414263373149"
type input "-109.92414263373149"
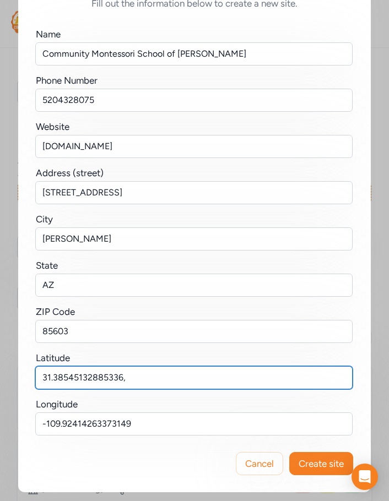
click at [133, 375] on input "31.38545132885336," at bounding box center [193, 377] width 317 height 23
type input "31.38545132885336"
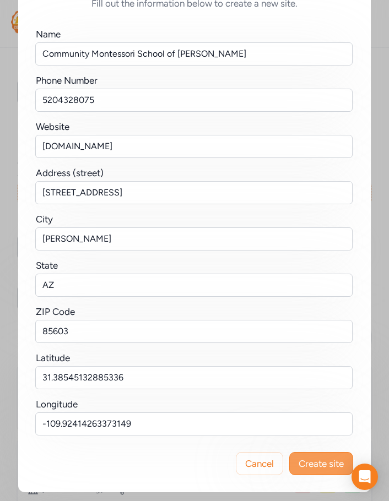
click at [323, 456] on button "Create site" at bounding box center [321, 463] width 64 height 23
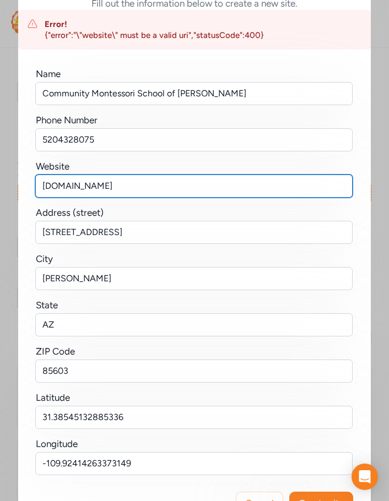
drag, startPoint x: 62, startPoint y: 189, endPoint x: 15, endPoint y: 186, distance: 47.0
click at [18, 186] on div "Name [GEOGRAPHIC_DATA][PERSON_NAME] Phone Number [PHONE_NUMBER] Website [DOMAIN…" at bounding box center [194, 262] width 353 height 425
type input "[DOMAIN_NAME]"
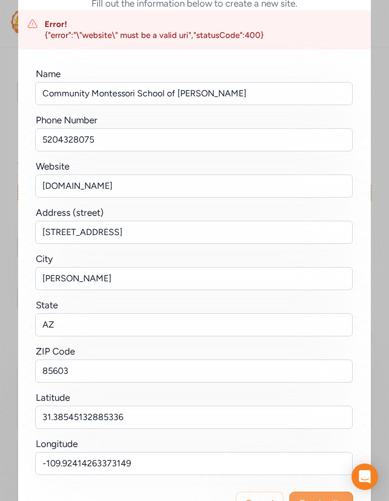
click at [320, 495] on button "Create site" at bounding box center [321, 503] width 64 height 23
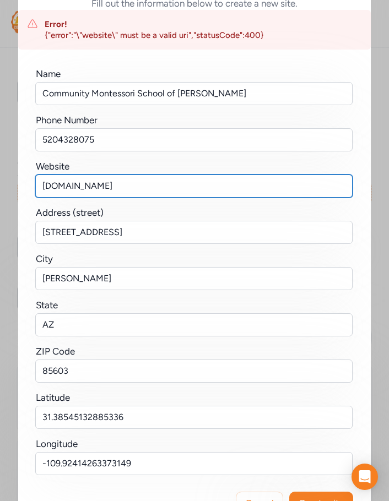
drag, startPoint x: 137, startPoint y: 190, endPoint x: -1, endPoint y: 169, distance: 139.4
click at [0, 169] on html "Your Network Cochise County Schools Dashboard Feed Sites Past Projects Projects…" at bounding box center [194, 250] width 389 height 501
click at [57, 190] on input "text" at bounding box center [193, 186] width 317 height 23
paste input "[URL][DOMAIN_NAME]"
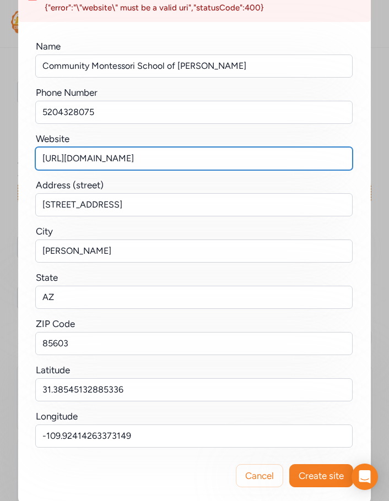
scroll to position [94, 0]
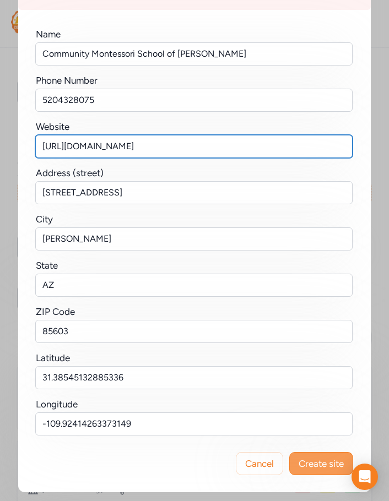
type input "[URL][DOMAIN_NAME]"
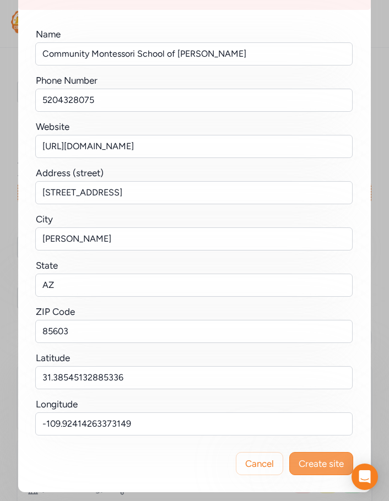
click at [339, 465] on span "Create site" at bounding box center [321, 463] width 45 height 13
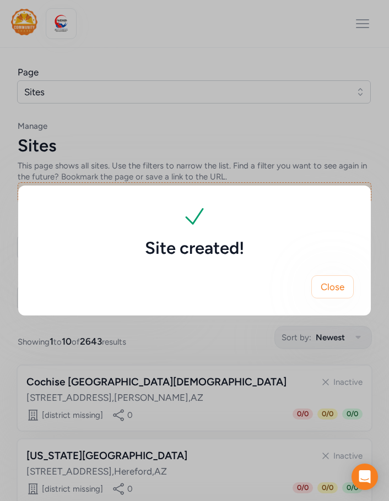
scroll to position [0, 0]
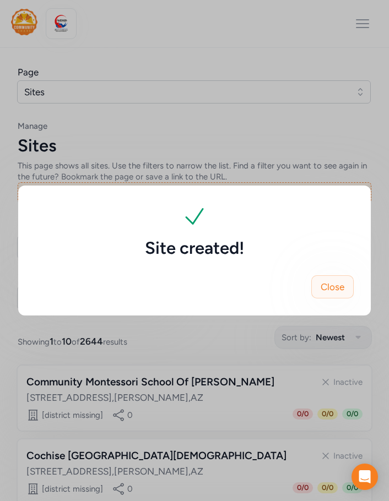
click at [346, 288] on button "Close" at bounding box center [332, 286] width 42 height 23
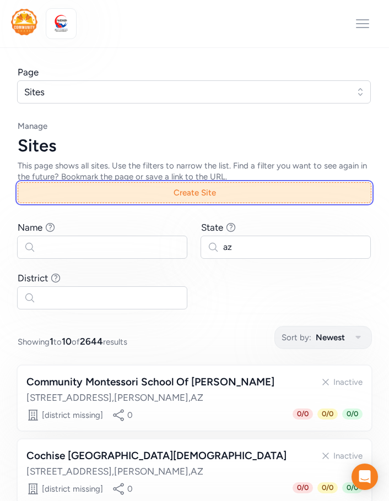
click at [206, 190] on button "Create Site" at bounding box center [195, 192] width 354 height 21
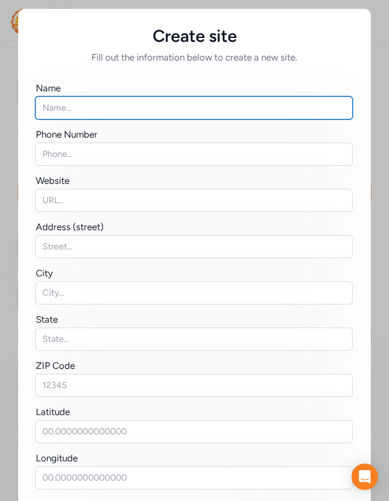
click at [49, 106] on input "text" at bounding box center [193, 107] width 317 height 23
paste input "[GEOGRAPHIC_DATA][DEMOGRAPHIC_DATA][DEMOGRAPHIC_DATA]"
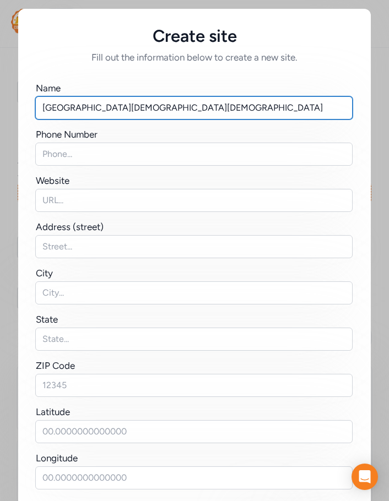
type input "[GEOGRAPHIC_DATA][DEMOGRAPHIC_DATA][DEMOGRAPHIC_DATA]"
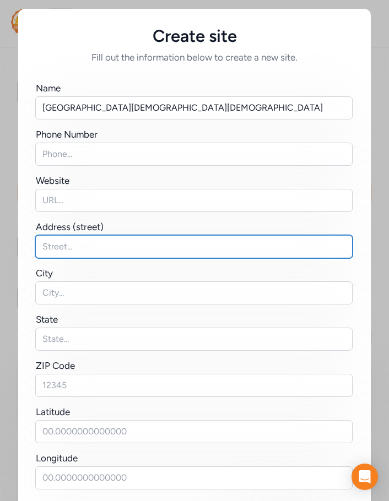
click at [56, 247] on input "text" at bounding box center [193, 246] width 317 height 23
paste input "[STREET_ADDRESS]"
type input "[STREET_ADDRESS]"
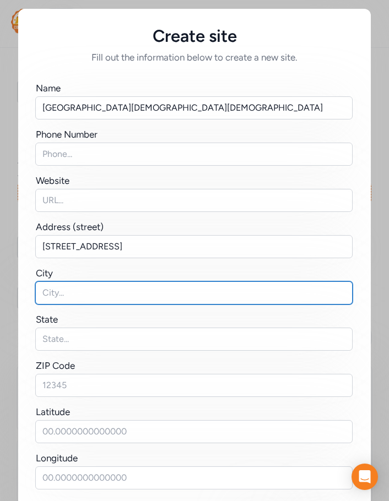
click at [74, 294] on input "text" at bounding box center [193, 292] width 317 height 23
paste input "[GEOGRAPHIC_DATA],"
type input "[GEOGRAPHIC_DATA]"
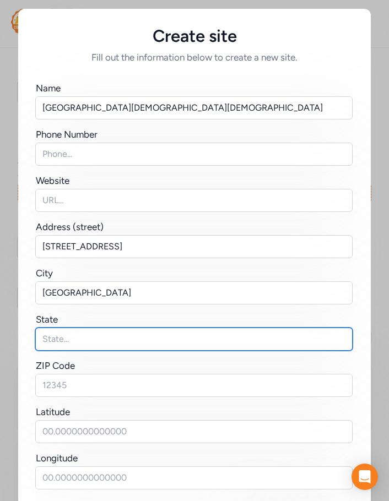
click at [52, 342] on input "text" at bounding box center [193, 339] width 317 height 23
type input "AZ"
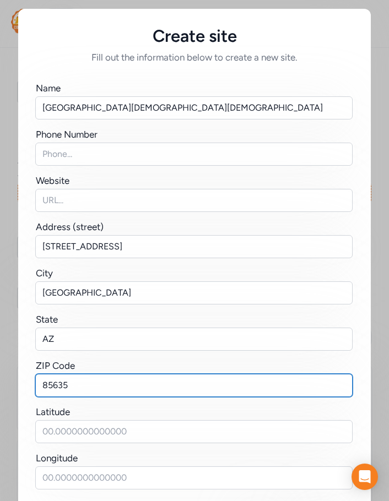
type input "85635"
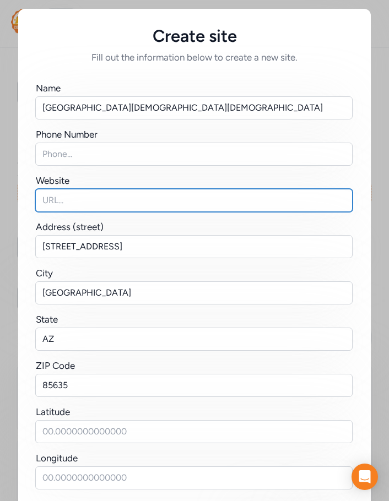
click at [80, 203] on input "text" at bounding box center [193, 200] width 317 height 23
click at [47, 209] on input "text" at bounding box center [193, 200] width 317 height 23
paste input "[URL][DOMAIN_NAME]"
drag, startPoint x: 65, startPoint y: 201, endPoint x: -1, endPoint y: 195, distance: 66.3
click at [0, 195] on html "Your Network Cochise County Schools Dashboard Feed Sites Past Projects Projects…" at bounding box center [194, 250] width 389 height 501
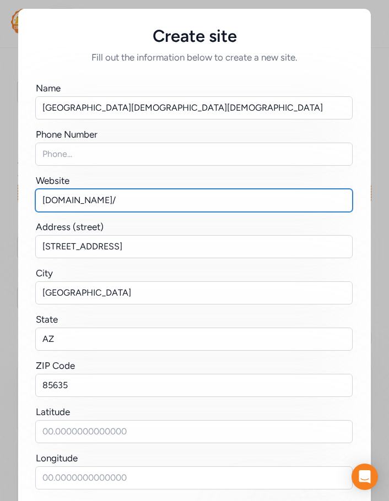
type input "[DOMAIN_NAME]/"
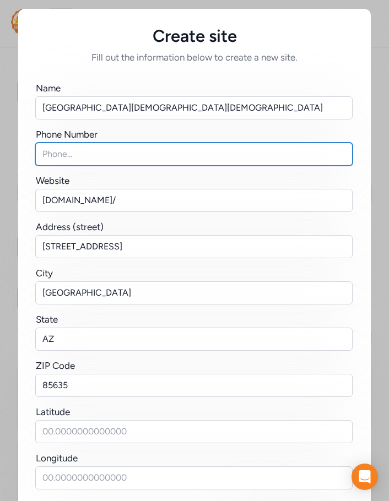
click at [77, 160] on input "text" at bounding box center [193, 154] width 317 height 23
click at [54, 148] on input "text" at bounding box center [193, 154] width 317 height 23
paste input "520.458.2983"
click at [56, 154] on input "520.458.2983" at bounding box center [193, 154] width 317 height 23
click at [71, 156] on input "520458.2983" at bounding box center [193, 154] width 317 height 23
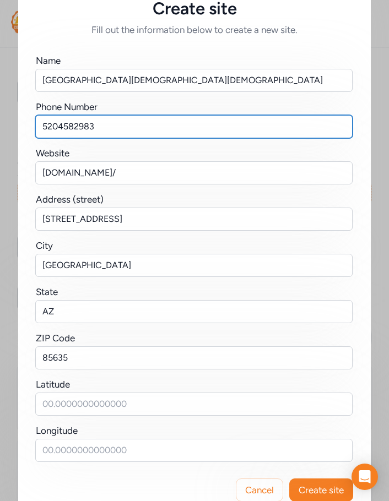
scroll to position [54, 0]
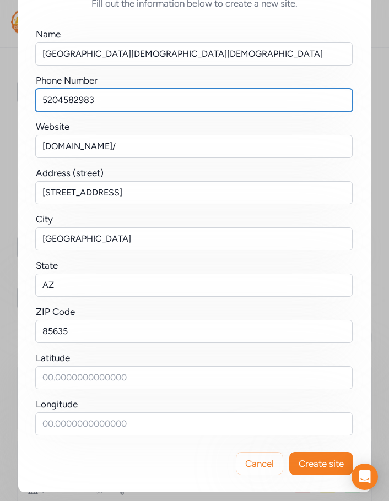
type input "5204582983"
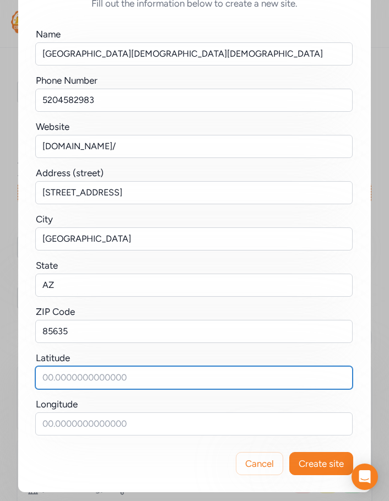
click at [44, 370] on input "text" at bounding box center [193, 377] width 317 height 23
paste input "31.539309899920735, -110.29263029325554"
drag, startPoint x: 128, startPoint y: 378, endPoint x: 220, endPoint y: 373, distance: 92.7
click at [220, 373] on input "31.539309899920735, -110.29263029325554" at bounding box center [193, 377] width 317 height 23
type input "31.539309899920735,"
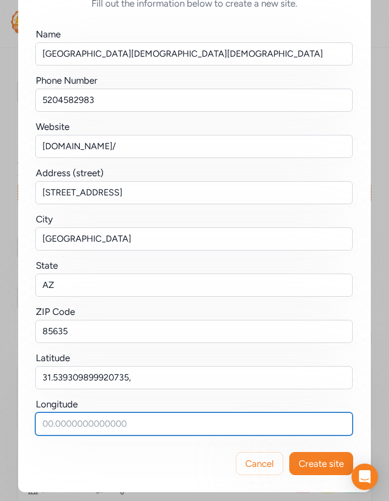
click at [127, 426] on input "text" at bounding box center [193, 424] width 317 height 23
paste input "-110.29263029325554"
type input "-110.29263029325554"
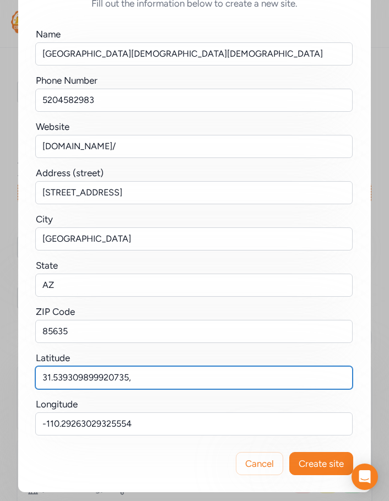
click at [142, 370] on input "31.539309899920735," at bounding box center [193, 377] width 317 height 23
type input "31.539309899920735"
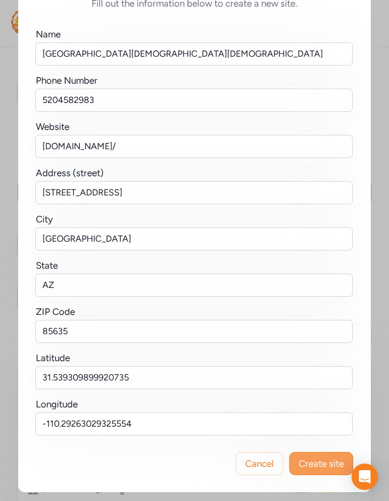
click at [308, 458] on span "Create site" at bounding box center [321, 463] width 45 height 13
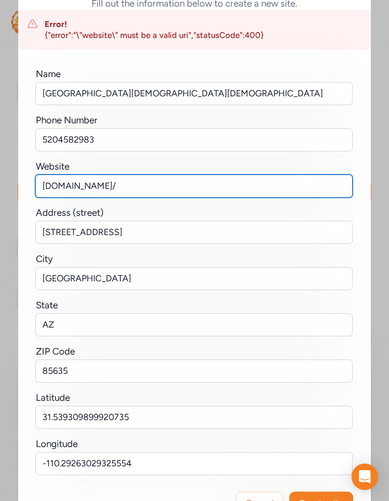
click at [102, 186] on input "[DOMAIN_NAME]/" at bounding box center [193, 186] width 317 height 23
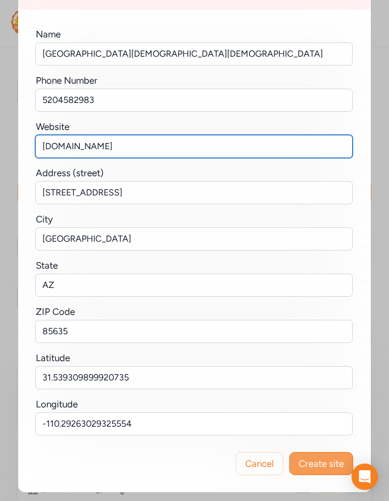
type input "[DOMAIN_NAME]"
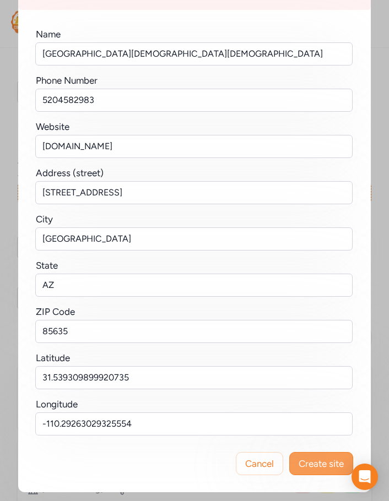
click at [325, 461] on span "Create site" at bounding box center [321, 463] width 45 height 13
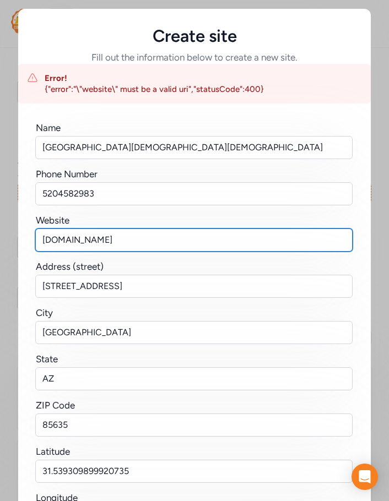
drag, startPoint x: 99, startPoint y: 241, endPoint x: -1, endPoint y: 236, distance: 99.3
click at [0, 236] on html "Your Network Cochise County Schools Dashboard Feed Sites Past Projects Projects…" at bounding box center [194, 250] width 389 height 501
click at [69, 236] on input "text" at bounding box center [193, 240] width 317 height 23
paste input "[URL][DOMAIN_NAME]"
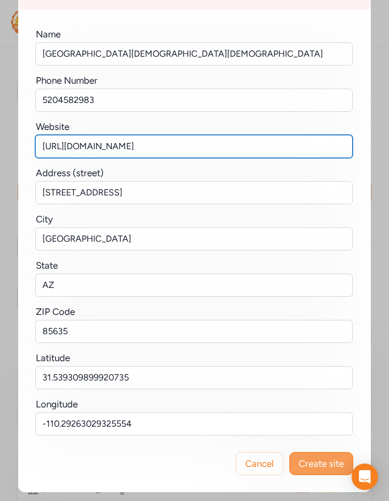
type input "[URL][DOMAIN_NAME]"
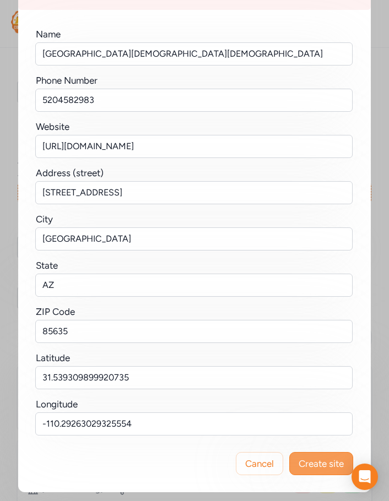
click at [331, 462] on span "Create site" at bounding box center [321, 463] width 45 height 13
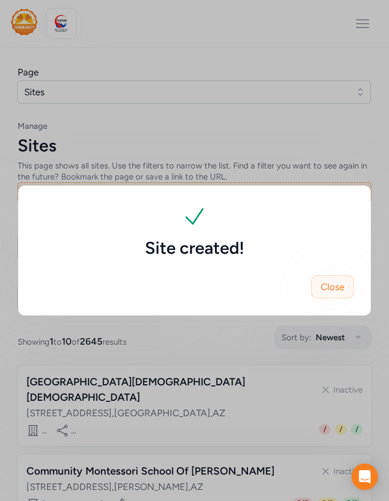
click at [338, 292] on span "Close" at bounding box center [333, 286] width 24 height 13
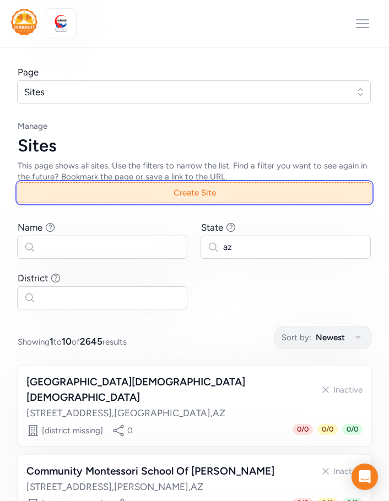
click at [204, 182] on button "Create Site" at bounding box center [195, 192] width 354 height 21
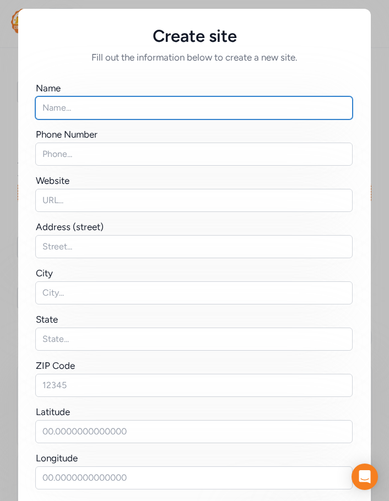
click at [86, 104] on input "text" at bounding box center [193, 107] width 317 height 23
paste input "[GEOGRAPHIC_DATA][DEMOGRAPHIC_DATA]"
type input "[GEOGRAPHIC_DATA][DEMOGRAPHIC_DATA]"
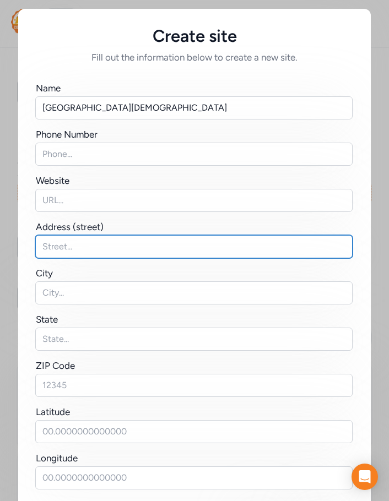
click at [57, 251] on input "text" at bounding box center [193, 246] width 317 height 23
paste input "[STREET_ADDRESS]"
type input "[STREET_ADDRESS]"
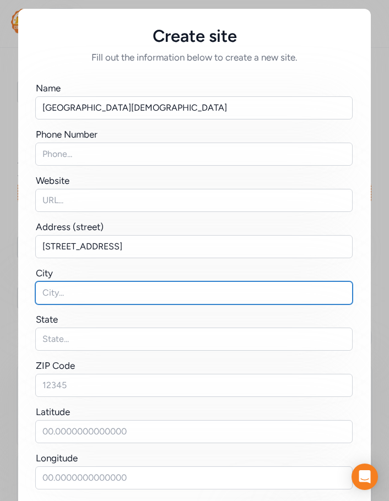
click at [50, 287] on input "text" at bounding box center [193, 292] width 317 height 23
type input "[PERSON_NAME]"
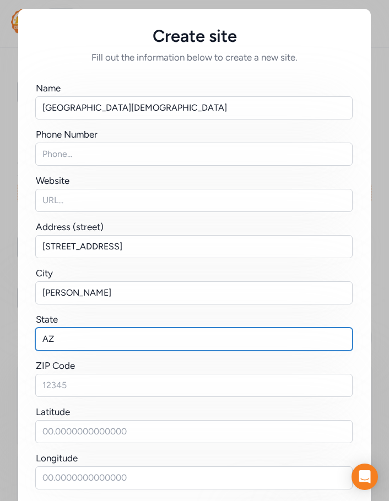
type input "AZ"
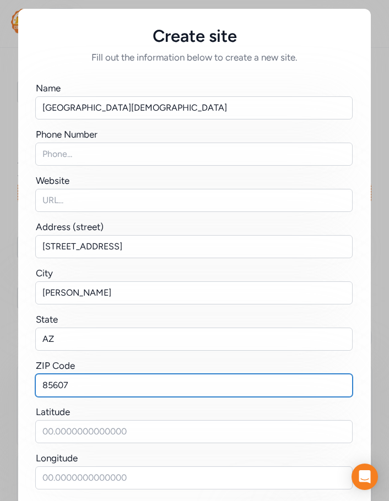
type input "85607"
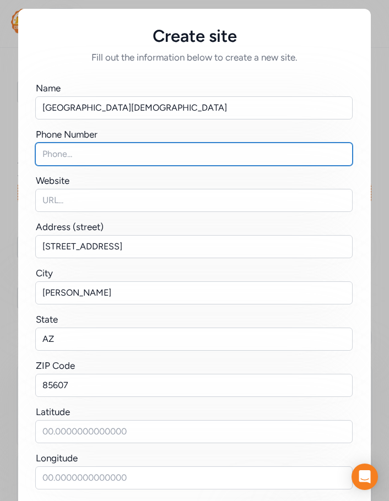
click at [83, 156] on input "text" at bounding box center [193, 154] width 317 height 23
paste input "520.364.5754"
click at [57, 155] on input "520.364.5754" at bounding box center [193, 154] width 317 height 23
click at [72, 153] on input "520364.5754" at bounding box center [193, 154] width 317 height 23
type input "5203645754"
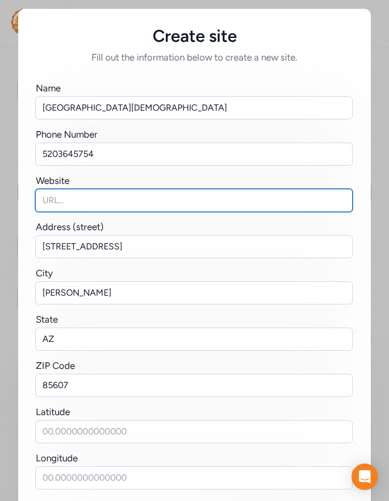
click at [57, 202] on input "text" at bounding box center [193, 200] width 317 height 23
paste input "[DOMAIN_NAME]"
click at [127, 198] on input "[DOMAIN_NAME]" at bounding box center [193, 200] width 317 height 23
type input "[DOMAIN_NAME]"
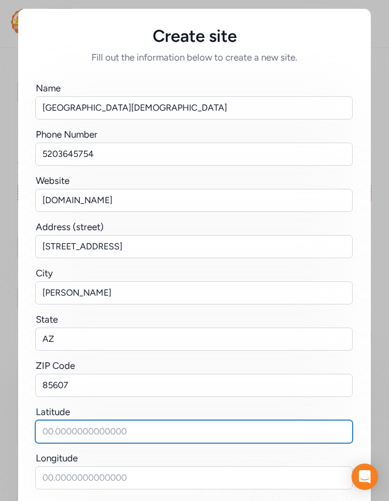
click at [59, 429] on input "text" at bounding box center [193, 431] width 317 height 23
paste input "31.3489922949038, -109.54318557976421"
drag, startPoint x: 121, startPoint y: 432, endPoint x: 240, endPoint y: 429, distance: 119.6
click at [240, 429] on input "31.3489922949038, -109.54318557976421" at bounding box center [193, 431] width 317 height 23
type input "31.3489922949038,"
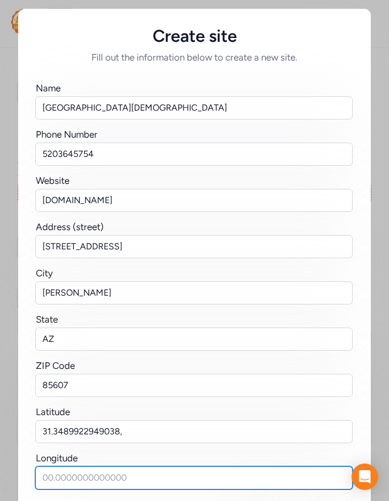
click at [122, 474] on input "text" at bounding box center [193, 478] width 317 height 23
paste input "-109.54318557976421"
type input "-109.54318557976421"
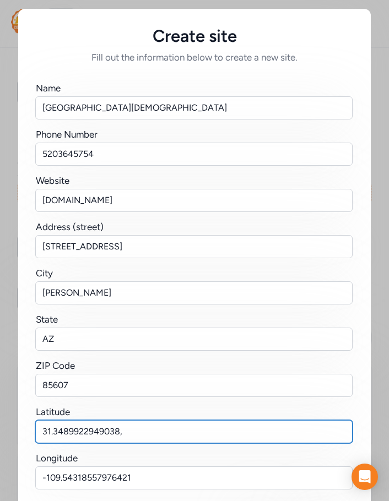
click at [124, 434] on input "31.3489922949038," at bounding box center [193, 431] width 317 height 23
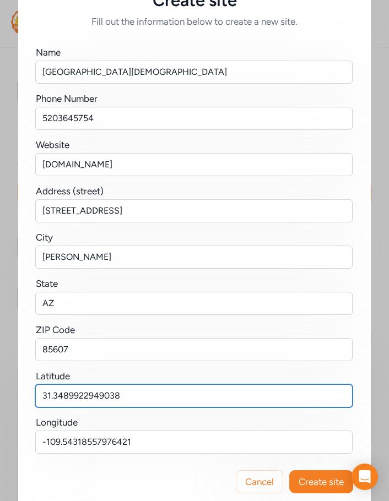
scroll to position [54, 0]
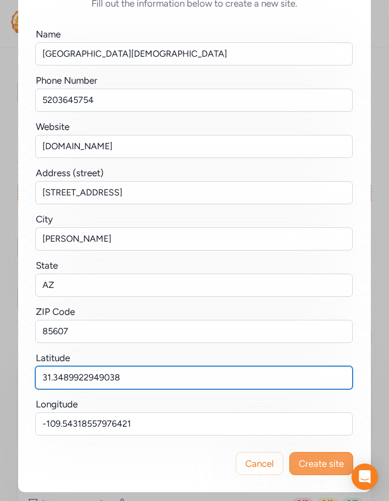
type input "31.3489922949038"
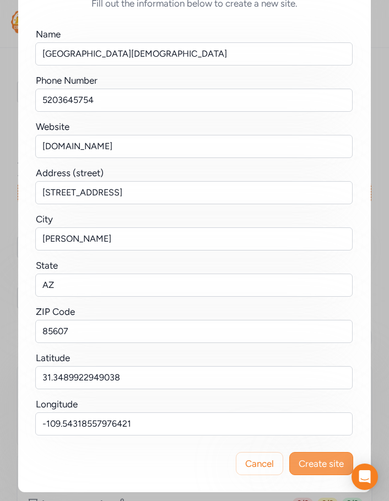
click at [320, 462] on span "Create site" at bounding box center [321, 463] width 45 height 13
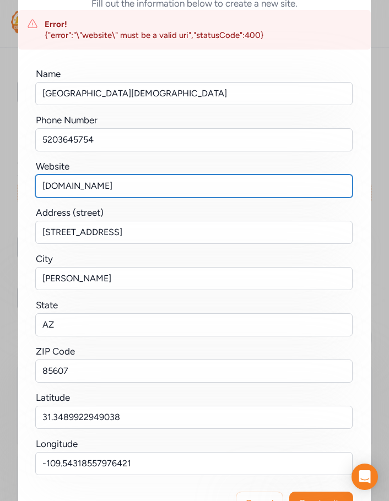
drag, startPoint x: 127, startPoint y: 186, endPoint x: -83, endPoint y: 189, distance: 209.9
click at [0, 189] on html "Your Network Cochise County Schools Dashboard Feed Sites Past Projects Projects…" at bounding box center [194, 250] width 389 height 501
click at [59, 190] on input "text" at bounding box center [193, 186] width 317 height 23
paste input "[URL][DOMAIN_NAME]"
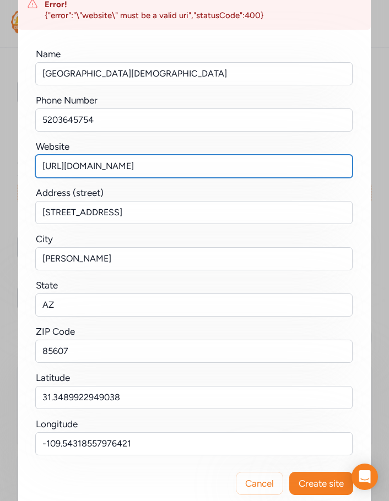
scroll to position [94, 0]
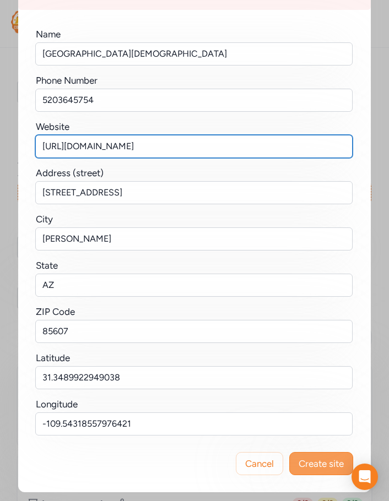
type input "[URL][DOMAIN_NAME]"
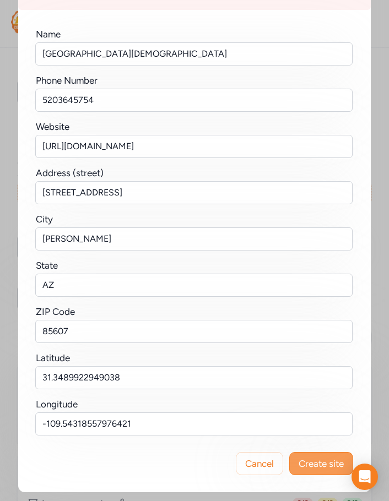
click at [309, 464] on span "Create site" at bounding box center [321, 463] width 45 height 13
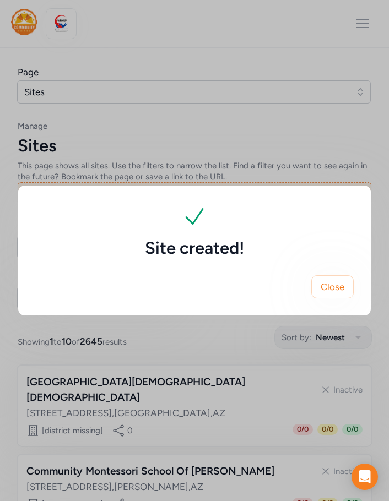
scroll to position [0, 0]
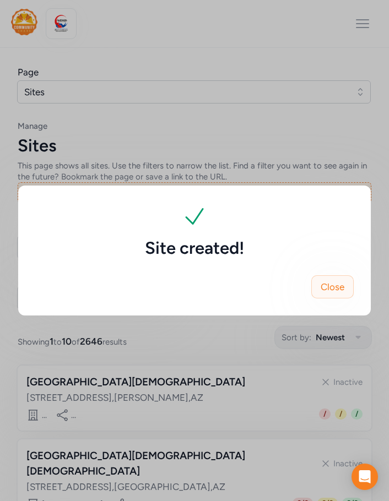
click at [335, 287] on span "Close" at bounding box center [333, 286] width 24 height 13
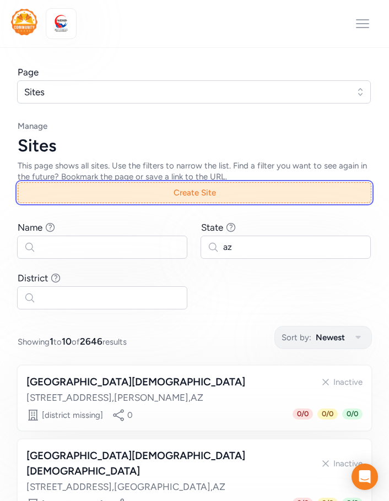
click at [186, 188] on button "Create Site" at bounding box center [195, 192] width 354 height 21
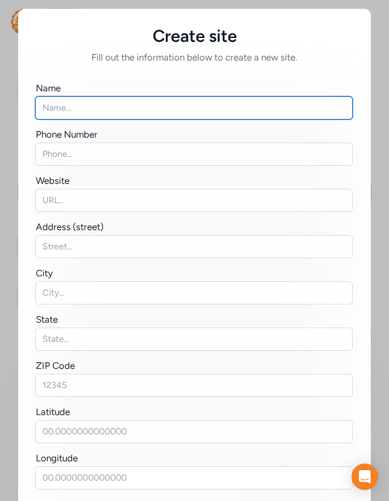
click at [75, 106] on input "text" at bounding box center [193, 107] width 317 height 23
paste input "[GEOGRAPHIC_DATA]"
type input "[GEOGRAPHIC_DATA]"
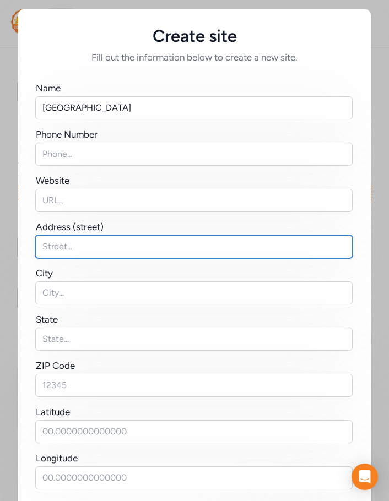
click at [74, 243] on input "text" at bounding box center [193, 246] width 317 height 23
paste input "[STREET_ADDRESS]"
type input "[STREET_ADDRESS]"
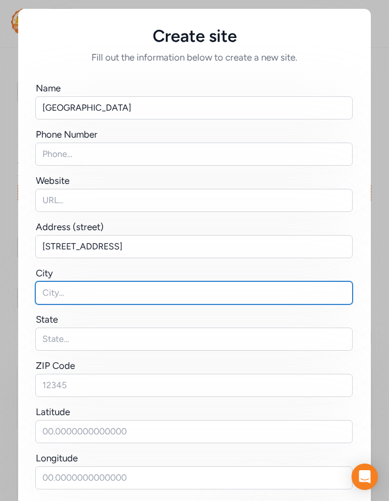
click at [53, 294] on input "text" at bounding box center [193, 292] width 317 height 23
type input "Portal"
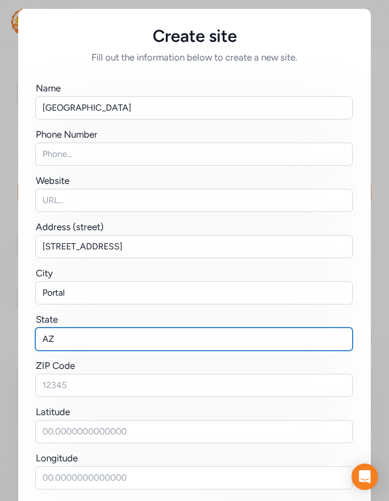
type input "AZ"
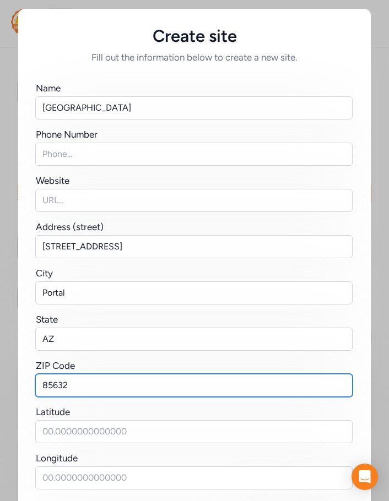
type input "85632"
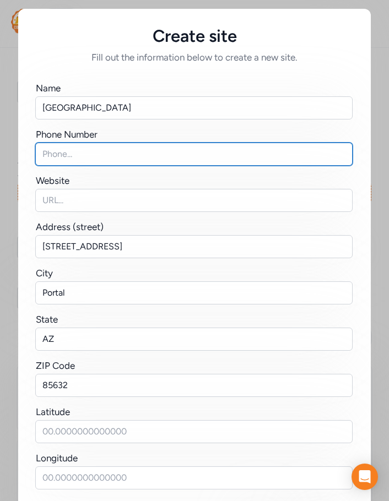
click at [55, 151] on input "text" at bounding box center [193, 154] width 317 height 23
paste input "520.329.2507"
click at [57, 156] on input "520.329.2507" at bounding box center [193, 154] width 317 height 23
click at [70, 154] on input "520329.2507" at bounding box center [193, 154] width 317 height 23
type input "5203292507"
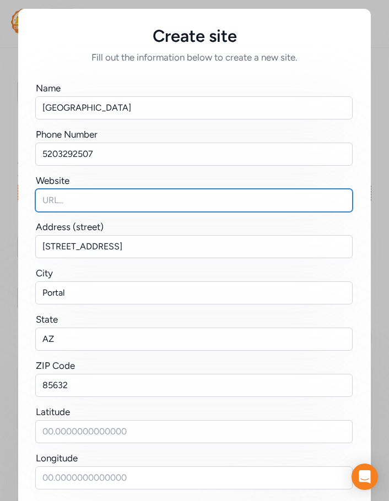
click at [47, 197] on input "text" at bounding box center [193, 200] width 317 height 23
click at [86, 199] on input "text" at bounding box center [193, 200] width 317 height 23
paste input "[URL][DOMAIN_NAME]"
type input "[URL][DOMAIN_NAME]"
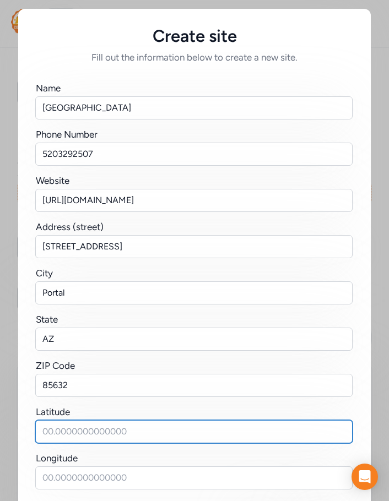
click at [77, 436] on input "text" at bounding box center [193, 431] width 317 height 23
paste input "31.779893385772496, -109.05026099325616"
drag, startPoint x: 127, startPoint y: 432, endPoint x: 258, endPoint y: 435, distance: 131.7
click at [258, 435] on input "31.779893385772496, -109.05026099325616" at bounding box center [193, 431] width 317 height 23
type input "31.779893385772496,"
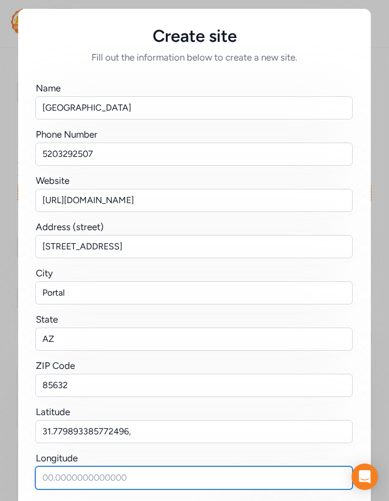
click at [98, 480] on input "text" at bounding box center [193, 478] width 317 height 23
paste input "-109.05026099325616"
type input "-109.05026099325616"
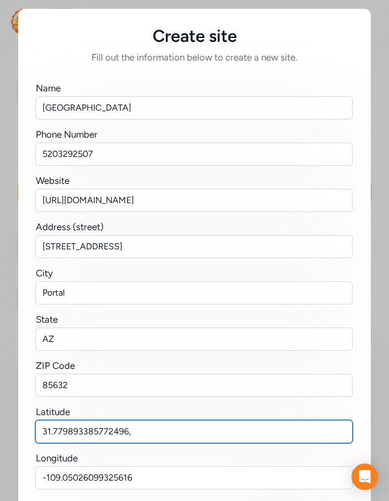
click at [144, 433] on input "31.779893385772496," at bounding box center [193, 431] width 317 height 23
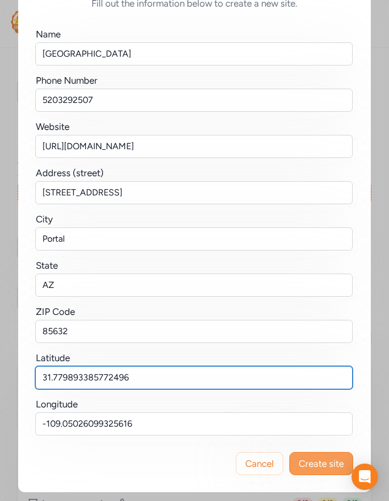
type input "31.779893385772496"
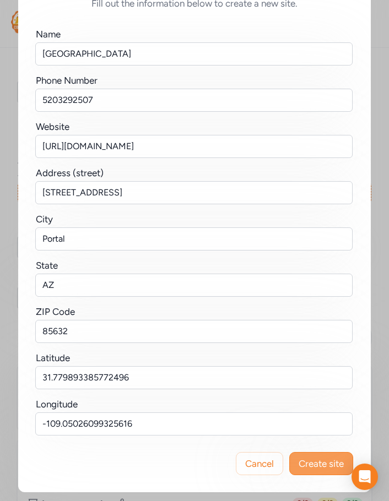
click at [327, 458] on span "Create site" at bounding box center [321, 463] width 45 height 13
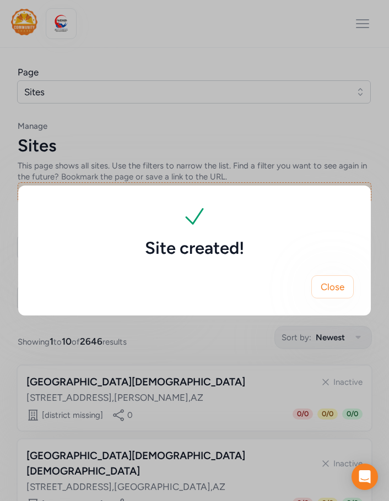
scroll to position [0, 0]
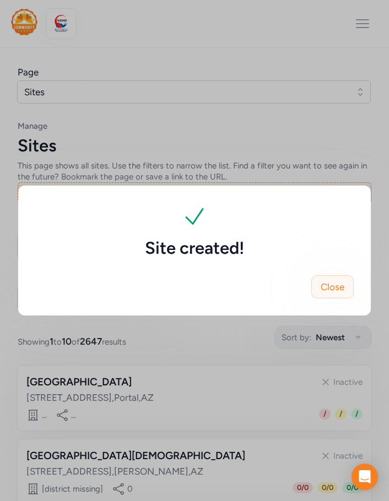
click at [337, 282] on span "Close" at bounding box center [333, 286] width 24 height 13
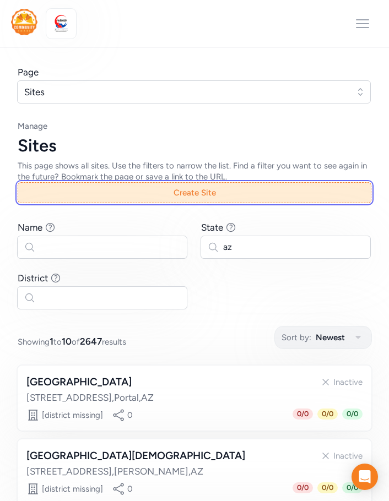
click at [222, 191] on button "Create Site" at bounding box center [195, 192] width 354 height 21
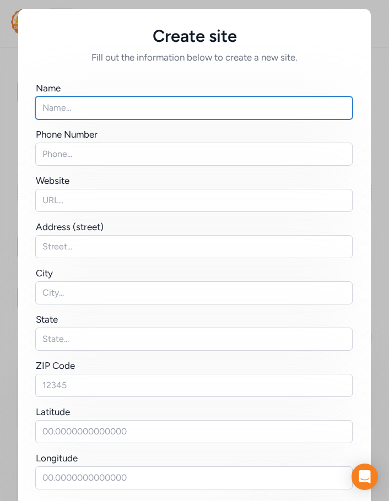
click at [81, 106] on input "text" at bounding box center [193, 107] width 317 height 23
paste input "S. K. I. L. L. S. Private Academy"
type input "S. K. I. L. L. S. Private Academy"
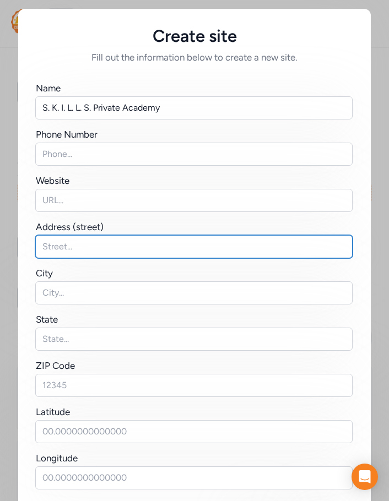
click at [52, 247] on input "text" at bounding box center [193, 246] width 317 height 23
paste input "4527 AZ-92"
type input "4527 AZ-92"
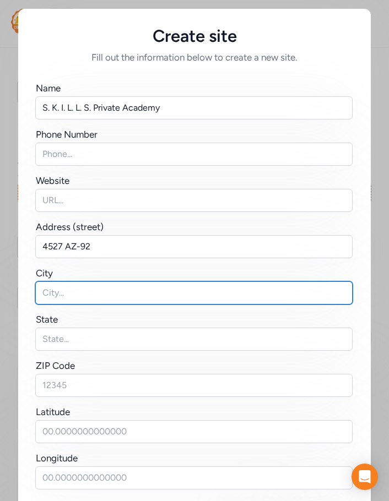
click at [51, 293] on input "text" at bounding box center [193, 292] width 317 height 23
paste input "[GEOGRAPHIC_DATA]"
type input "[GEOGRAPHIC_DATA]"
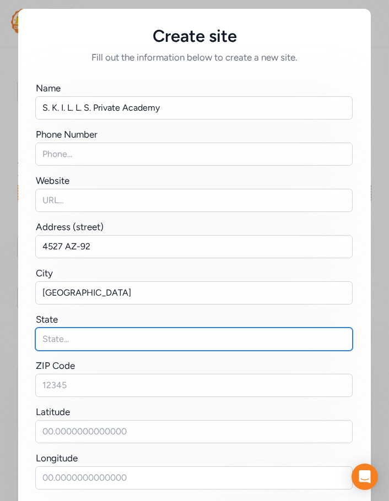
click at [41, 336] on input "text" at bounding box center [193, 339] width 317 height 23
type input "AZ"
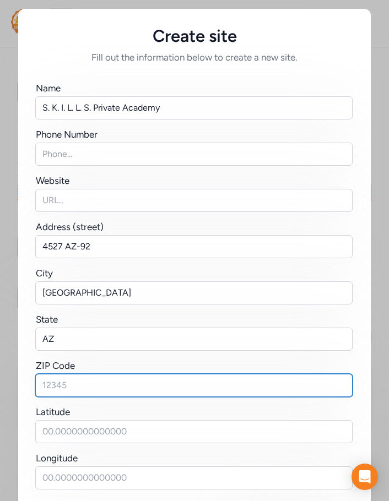
click at [89, 381] on input "text" at bounding box center [193, 385] width 317 height 23
type input "85650"
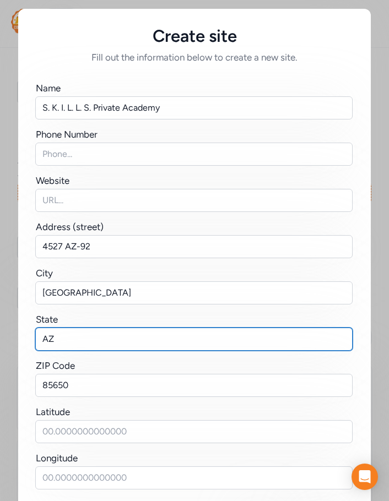
click at [101, 337] on input "AZ" at bounding box center [193, 339] width 317 height 23
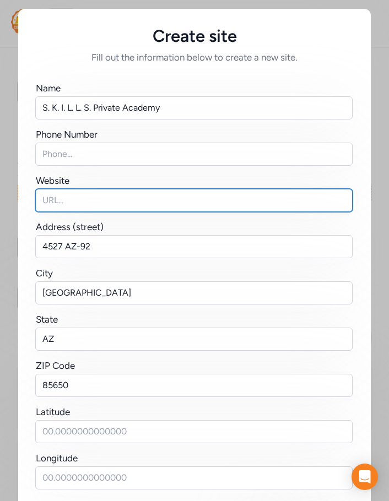
click at [62, 201] on input "text" at bounding box center [193, 200] width 317 height 23
paste input "[DOMAIN_NAME]"
type input "[DOMAIN_NAME]"
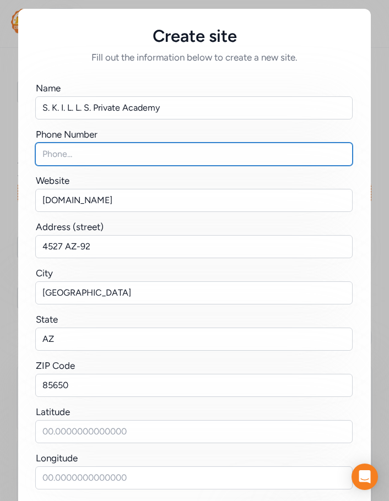
click at [48, 154] on input "text" at bounding box center [193, 154] width 317 height 23
paste input "520.263.6789"
click at [56, 156] on input "520.263.6789" at bounding box center [193, 154] width 317 height 23
click at [72, 155] on input "520263.6789" at bounding box center [193, 154] width 317 height 23
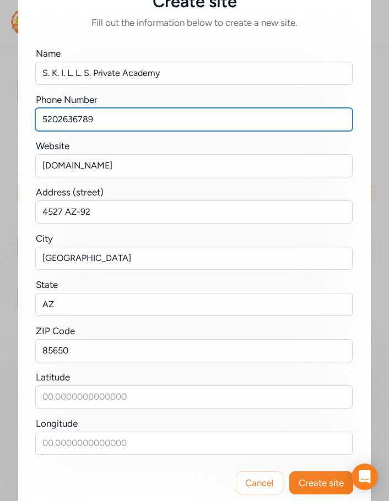
scroll to position [54, 0]
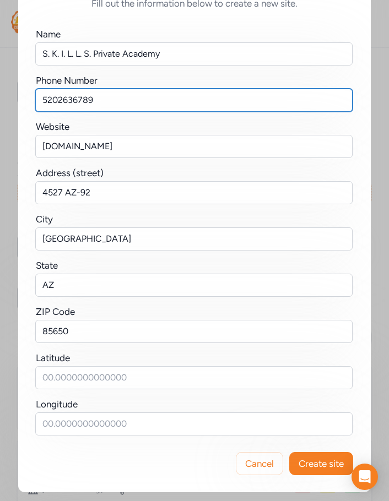
type input "5202636789"
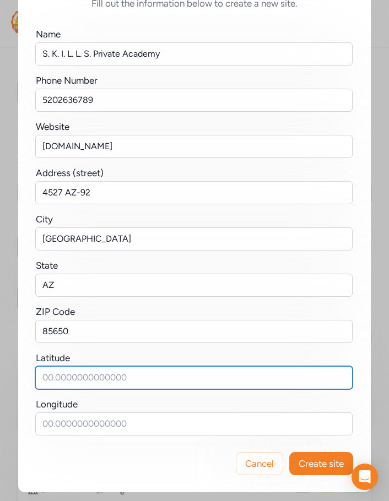
click at [85, 375] on input "text" at bounding box center [193, 377] width 317 height 23
paste input "31.486611406845956, -110.25671526442024"
drag, startPoint x: 127, startPoint y: 379, endPoint x: 224, endPoint y: 378, distance: 97.5
click at [224, 378] on input "31.486611406845956, -110.25671526442024" at bounding box center [193, 377] width 317 height 23
type input "31.486611406845956,"
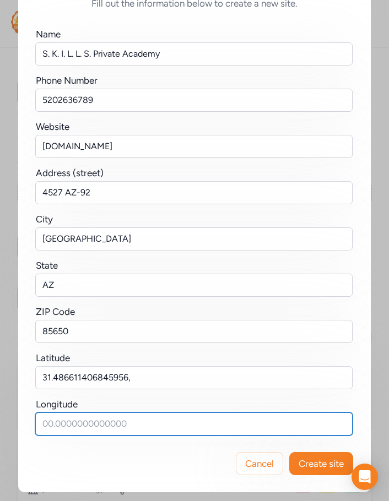
click at [78, 428] on input "text" at bounding box center [193, 424] width 317 height 23
paste input "-110.25671526442024"
drag, startPoint x: 39, startPoint y: 426, endPoint x: 44, endPoint y: 422, distance: 6.6
click at [39, 426] on input "-110.25671526442024" at bounding box center [193, 424] width 317 height 23
type input "-110.25671526442024"
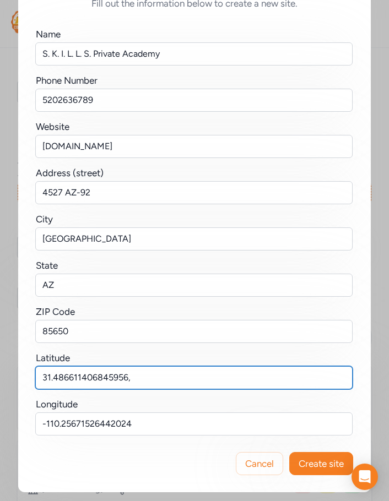
click at [133, 377] on input "31.486611406845956," at bounding box center [193, 377] width 317 height 23
type input "31.486611406845956"
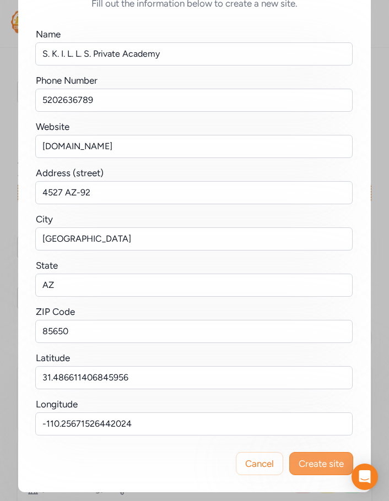
click at [322, 461] on span "Create site" at bounding box center [321, 463] width 45 height 13
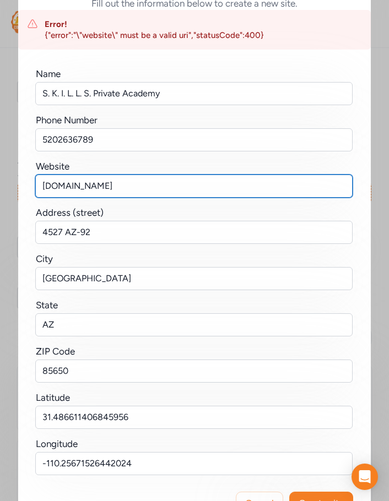
drag, startPoint x: 169, startPoint y: 192, endPoint x: -80, endPoint y: 193, distance: 249.0
click at [0, 193] on html "Your Network Cochise County Schools Dashboard Feed Sites Past Projects Projects…" at bounding box center [194, 250] width 389 height 501
click at [96, 180] on input "text" at bounding box center [193, 186] width 317 height 23
paste input "[URL][DOMAIN_NAME]"
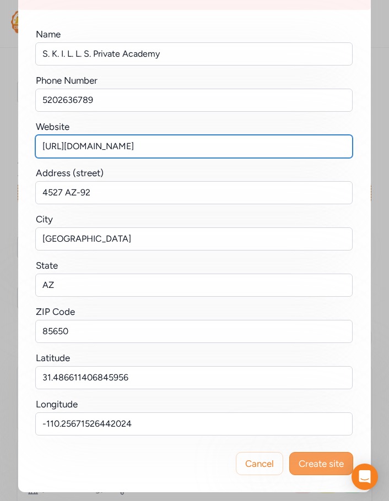
type input "[URL][DOMAIN_NAME]"
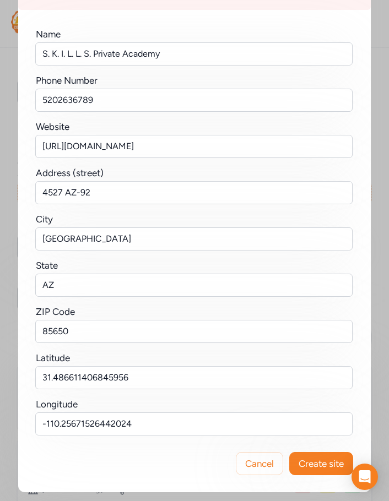
drag, startPoint x: 308, startPoint y: 459, endPoint x: 300, endPoint y: 464, distance: 9.5
click at [306, 459] on span "Create site" at bounding box center [321, 463] width 45 height 13
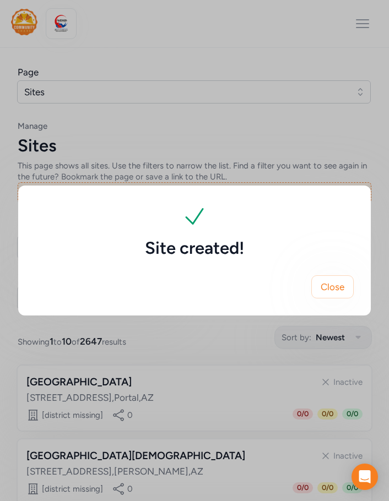
scroll to position [0, 0]
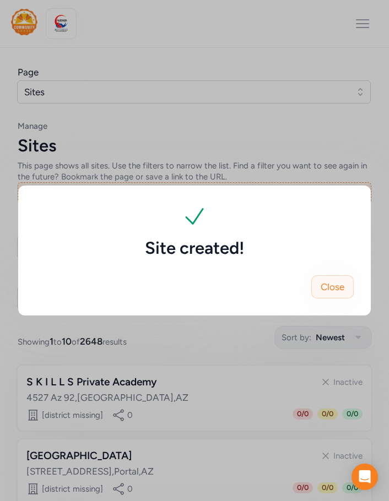
drag, startPoint x: 334, startPoint y: 284, endPoint x: 24, endPoint y: 105, distance: 357.8
click at [333, 284] on span "Close" at bounding box center [333, 286] width 24 height 13
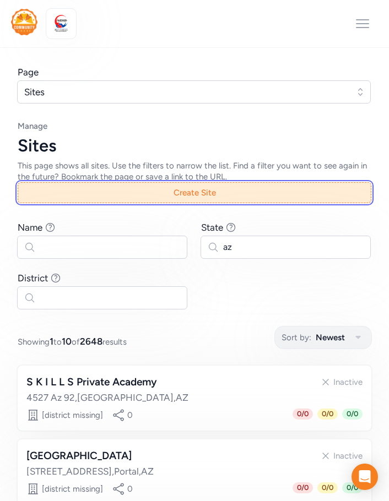
click at [242, 187] on button "Create Site" at bounding box center [195, 192] width 354 height 21
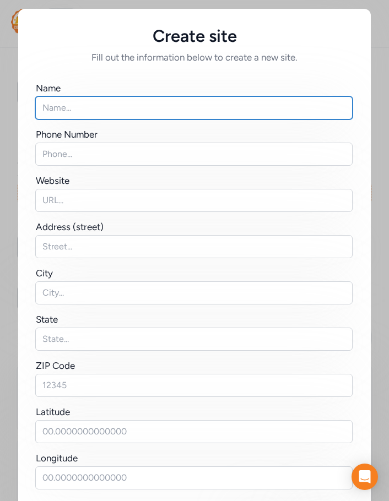
click at [91, 101] on input "text" at bounding box center [193, 107] width 317 height 23
paste input "[GEOGRAPHIC_DATA][DEMOGRAPHIC_DATA]"
type input "[GEOGRAPHIC_DATA][DEMOGRAPHIC_DATA]"
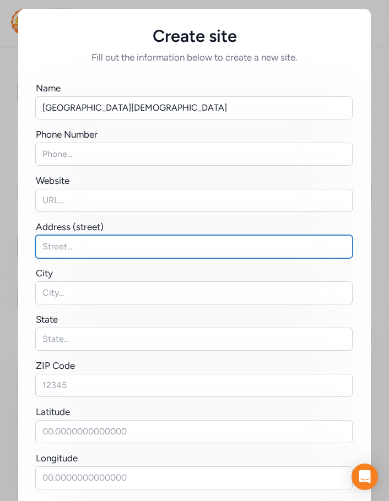
click at [78, 239] on input "text" at bounding box center [193, 246] width 317 height 23
paste input "[STREET_ADDRESS]"
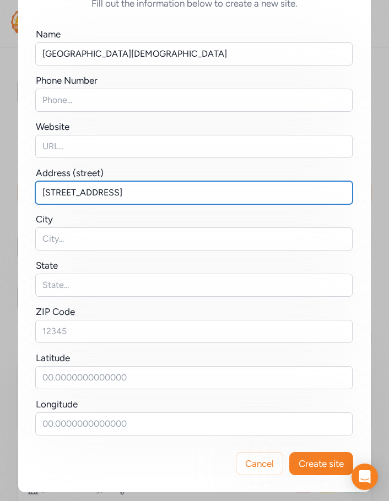
type input "[STREET_ADDRESS]"
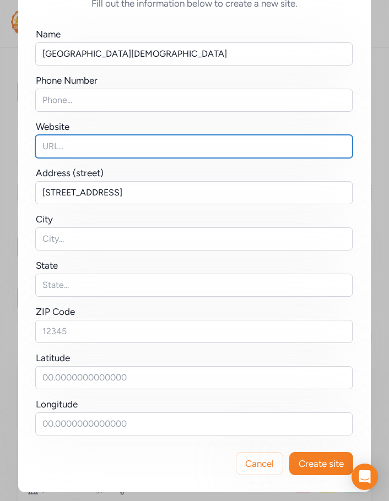
click at [65, 141] on input "text" at bounding box center [193, 146] width 317 height 23
paste input "[URL][DOMAIN_NAME]"
type input "[URL][DOMAIN_NAME]"
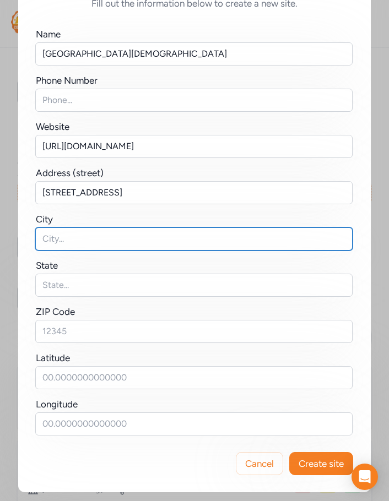
click at [57, 240] on input "text" at bounding box center [193, 239] width 317 height 23
click at [42, 234] on input "text" at bounding box center [193, 239] width 317 height 23
paste input "[GEOGRAPHIC_DATA]"
type input "[GEOGRAPHIC_DATA]"
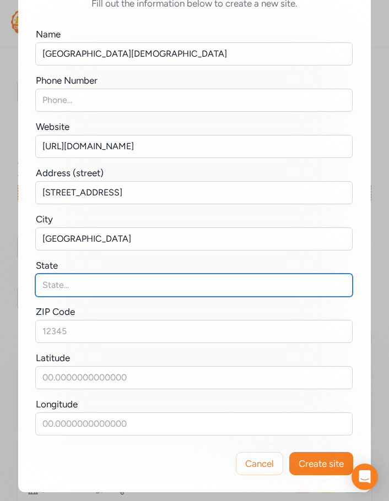
click at [50, 283] on input "text" at bounding box center [193, 285] width 317 height 23
type input "AZ"
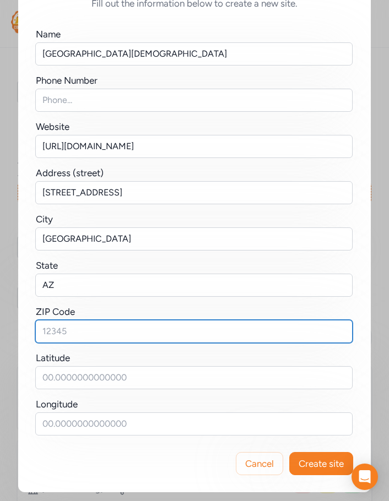
click at [74, 333] on input "text" at bounding box center [193, 331] width 317 height 23
paste input "85650"
type input "85650"
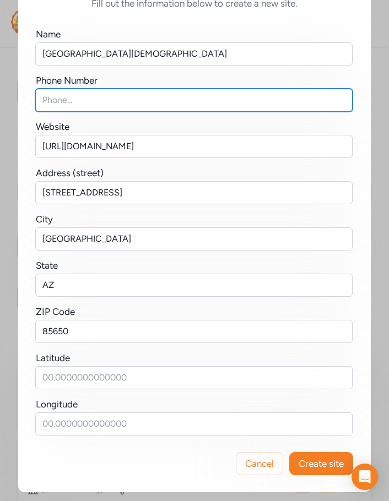
click at [60, 96] on input "text" at bounding box center [193, 100] width 317 height 23
paste input "520.417.1113"
click at [60, 96] on input "520.417.1113" at bounding box center [193, 100] width 317 height 23
click at [72, 101] on input "520417.1113" at bounding box center [193, 100] width 317 height 23
click at [69, 99] on input "520417.1113" at bounding box center [193, 100] width 317 height 23
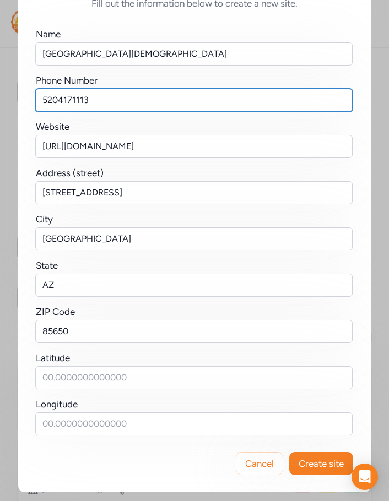
type input "5204171113"
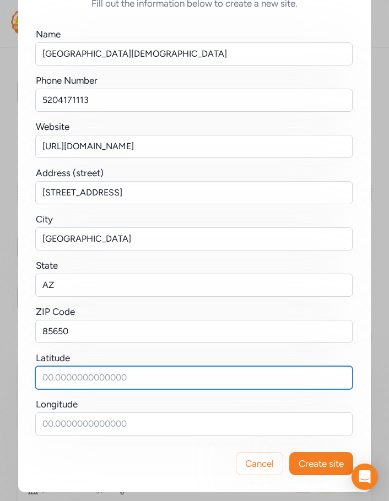
click at [65, 376] on input "text" at bounding box center [193, 377] width 317 height 23
click at [44, 379] on input "text" at bounding box center [193, 377] width 317 height 23
paste input "31.49817784214138, -110.25662669815034"
click at [120, 377] on input "31.49817784214138, -110.25662669815034" at bounding box center [193, 377] width 317 height 23
drag, startPoint x: 207, startPoint y: 376, endPoint x: 120, endPoint y: 377, distance: 87.0
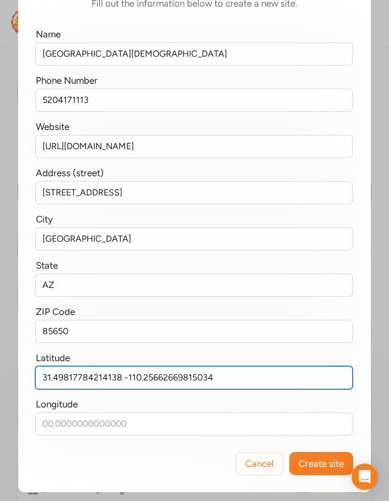
click at [120, 377] on input "31.49817784214138 -110.25662669815034" at bounding box center [193, 377] width 317 height 23
type input "31.49817784214138"
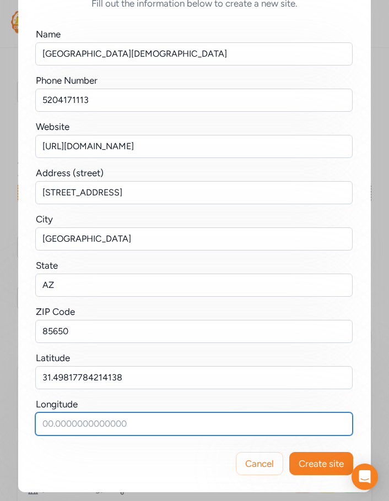
click at [50, 434] on input "text" at bounding box center [193, 424] width 317 height 23
paste input "-110.25662669815034"
type input "-110.25662669815034"
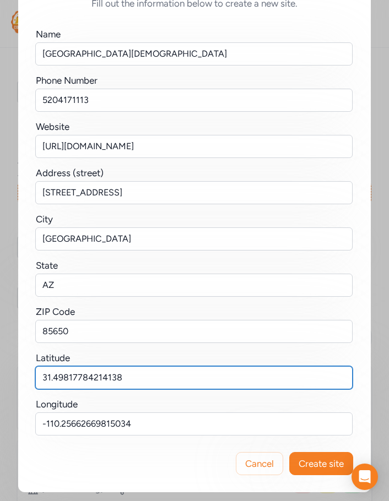
click at [131, 379] on input "31.49817784214138" at bounding box center [193, 377] width 317 height 23
type input "31.49817784214138"
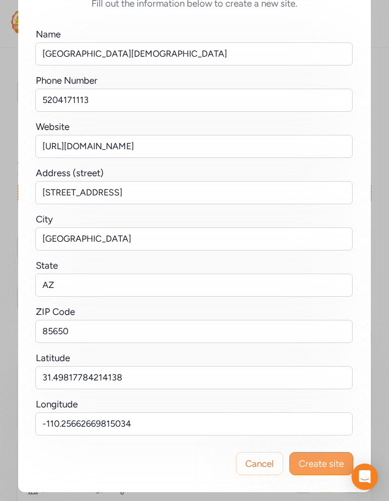
click at [314, 458] on span "Create site" at bounding box center [321, 463] width 45 height 13
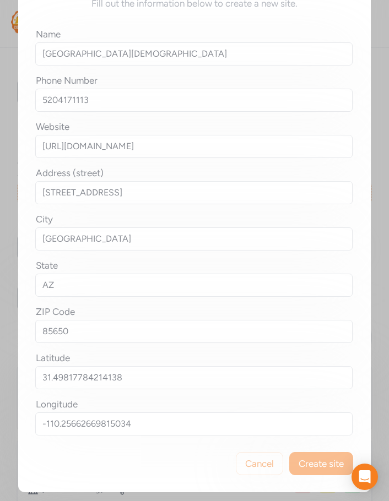
scroll to position [0, 0]
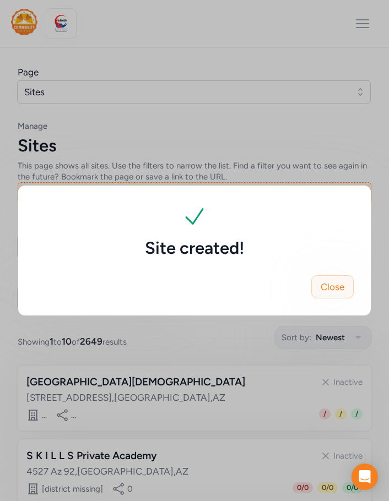
click at [337, 293] on span "Close" at bounding box center [333, 286] width 24 height 13
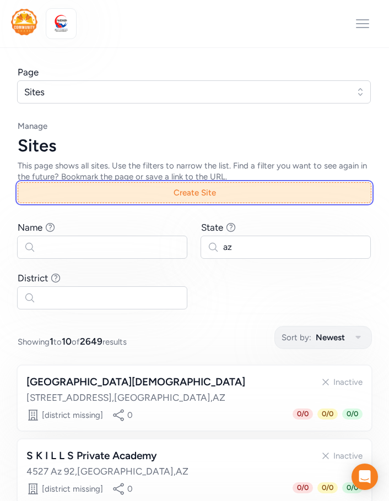
click at [248, 189] on button "Create Site" at bounding box center [195, 192] width 354 height 21
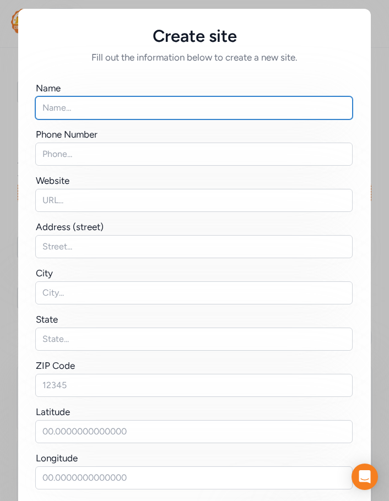
click at [69, 99] on input "text" at bounding box center [193, 107] width 317 height 23
paste input "[PERSON_NAME][GEOGRAPHIC_DATA][DEMOGRAPHIC_DATA]"
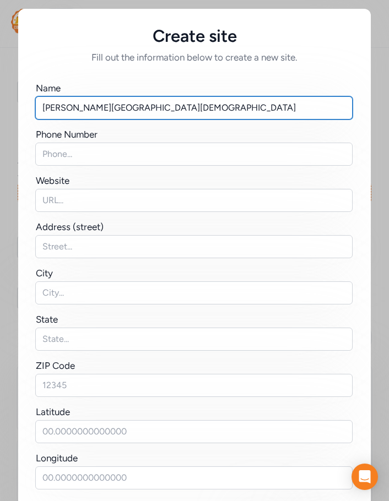
type input "[PERSON_NAME][GEOGRAPHIC_DATA][DEMOGRAPHIC_DATA]"
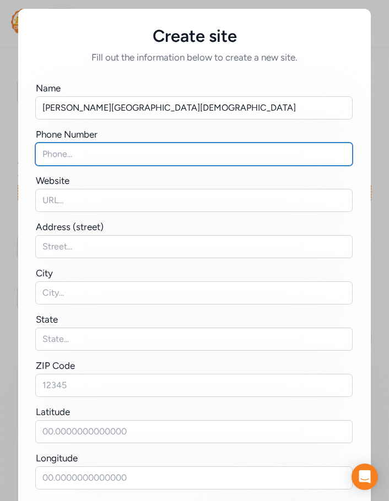
click at [58, 153] on input "text" at bounding box center [193, 154] width 317 height 23
paste input "520.384.2305"
click at [58, 155] on input "520.384.2305" at bounding box center [193, 154] width 317 height 23
click at [72, 154] on input "520384.2305" at bounding box center [193, 154] width 317 height 23
type input "5203842305"
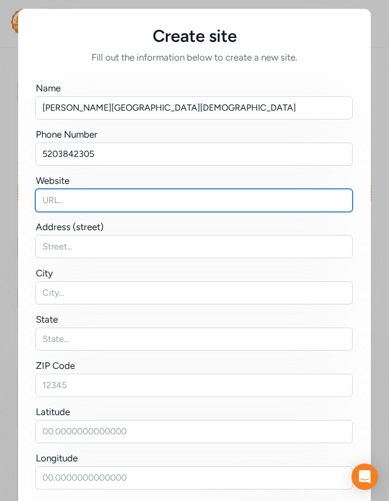
click at [60, 202] on input "text" at bounding box center [193, 200] width 317 height 23
paste input "[URL][DOMAIN_NAME]"
type input "[URL][DOMAIN_NAME]"
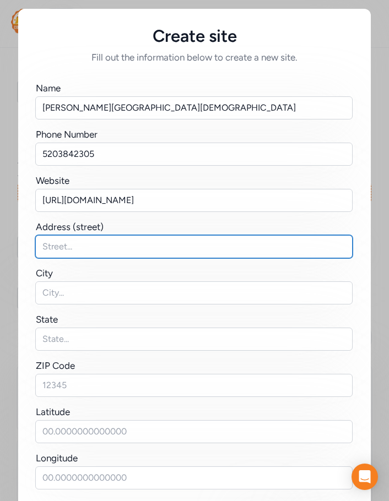
click at [73, 251] on input "text" at bounding box center [193, 246] width 317 height 23
paste input "[STREET_ADDRESS][PERSON_NAME]"
type input "[STREET_ADDRESS][PERSON_NAME]"
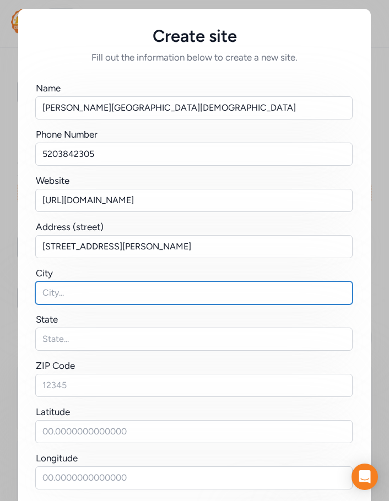
click at [44, 298] on input "text" at bounding box center [193, 292] width 317 height 23
type input "[PERSON_NAME]"
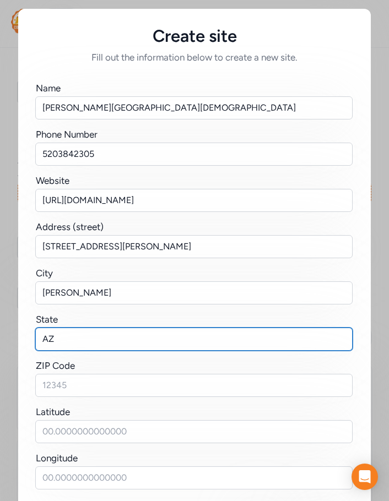
type input "AZ"
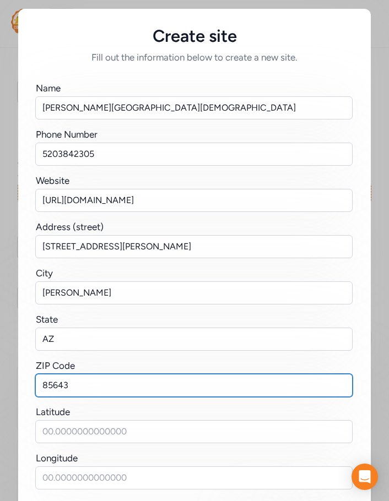
type input "85643"
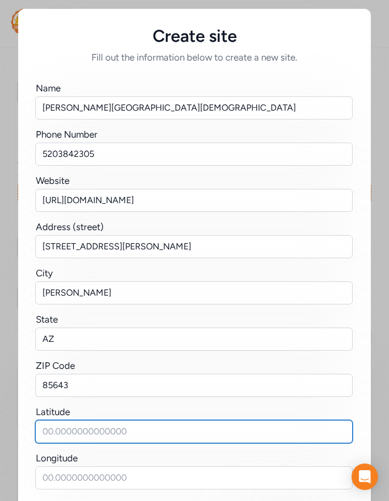
click at [59, 438] on input "text" at bounding box center [193, 431] width 317 height 23
paste input "32.254029562535194, -109.83491883558347"
drag, startPoint x: 130, startPoint y: 432, endPoint x: 249, endPoint y: 437, distance: 119.1
click at [249, 437] on input "32.254029562535194, -109.83491883558347" at bounding box center [193, 431] width 317 height 23
type input "32.254029562535194,"
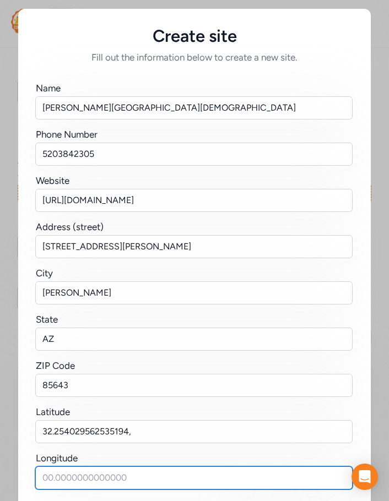
click at [88, 472] on input "text" at bounding box center [193, 478] width 317 height 23
paste input "-109.83491883558347"
type input "-109.83491883558347"
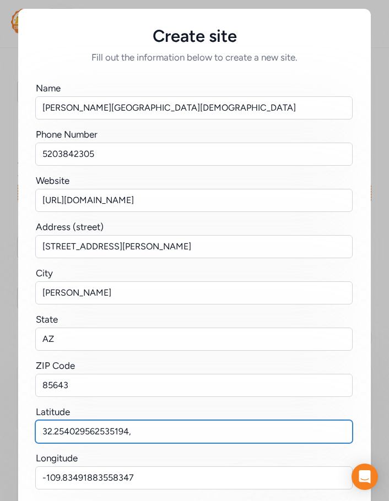
click at [134, 431] on input "32.254029562535194," at bounding box center [193, 431] width 317 height 23
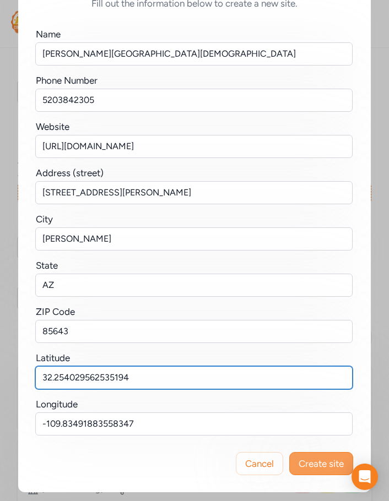
type input "32.254029562535194"
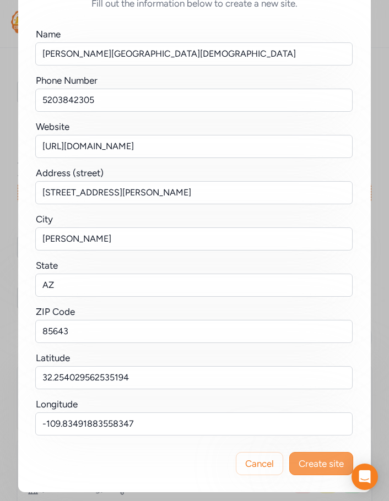
click at [314, 463] on span "Create site" at bounding box center [321, 463] width 45 height 13
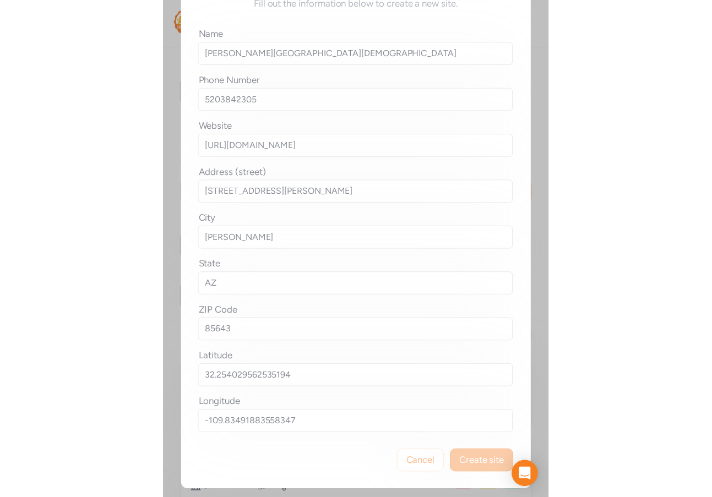
scroll to position [0, 0]
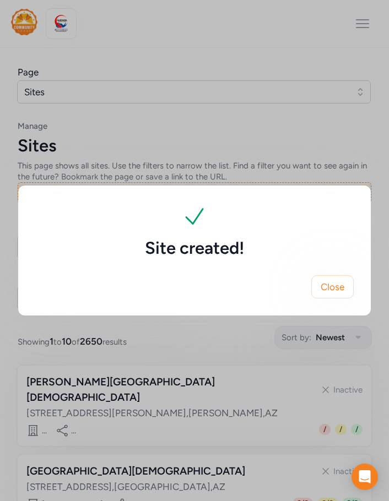
click at [335, 300] on div "Close" at bounding box center [194, 286] width 353 height 57
click at [335, 290] on span "Close" at bounding box center [333, 286] width 24 height 13
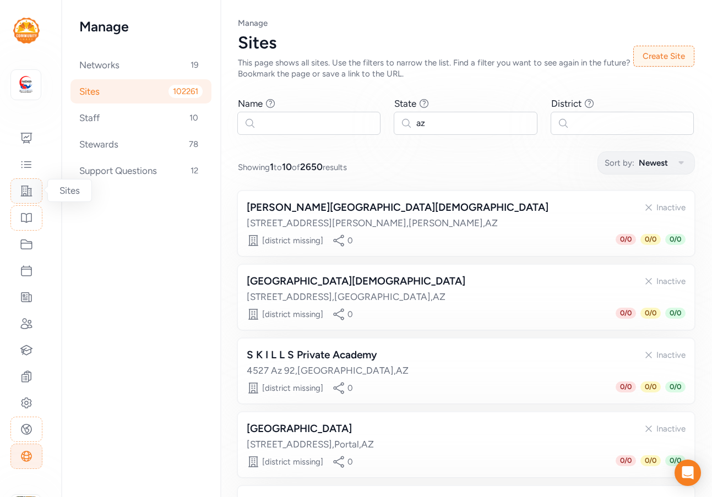
click at [25, 194] on icon at bounding box center [26, 191] width 13 height 13
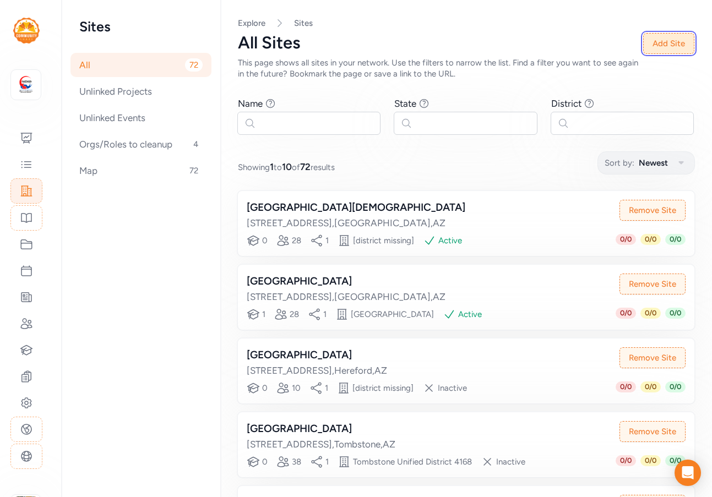
click at [641, 50] on button "Add Site" at bounding box center [668, 43] width 51 height 21
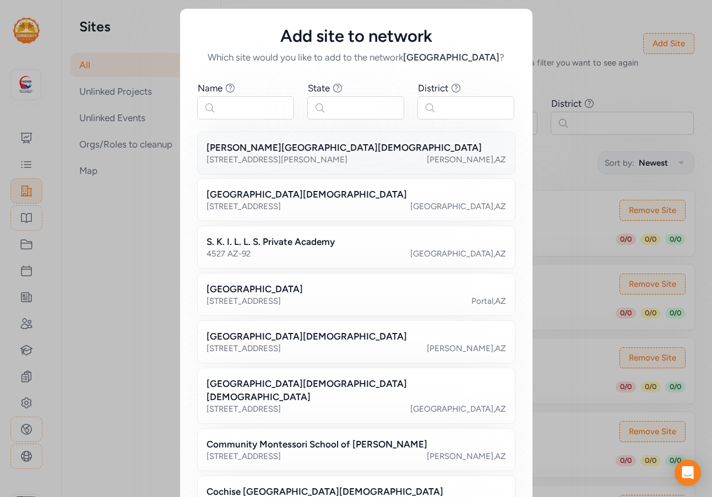
click at [305, 155] on div "[STREET_ADDRESS][PERSON_NAME][PERSON_NAME]" at bounding box center [357, 159] width 300 height 11
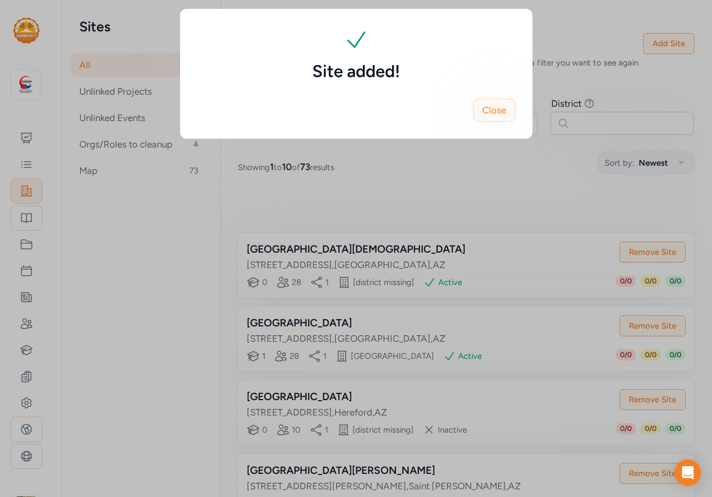
click at [510, 120] on button "Close" at bounding box center [494, 110] width 42 height 23
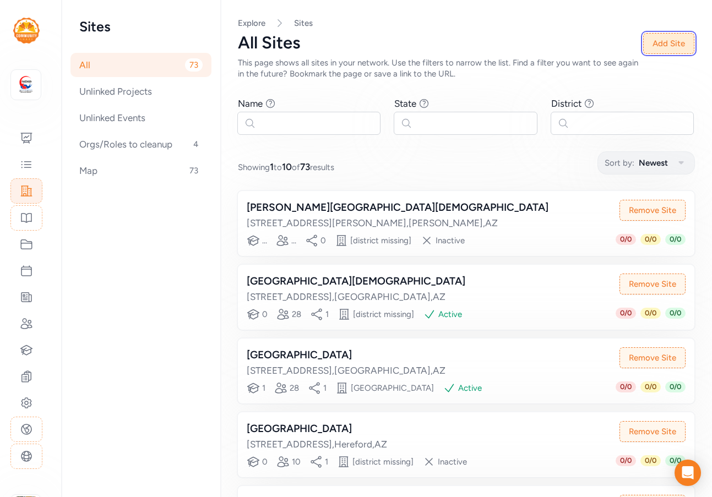
click at [641, 44] on button "Add Site" at bounding box center [668, 43] width 51 height 21
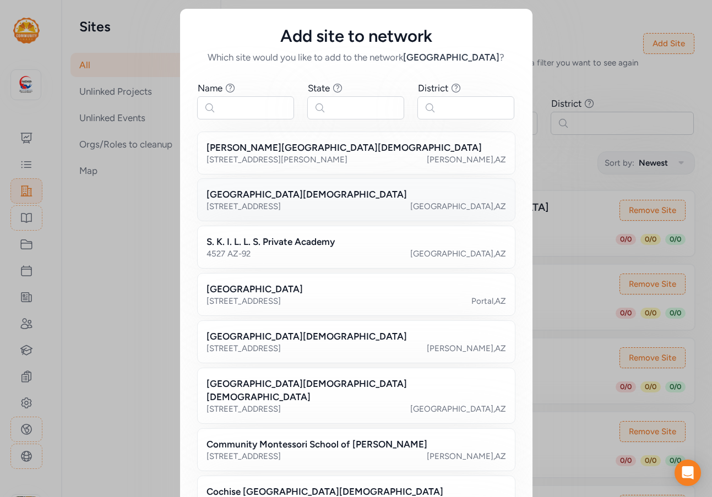
click at [289, 200] on h2 "[GEOGRAPHIC_DATA][DEMOGRAPHIC_DATA]" at bounding box center [307, 194] width 201 height 13
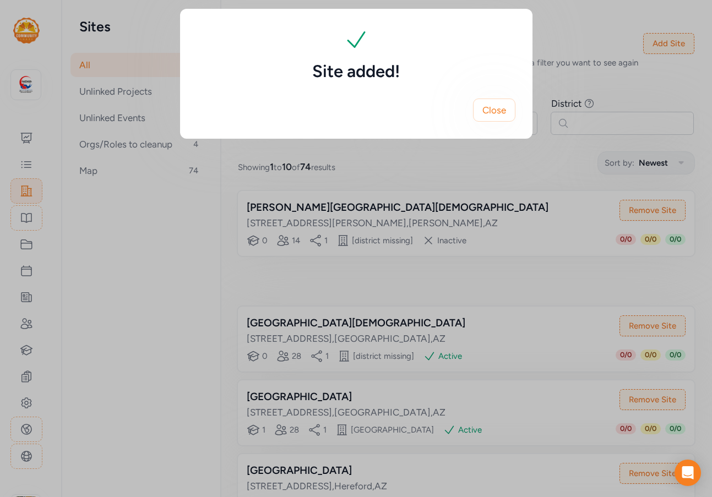
click at [501, 116] on span "Close" at bounding box center [495, 110] width 24 height 13
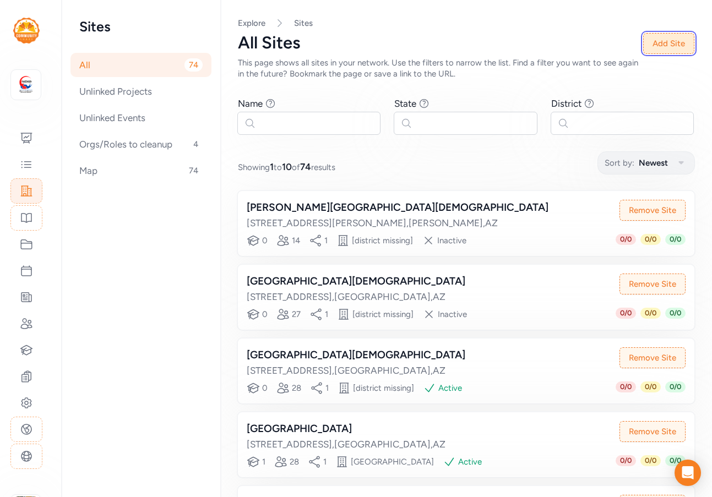
click at [641, 46] on button "Add Site" at bounding box center [668, 43] width 51 height 21
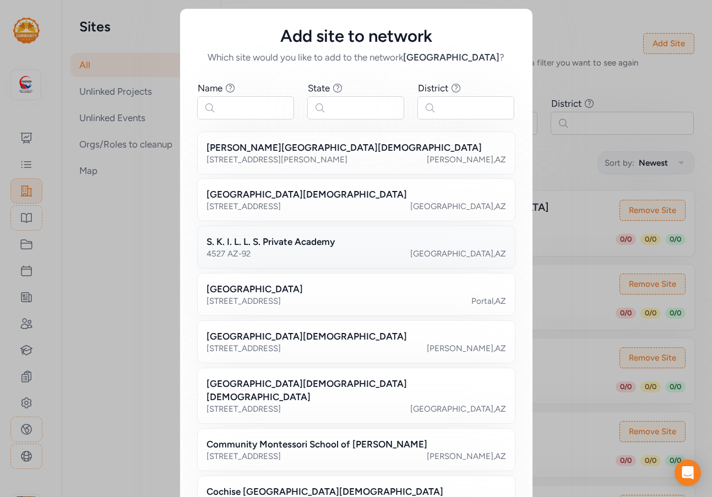
click at [338, 256] on div "4527 AZ-92 [GEOGRAPHIC_DATA] , [GEOGRAPHIC_DATA]" at bounding box center [357, 253] width 300 height 11
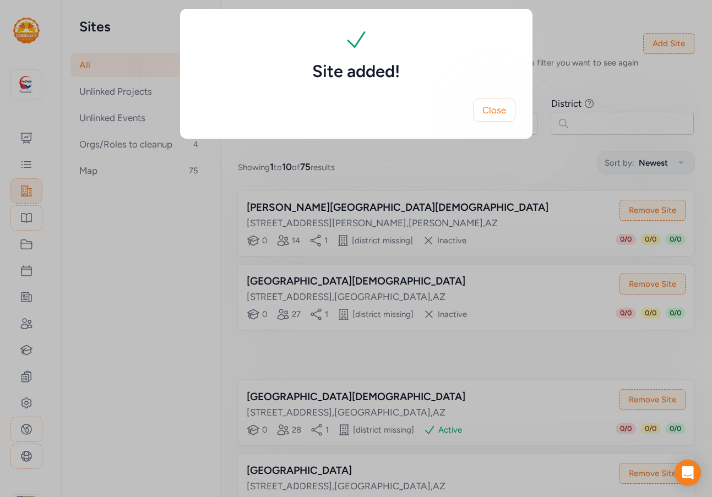
drag, startPoint x: 488, startPoint y: 113, endPoint x: 629, endPoint y: 60, distance: 150.8
click at [492, 113] on span "Close" at bounding box center [495, 110] width 24 height 13
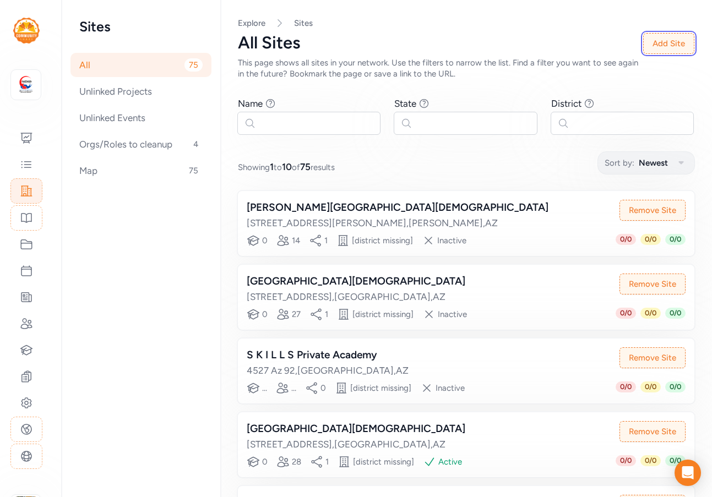
click at [641, 40] on button "Add Site" at bounding box center [668, 43] width 51 height 21
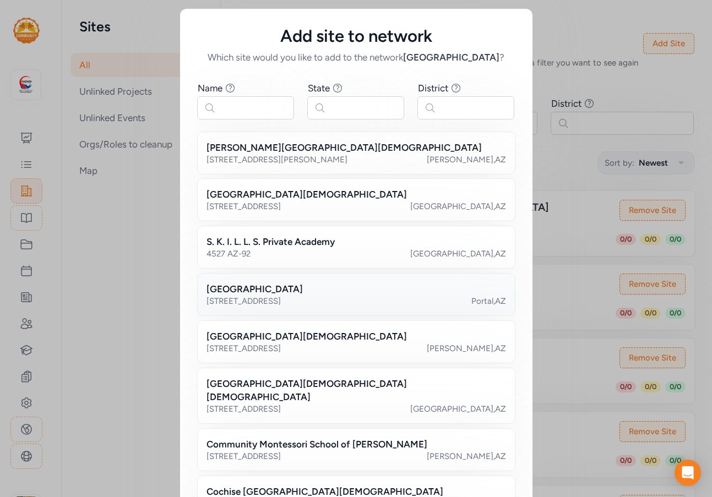
click at [303, 292] on h2 "[GEOGRAPHIC_DATA]" at bounding box center [255, 289] width 96 height 13
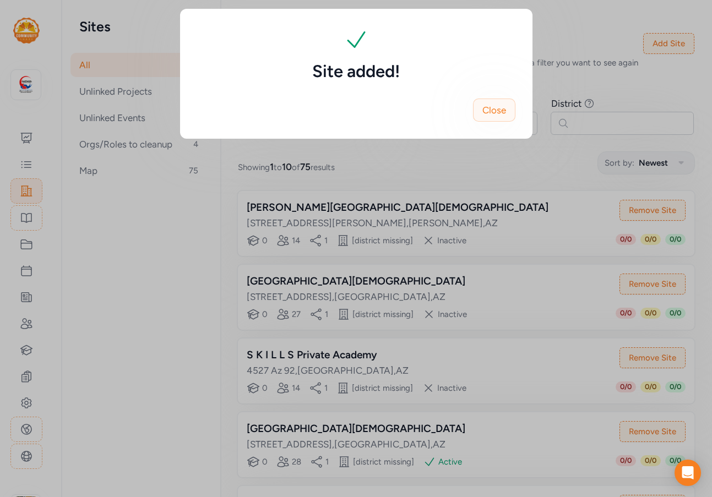
click at [507, 110] on button "Close" at bounding box center [494, 110] width 42 height 23
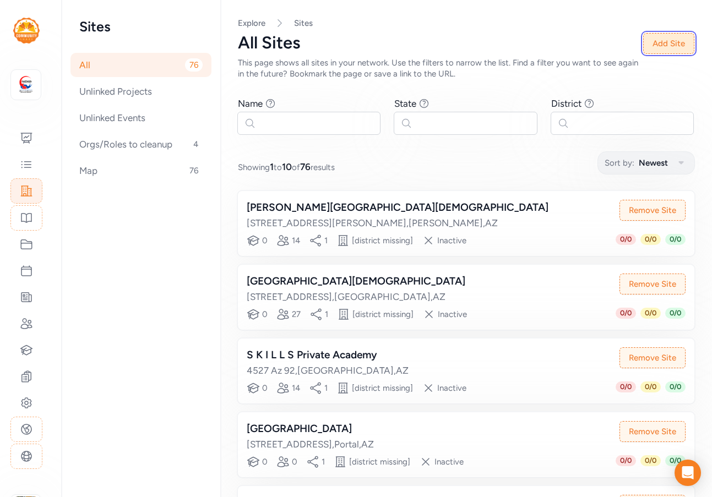
click at [641, 45] on button "Add Site" at bounding box center [668, 43] width 51 height 21
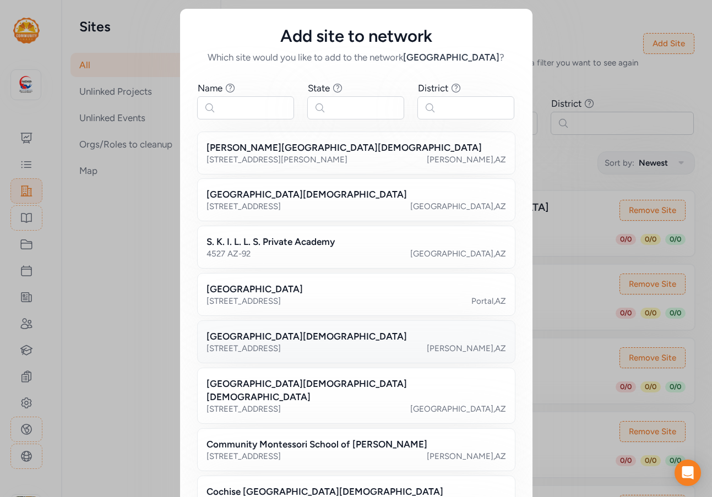
click at [317, 340] on div "[GEOGRAPHIC_DATA][DEMOGRAPHIC_DATA]" at bounding box center [357, 336] width 300 height 13
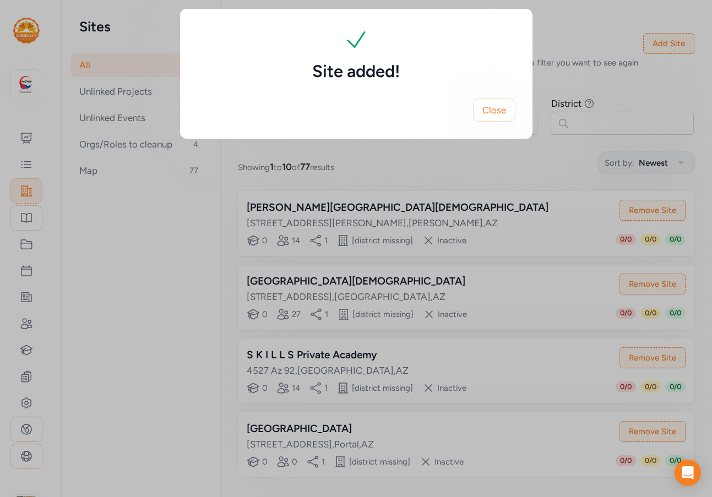
click at [499, 118] on button "Close" at bounding box center [494, 110] width 42 height 23
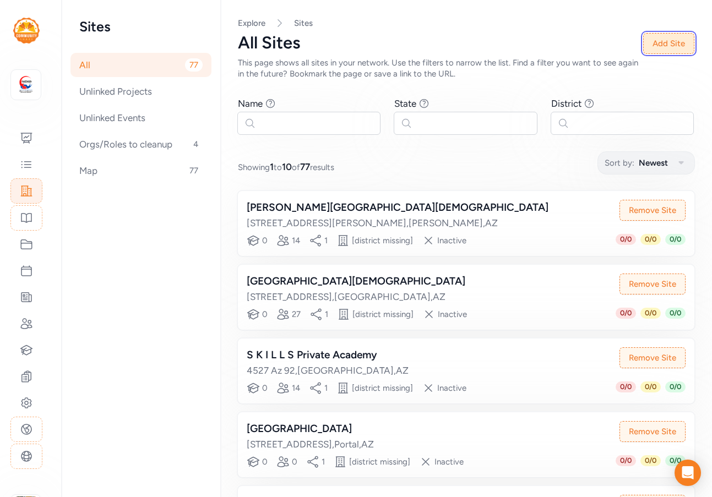
click at [641, 44] on button "Add Site" at bounding box center [668, 43] width 51 height 21
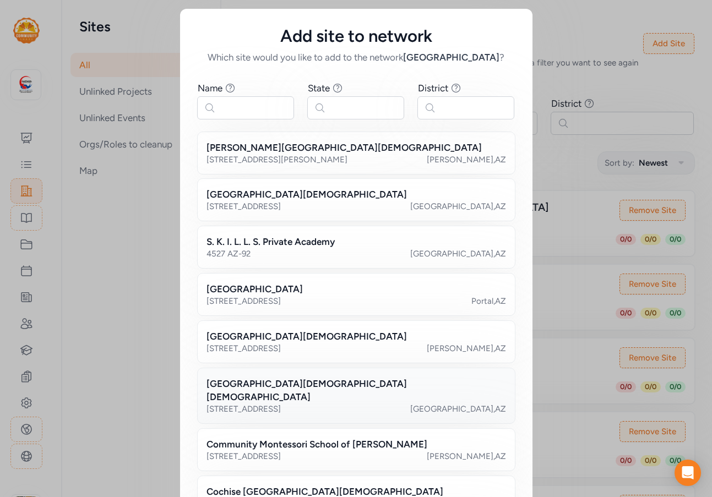
click at [322, 387] on h2 "[GEOGRAPHIC_DATA][DEMOGRAPHIC_DATA][DEMOGRAPHIC_DATA]" at bounding box center [357, 390] width 300 height 26
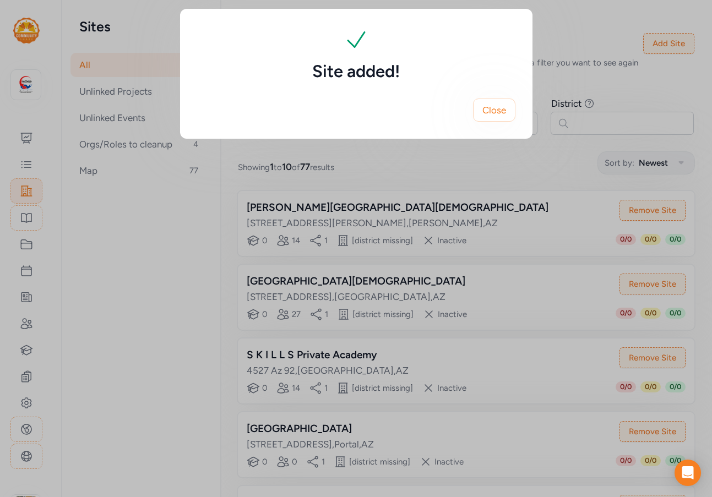
click at [483, 116] on span "Close" at bounding box center [495, 110] width 24 height 13
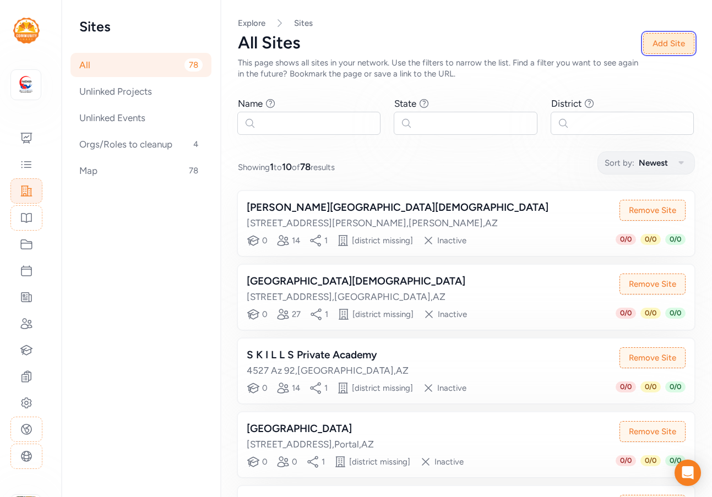
click at [641, 40] on button "Add Site" at bounding box center [668, 43] width 51 height 21
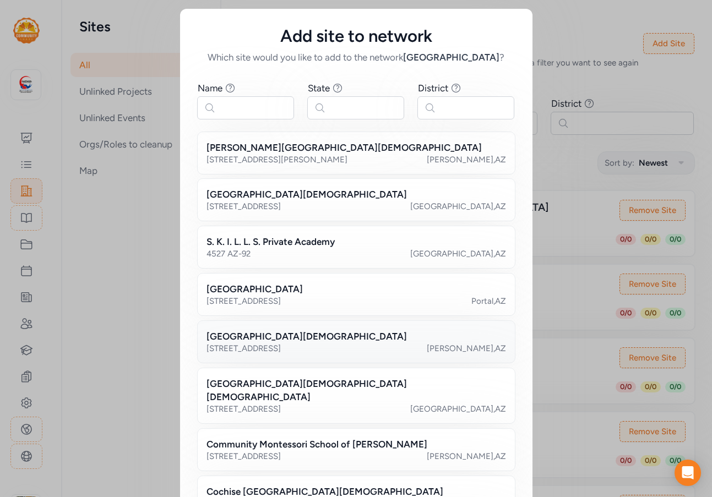
scroll to position [55, 0]
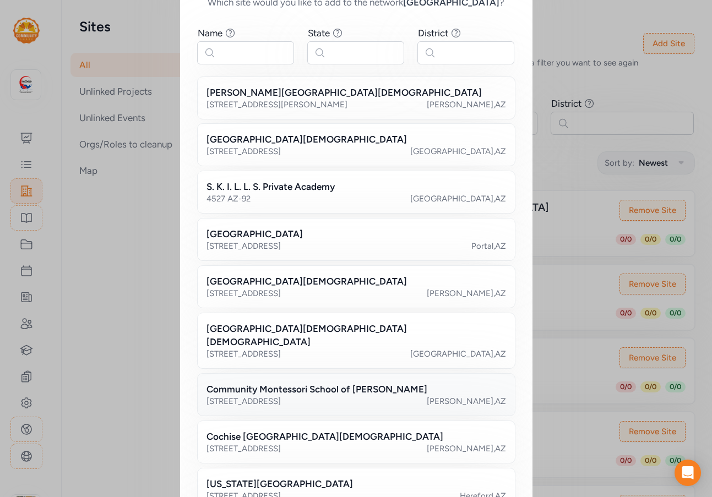
click at [299, 383] on h2 "Community Montessori School of [PERSON_NAME]" at bounding box center [317, 389] width 221 height 13
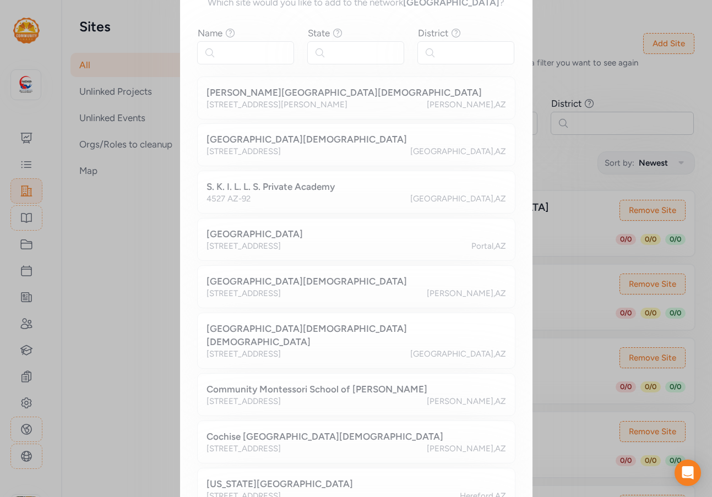
scroll to position [0, 0]
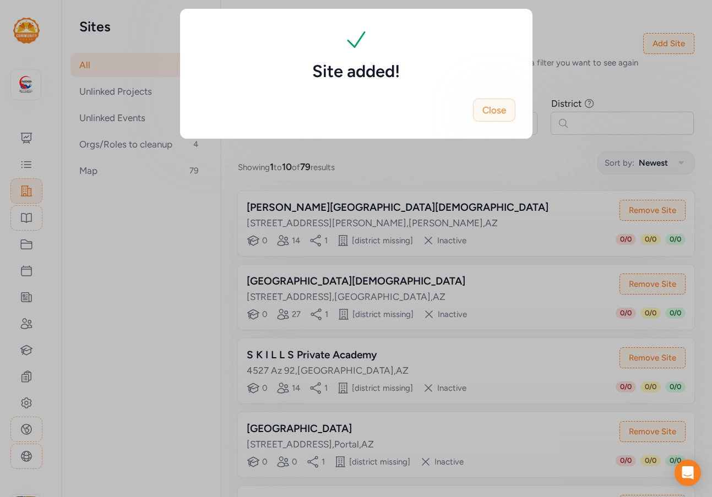
click at [508, 109] on button "Close" at bounding box center [494, 110] width 42 height 23
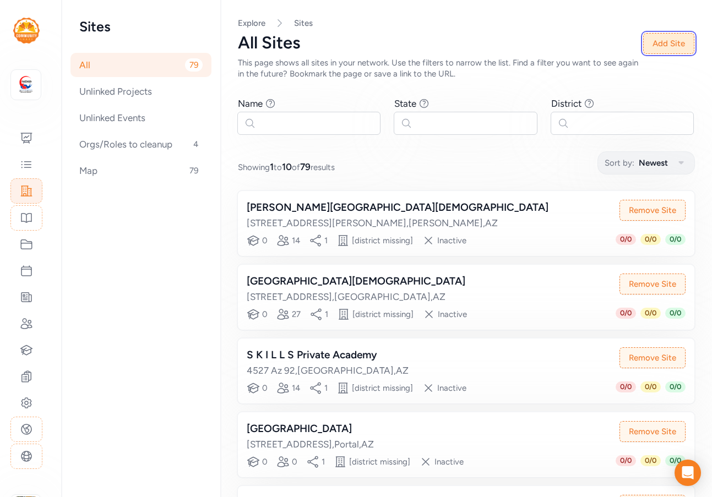
click at [641, 37] on button "Add Site" at bounding box center [668, 43] width 51 height 21
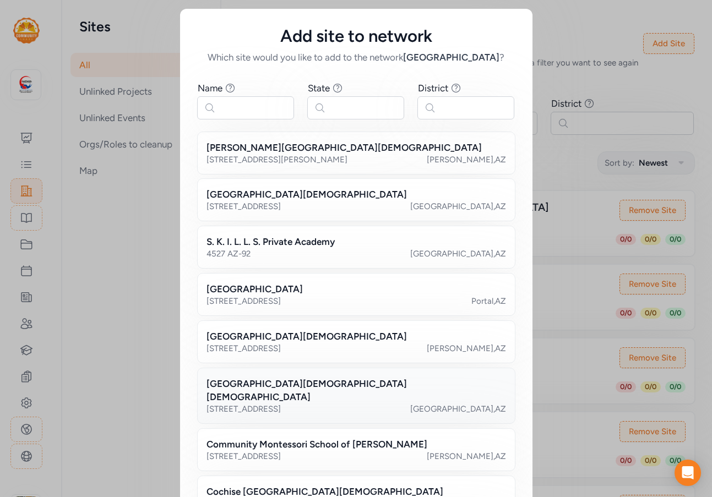
click at [270, 404] on div "[STREET_ADDRESS]" at bounding box center [244, 409] width 74 height 11
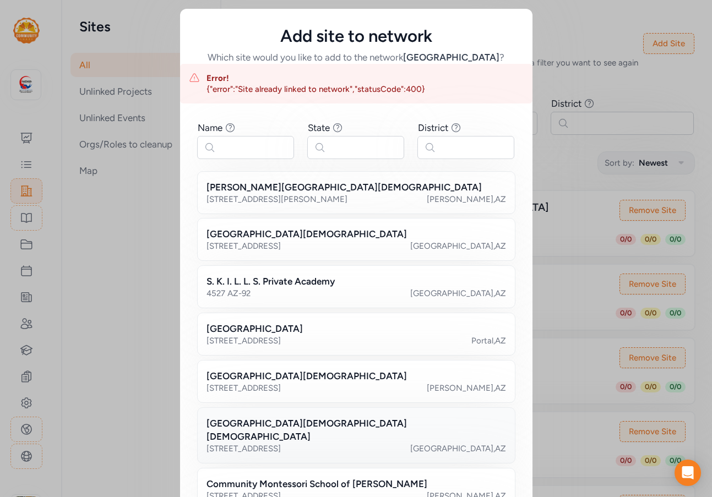
click at [268, 425] on h2 "[GEOGRAPHIC_DATA][DEMOGRAPHIC_DATA][DEMOGRAPHIC_DATA]" at bounding box center [357, 430] width 300 height 26
click at [268, 478] on h2 "Community Montessori School of [PERSON_NAME]" at bounding box center [317, 484] width 221 height 13
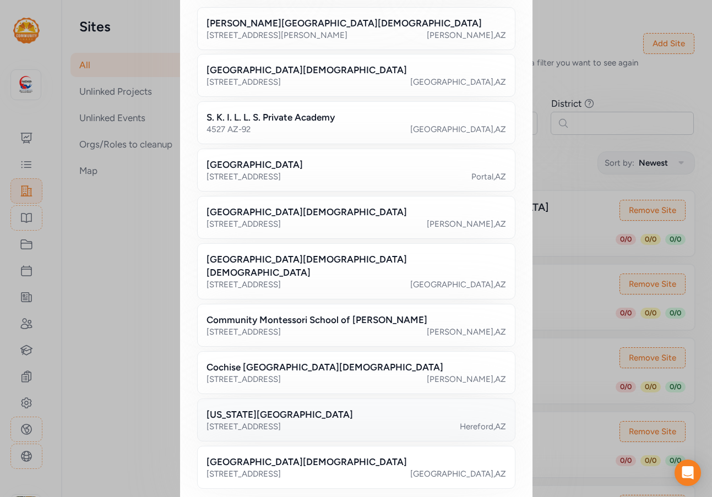
scroll to position [165, 0]
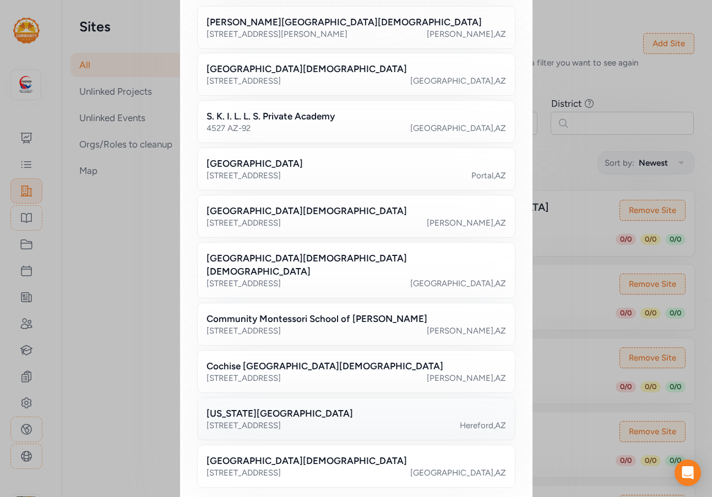
click at [277, 420] on div "[STREET_ADDRESS]" at bounding box center [357, 425] width 300 height 11
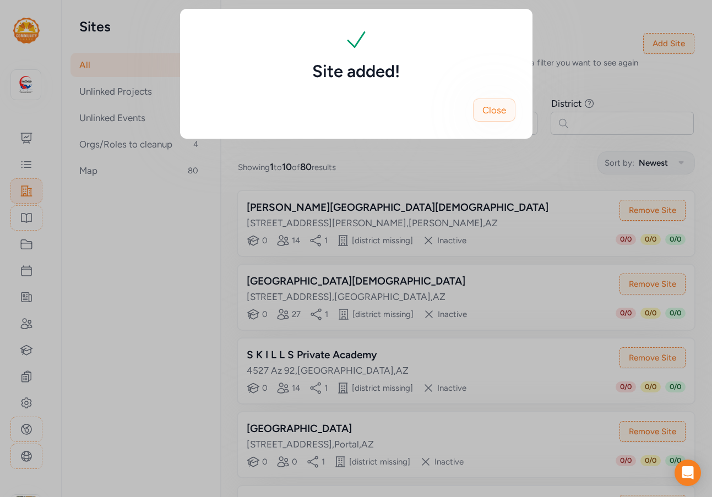
click at [484, 118] on button "Close" at bounding box center [494, 110] width 42 height 23
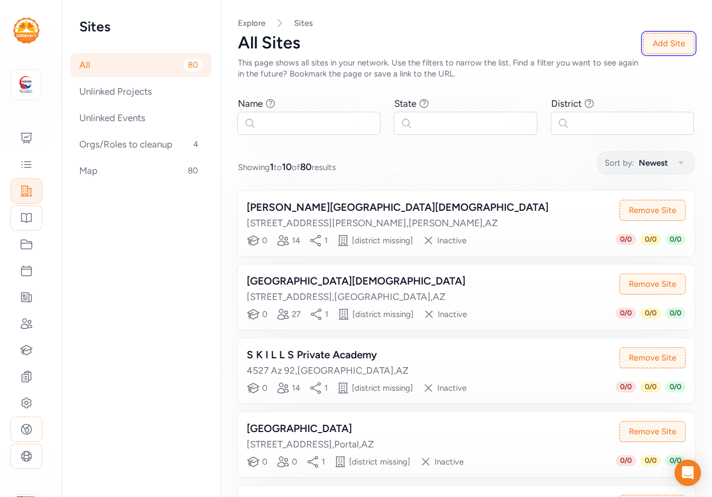
click at [641, 41] on button "Add Site" at bounding box center [668, 43] width 51 height 21
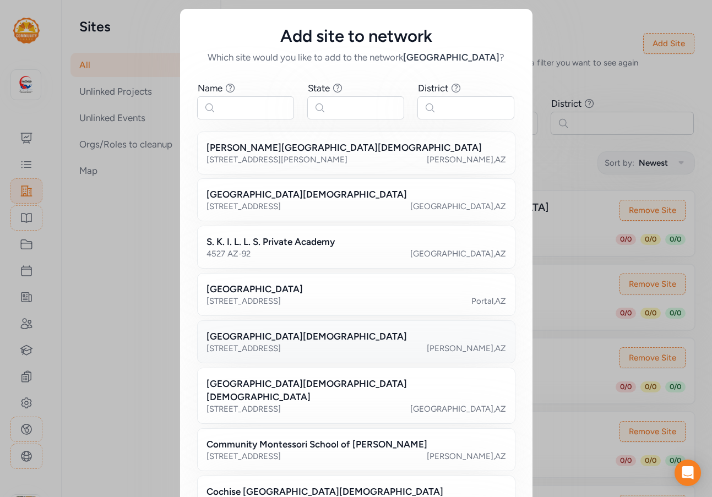
scroll to position [129, 0]
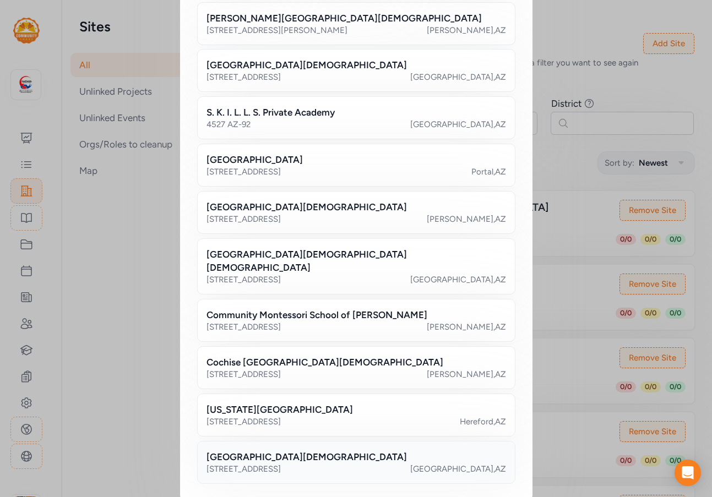
click at [289, 451] on h2 "[GEOGRAPHIC_DATA][DEMOGRAPHIC_DATA]" at bounding box center [307, 457] width 201 height 13
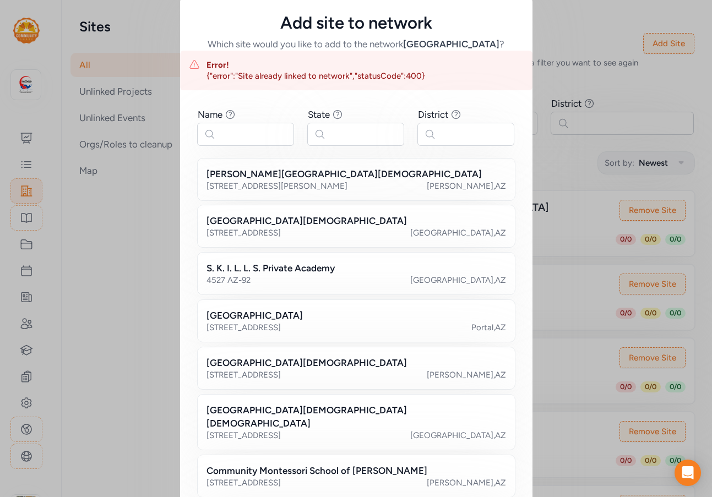
scroll to position [0, 0]
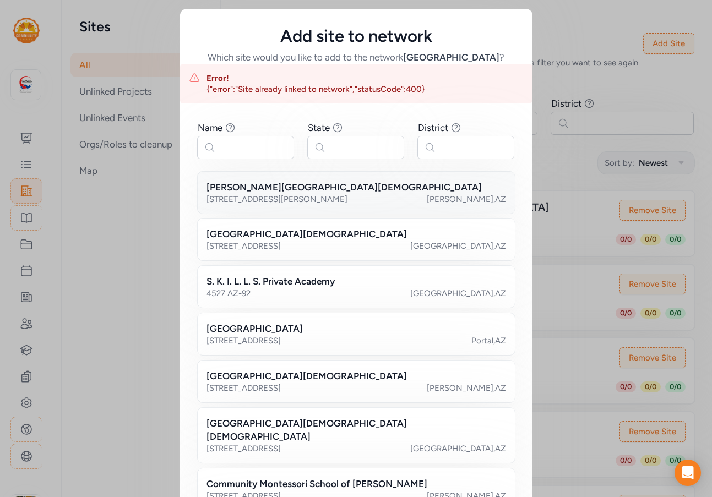
click at [268, 193] on h2 "[PERSON_NAME][GEOGRAPHIC_DATA][DEMOGRAPHIC_DATA]" at bounding box center [344, 187] width 275 height 13
click at [580, 30] on div "Add site to network Which site would you like to add to the network Cochise Cou…" at bounding box center [356, 340] width 712 height 680
